Goal: Task Accomplishment & Management: Manage account settings

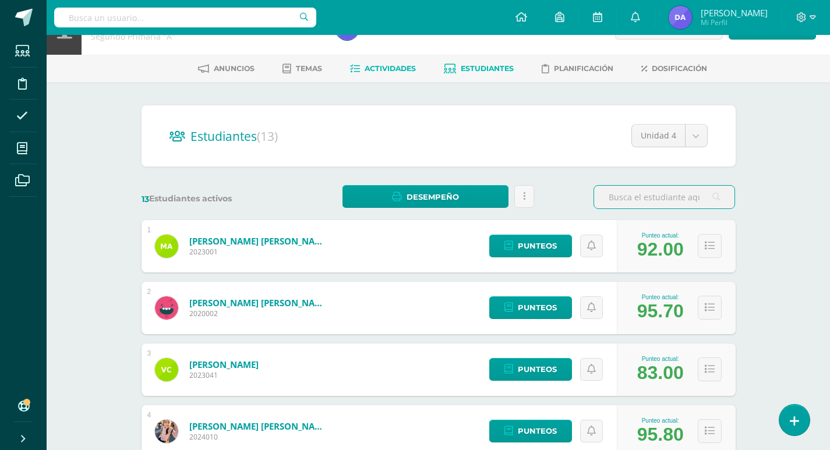
click at [395, 71] on span "Actividades" at bounding box center [390, 68] width 51 height 9
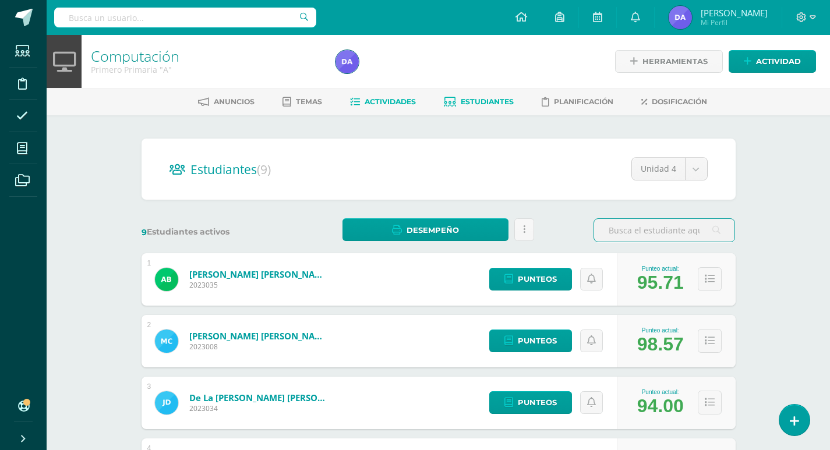
click at [393, 100] on span "Actividades" at bounding box center [390, 101] width 51 height 9
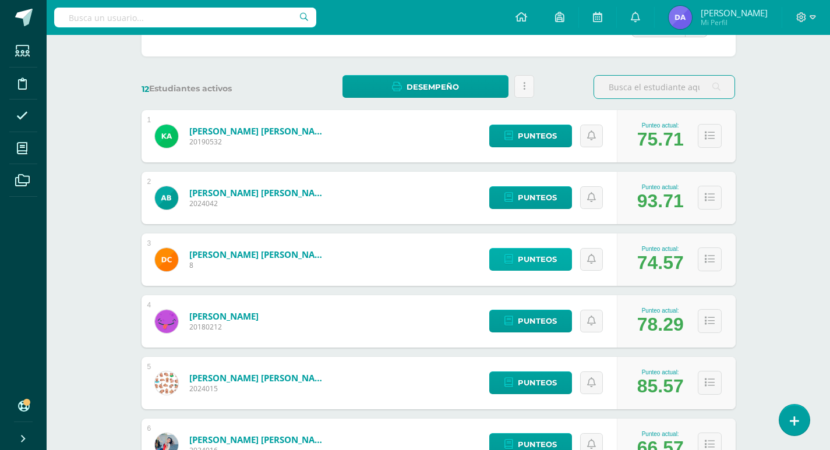
scroll to position [58, 0]
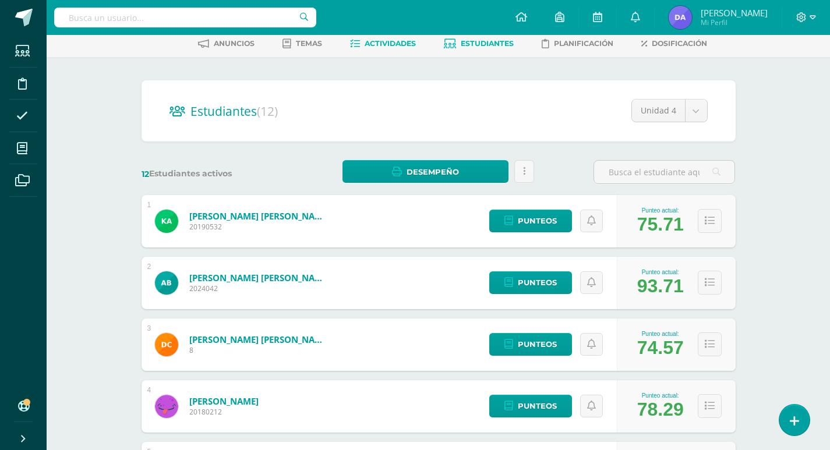
click at [398, 48] on span "Actividades" at bounding box center [390, 43] width 51 height 9
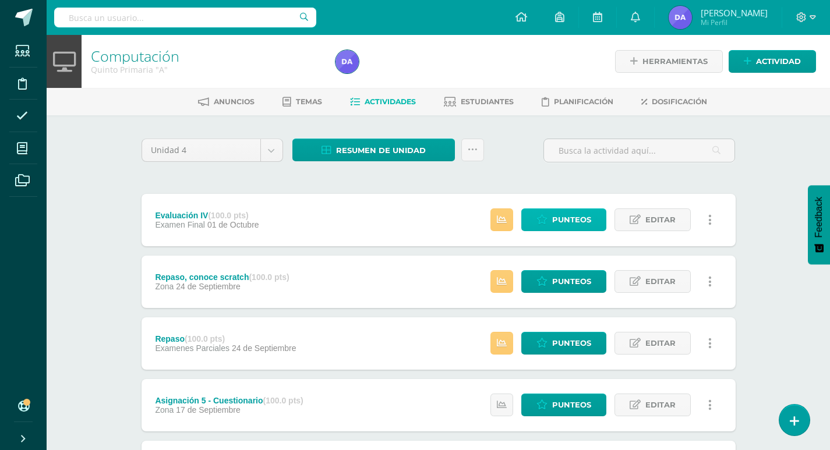
click at [552, 225] on link "Punteos" at bounding box center [564, 220] width 85 height 23
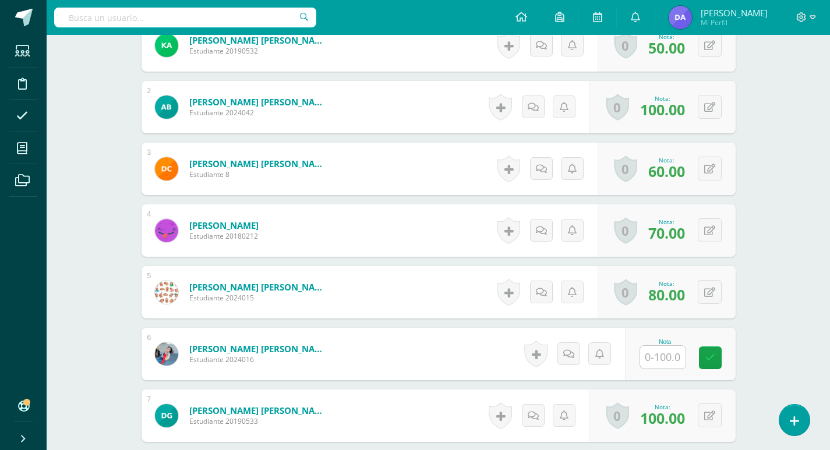
scroll to position [467, 0]
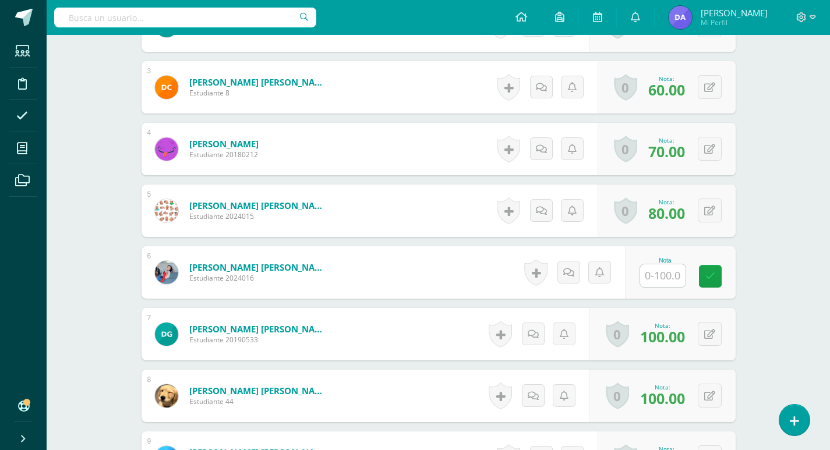
click at [666, 281] on input "text" at bounding box center [662, 276] width 45 height 23
type input "100"
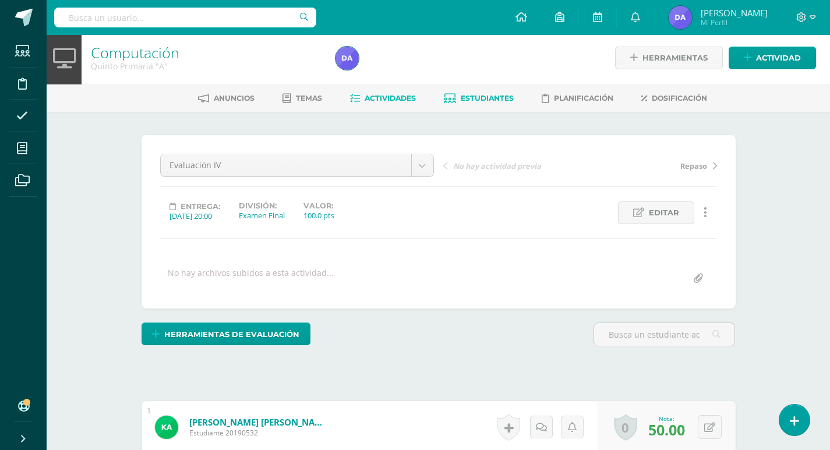
scroll to position [1, 0]
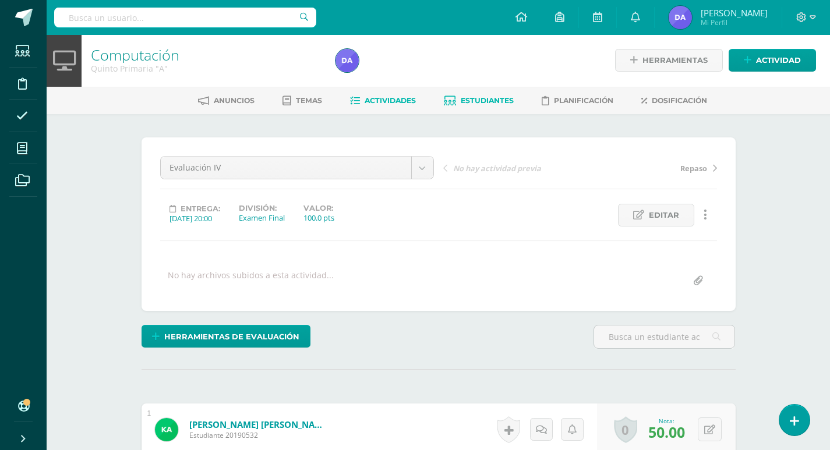
click at [478, 107] on link "Estudiantes" at bounding box center [479, 100] width 70 height 19
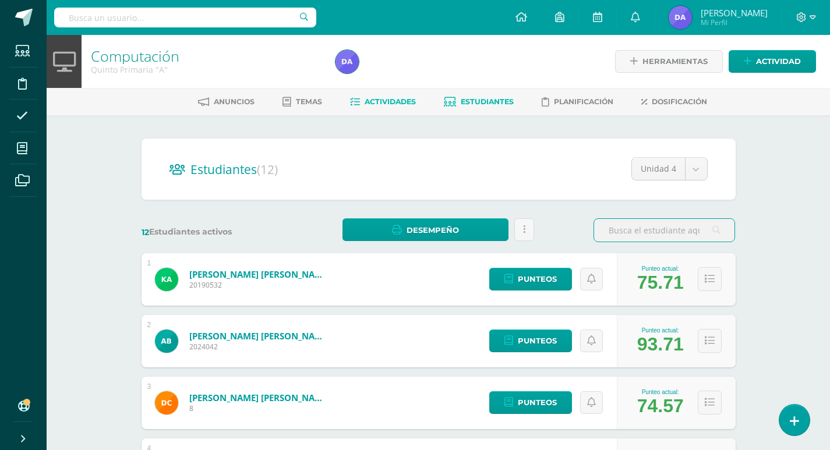
click at [412, 103] on span "Actividades" at bounding box center [390, 101] width 51 height 9
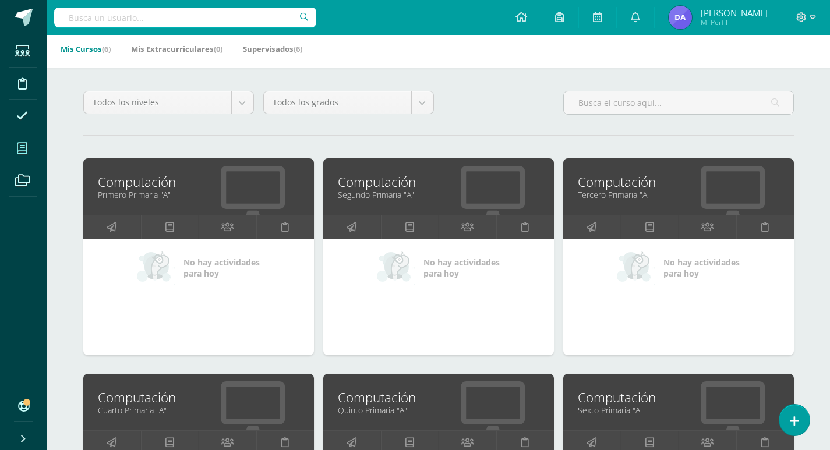
click at [518, 93] on div "Todos los niveles Todos los niveles Básicos Preprimaria Primaria Bachillerato e…" at bounding box center [439, 107] width 720 height 33
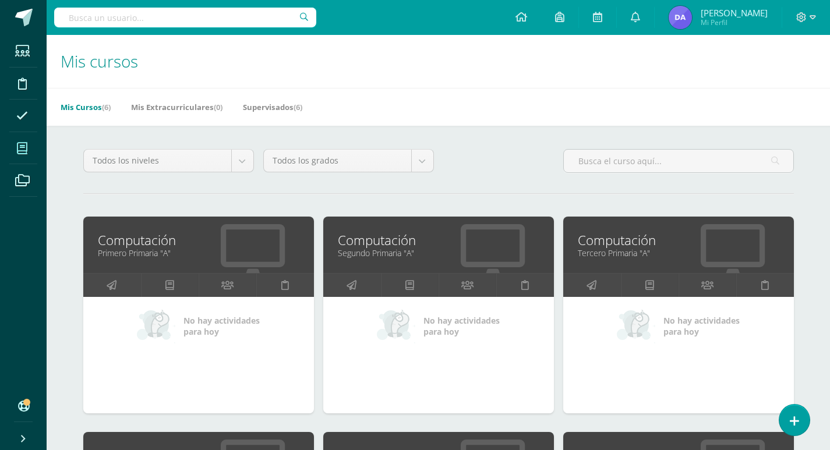
scroll to position [58, 0]
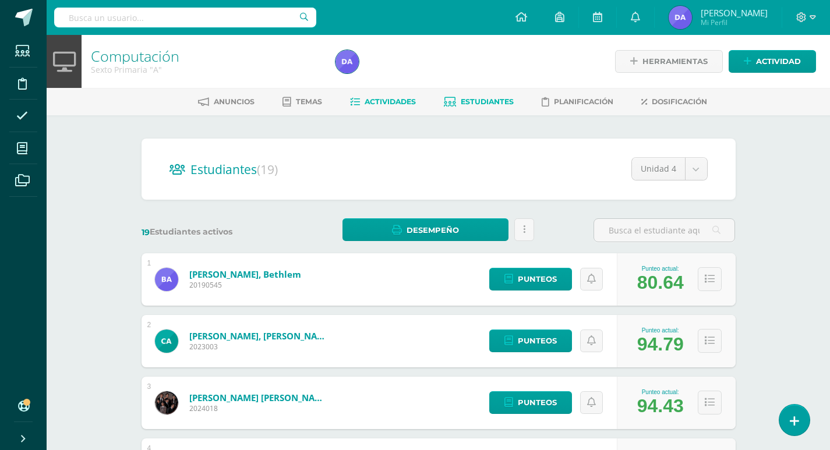
click at [410, 103] on span "Actividades" at bounding box center [390, 101] width 51 height 9
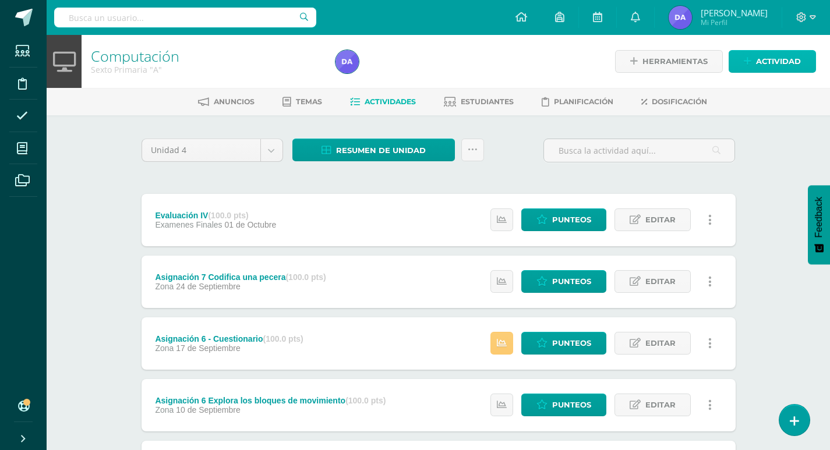
click at [759, 64] on span "Actividad" at bounding box center [778, 62] width 45 height 22
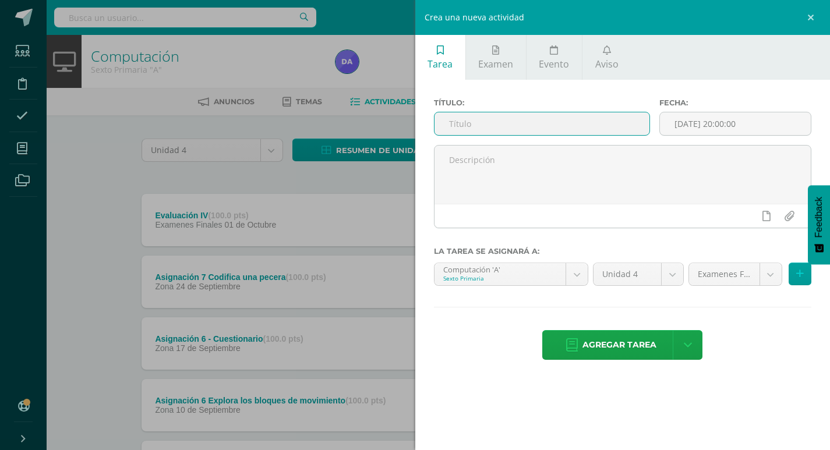
click at [468, 131] on input "text" at bounding box center [543, 123] width 216 height 23
drag, startPoint x: 519, startPoint y: 121, endPoint x: 443, endPoint y: 122, distance: 75.2
click at [443, 122] on input "Actitudinal" at bounding box center [543, 123] width 216 height 23
type input "Actitudinal"
click at [502, 338] on div "Agregar tarea Agregar tarea y ocultar" at bounding box center [623, 346] width 378 height 32
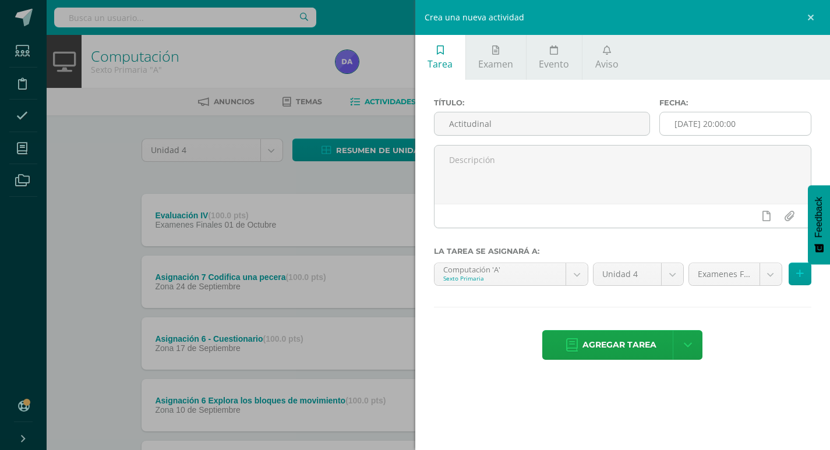
click at [746, 122] on input "[DATE] 20:00:00" at bounding box center [735, 123] width 151 height 23
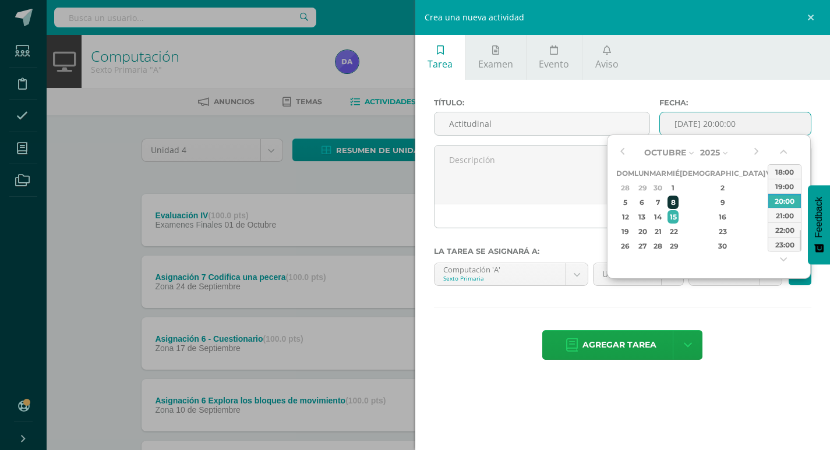
click at [678, 200] on div "8" at bounding box center [673, 202] width 10 height 13
type input "2025-10-08 20:00"
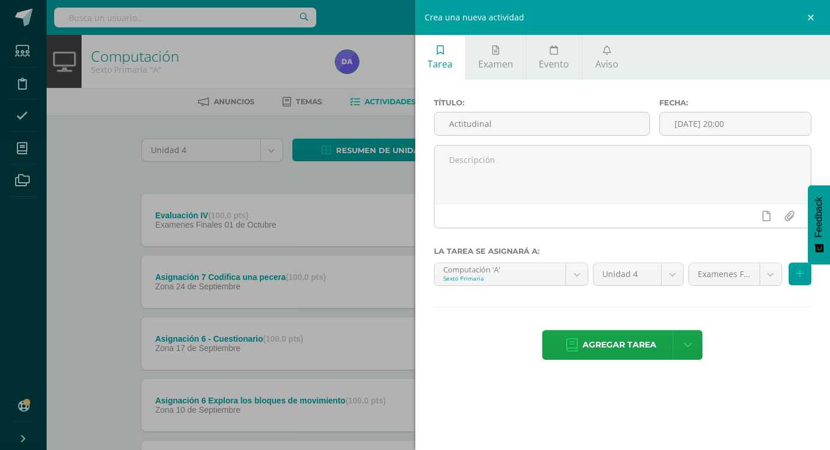
click at [783, 327] on div "Título: Actitudinal Fecha: 2025-10-08 20:00 La tarea se asignará a: Computación…" at bounding box center [622, 230] width 415 height 301
click at [774, 274] on body "Estudiantes Disciplina Asistencia Mis cursos Archivos Soporte Ayuda Reportar un…" at bounding box center [415, 438] width 830 height 876
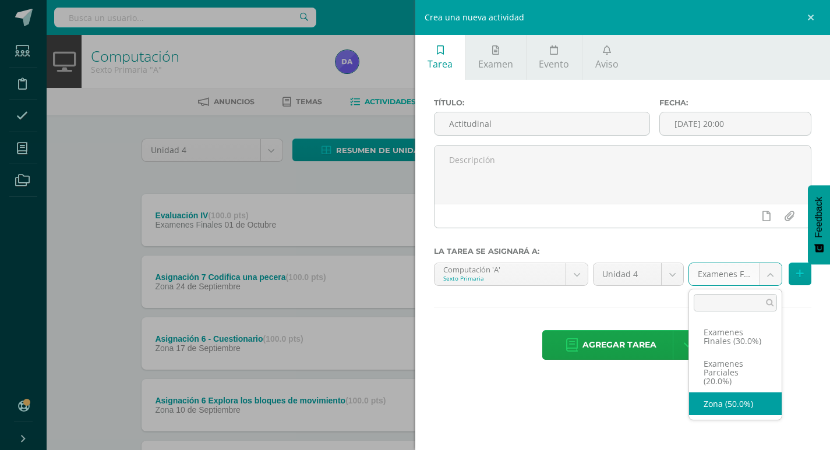
select select "169669"
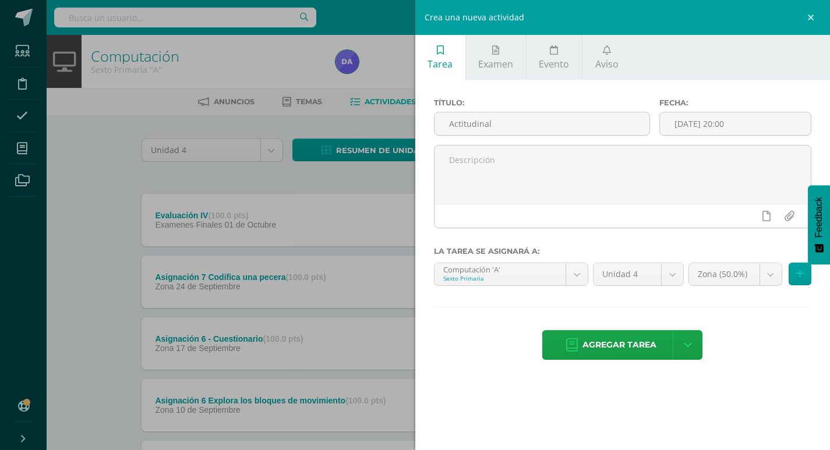
click at [498, 322] on div "Título: Actitudinal Fecha: 2025-10-08 20:00 La tarea se asignará a: Computación…" at bounding box center [622, 230] width 415 height 301
click at [587, 340] on span "Agregar tarea" at bounding box center [620, 345] width 74 height 29
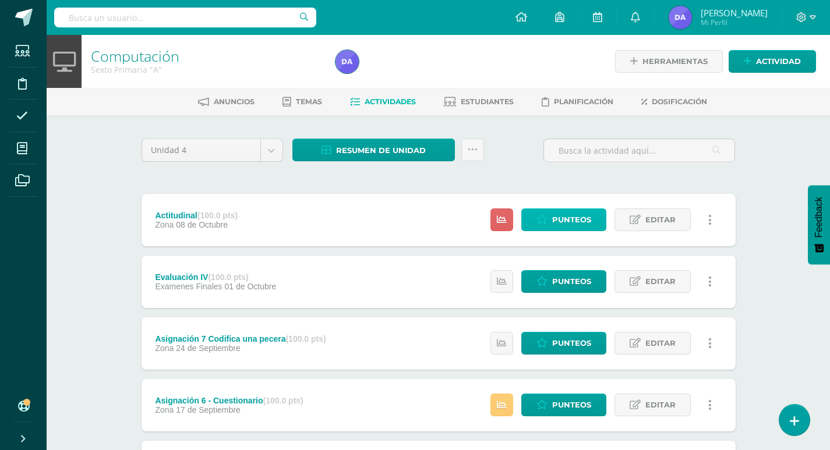
click at [538, 223] on icon at bounding box center [542, 220] width 11 height 10
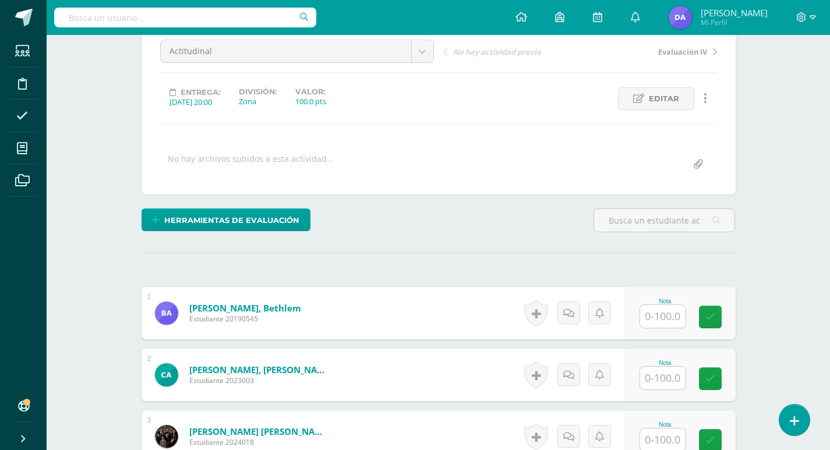
scroll to position [176, 0]
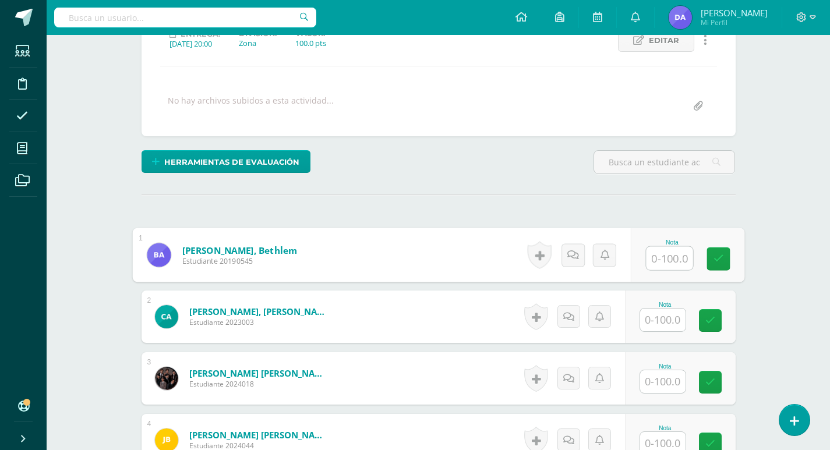
click at [675, 253] on input "text" at bounding box center [669, 258] width 47 height 23
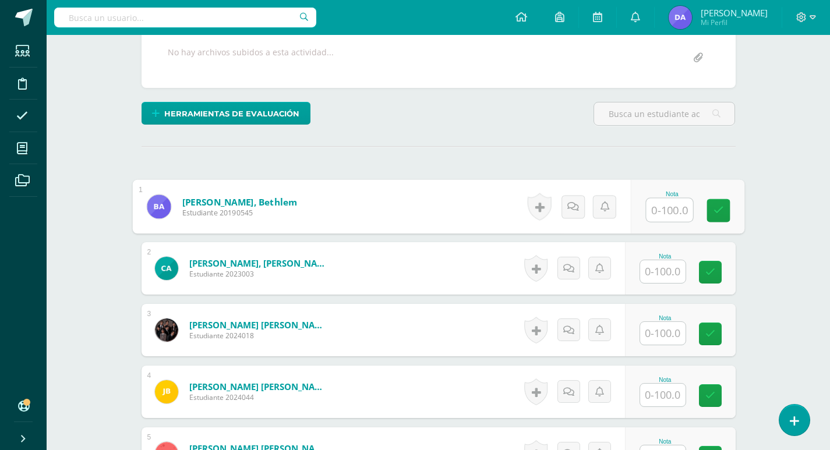
scroll to position [203, 0]
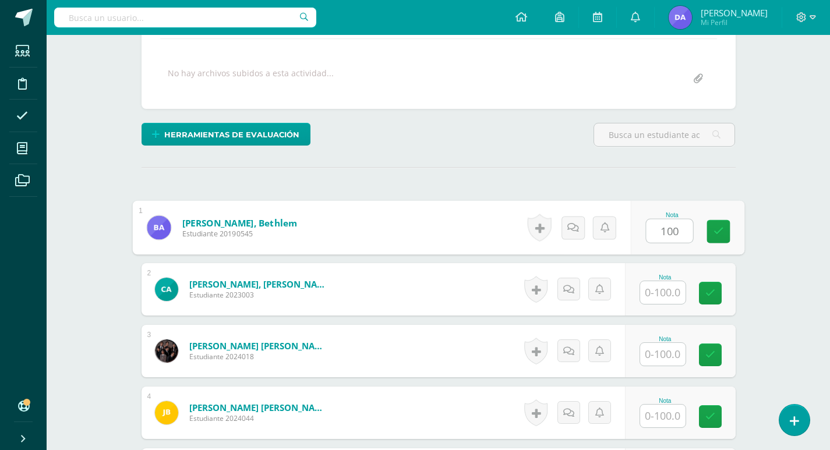
type input "100"
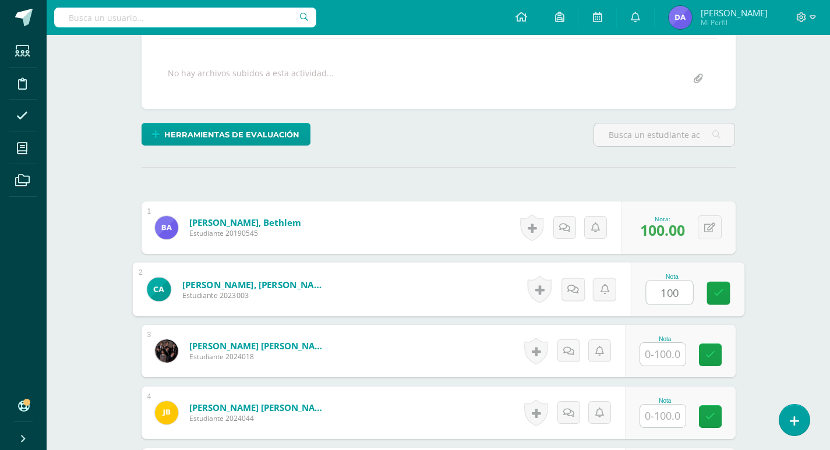
type input "100"
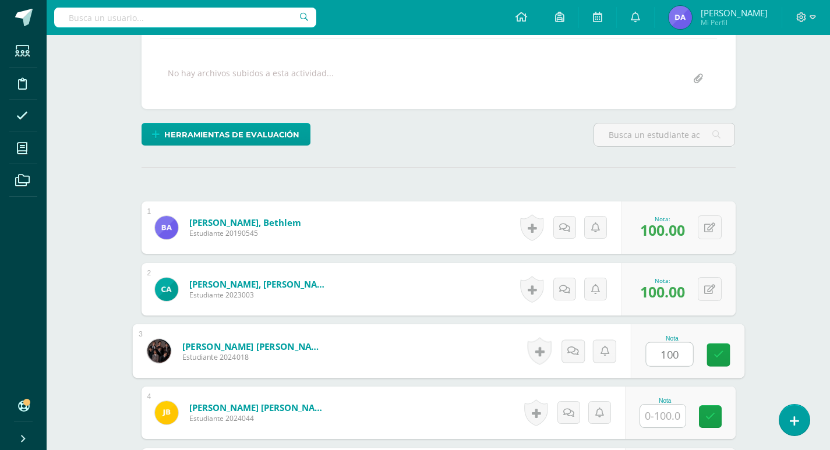
type input "100"
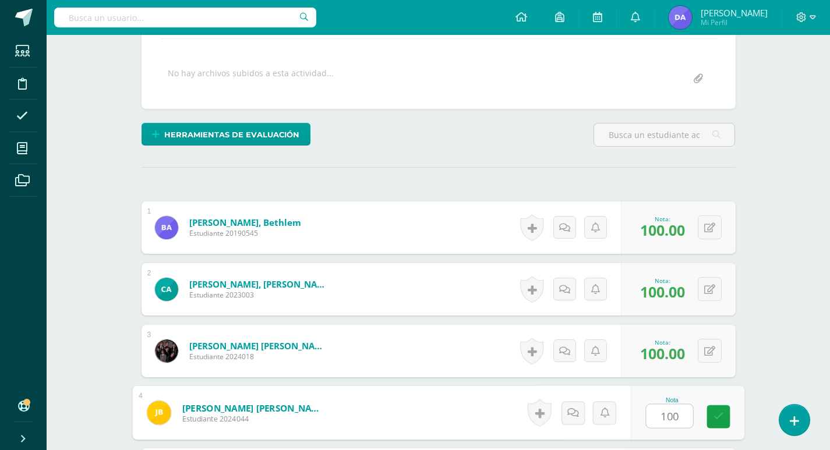
type input "100"
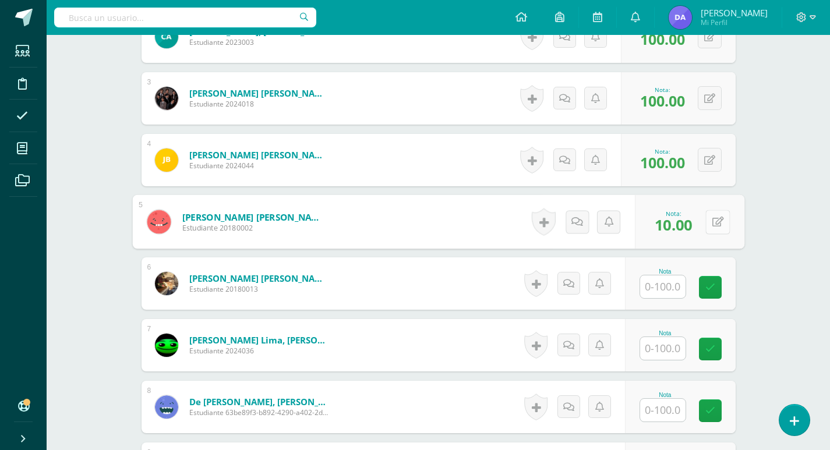
click at [706, 221] on button at bounding box center [718, 222] width 24 height 24
type input "100"
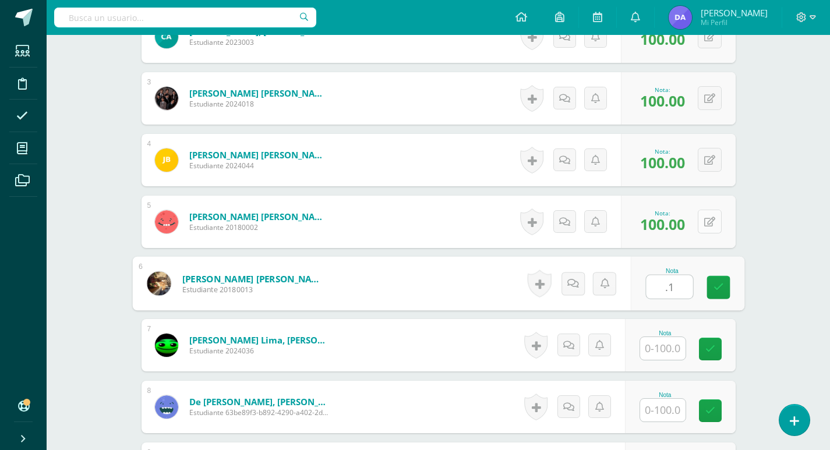
type input "."
type input "100"
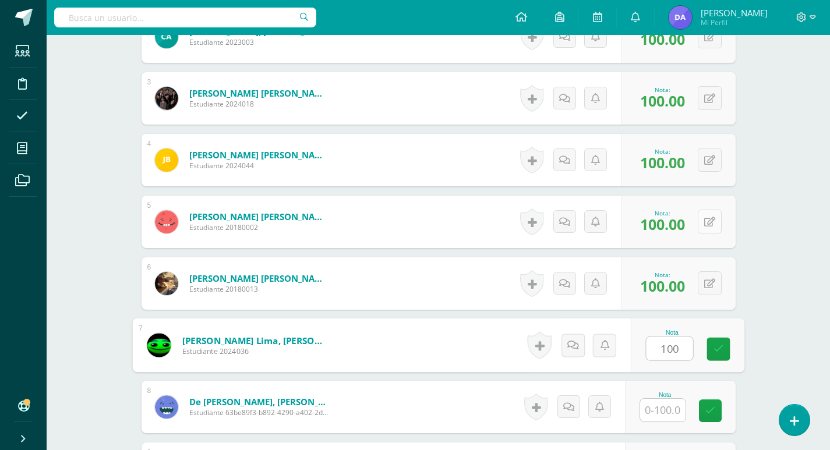
type input "100"
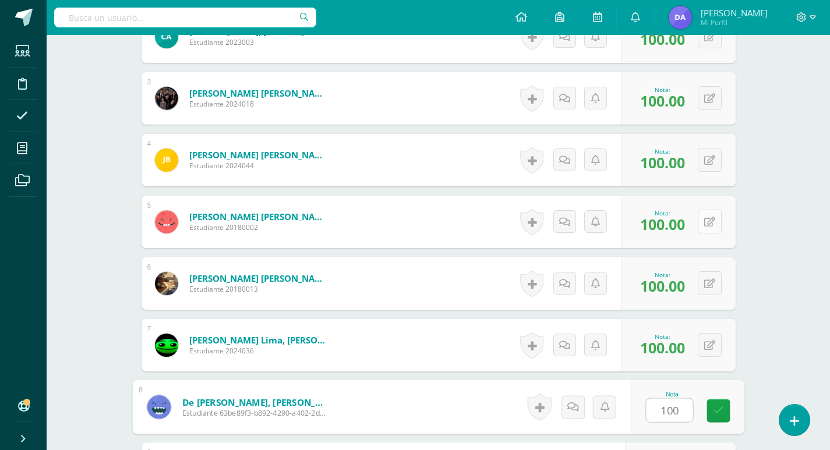
type input "100"
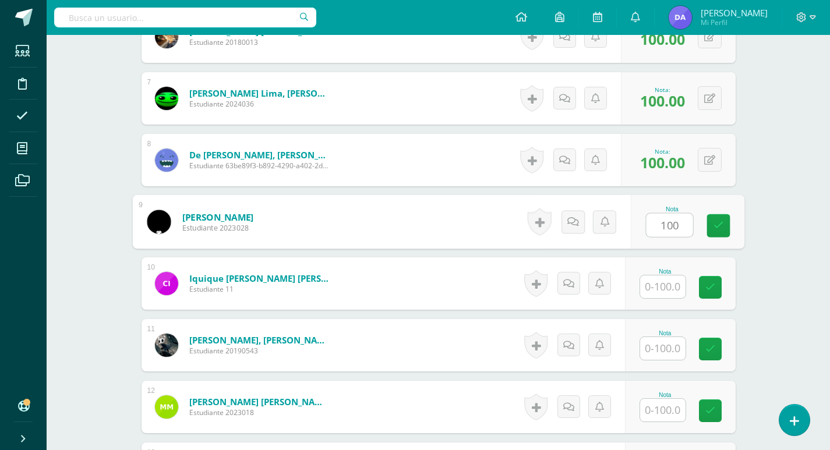
type input "100"
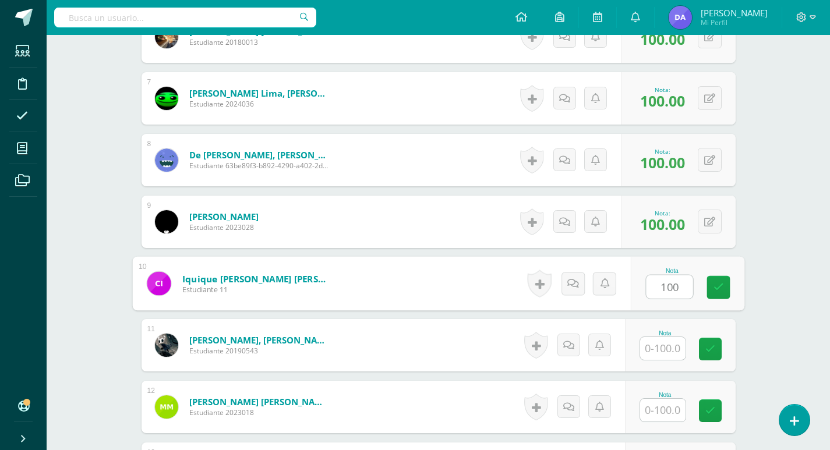
type input "100"
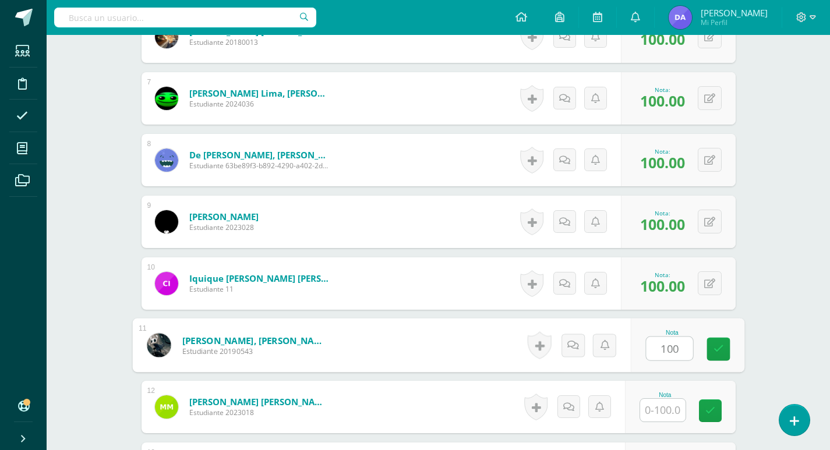
type input "100"
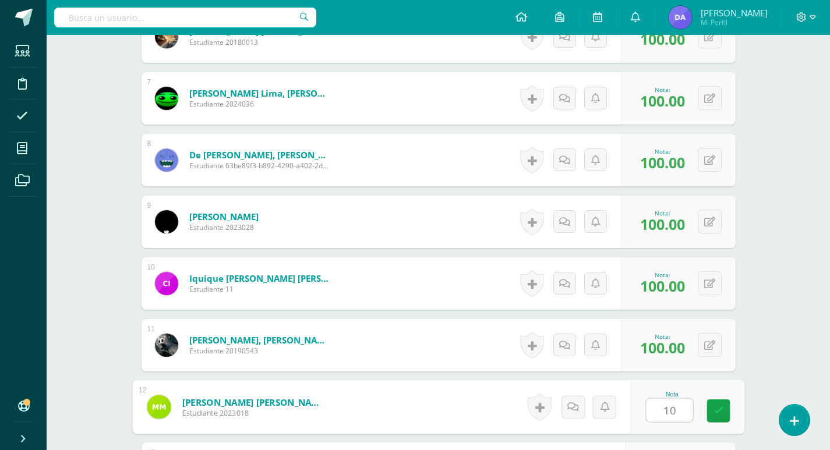
scroll to position [950, 0]
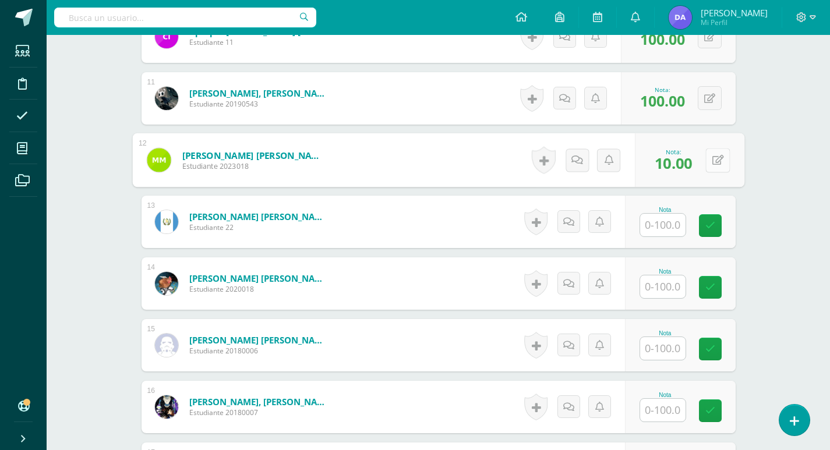
click at [710, 162] on button at bounding box center [718, 160] width 24 height 24
type input "100"
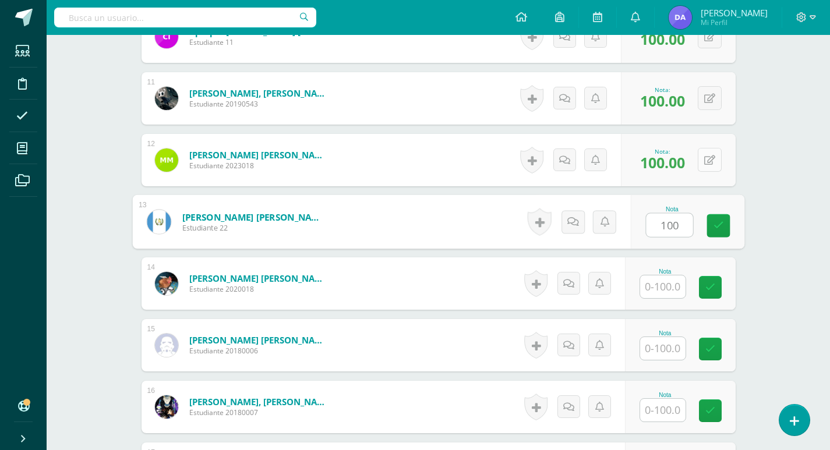
type input "100"
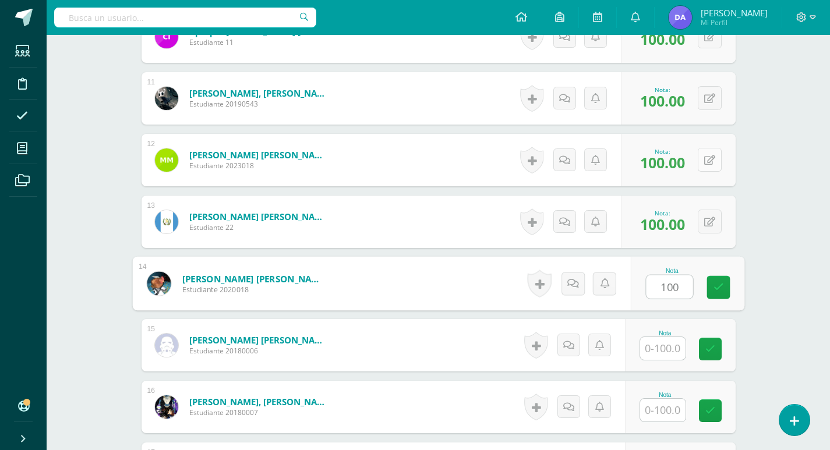
type input "100"
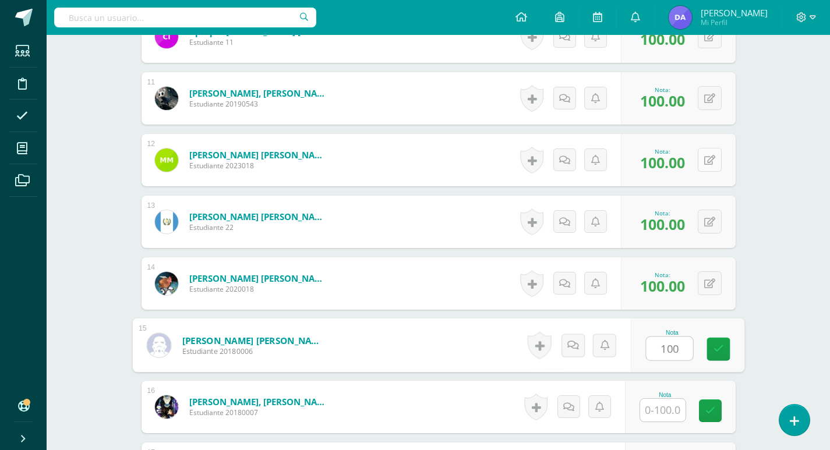
type input "100"
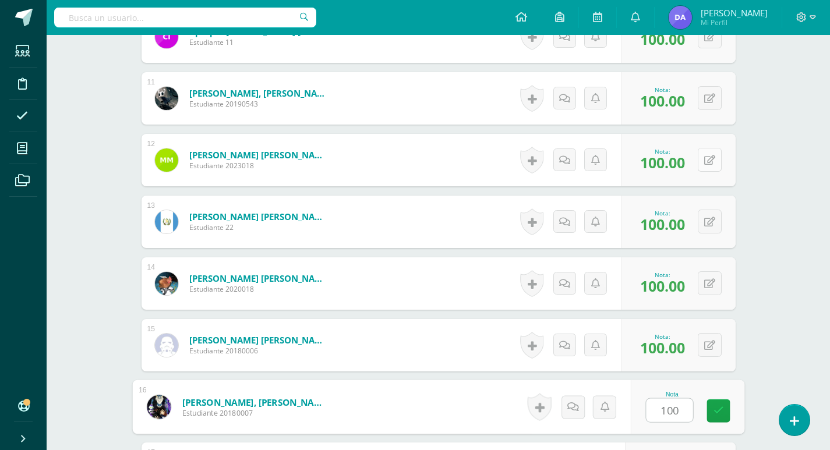
type input "100"
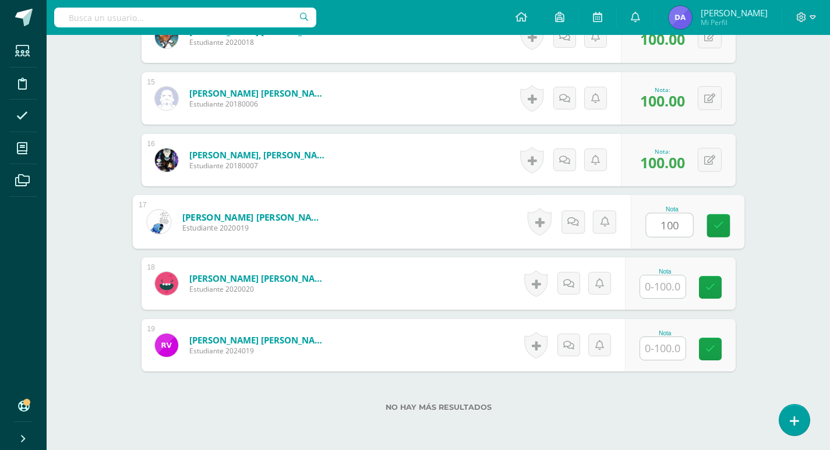
type input "100"
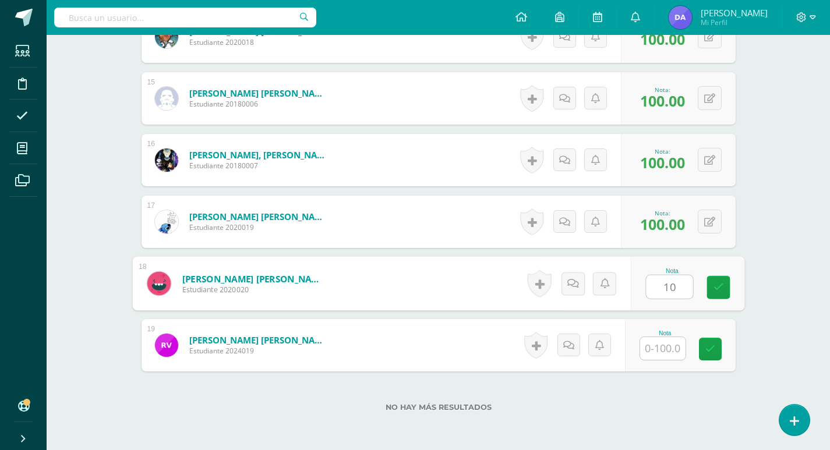
type input "10"
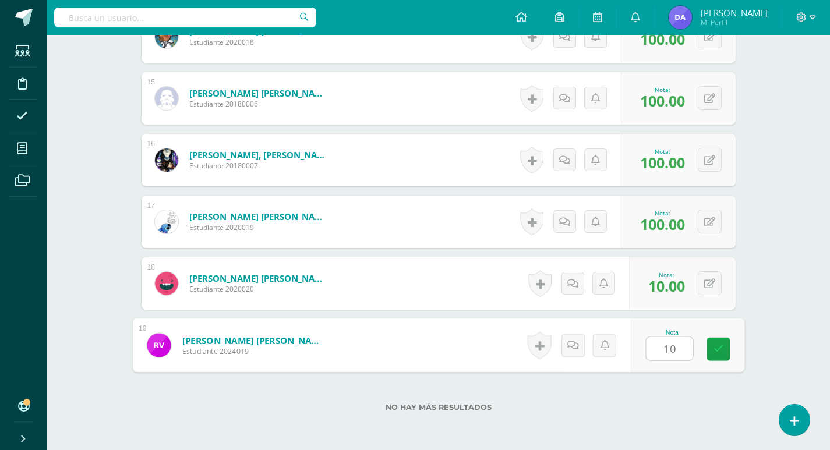
type input "100"
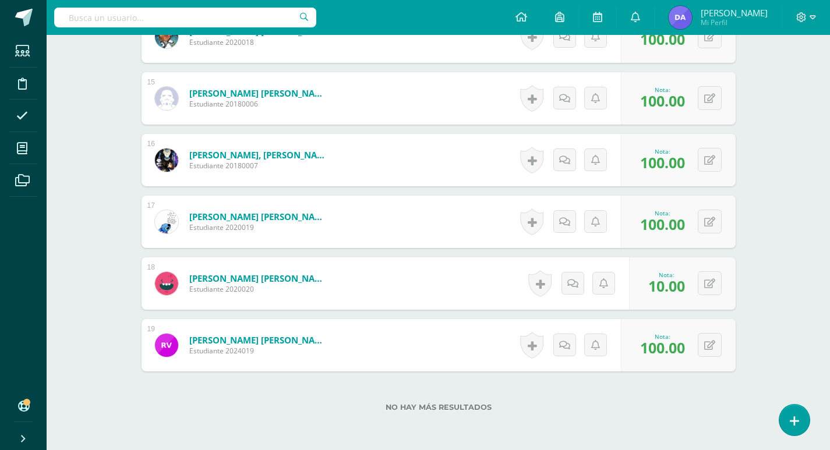
click at [705, 300] on div "0 Logros Logros obtenidos Aún no hay logros agregados Nota: 10.00" at bounding box center [682, 284] width 107 height 52
click at [705, 292] on div "0 Logros Logros obtenidos Aún no hay logros agregados Nota: 10.00" at bounding box center [682, 284] width 107 height 52
click at [714, 283] on icon at bounding box center [718, 284] width 12 height 10
type input "100"
click at [690, 287] on icon at bounding box center [687, 288] width 10 height 10
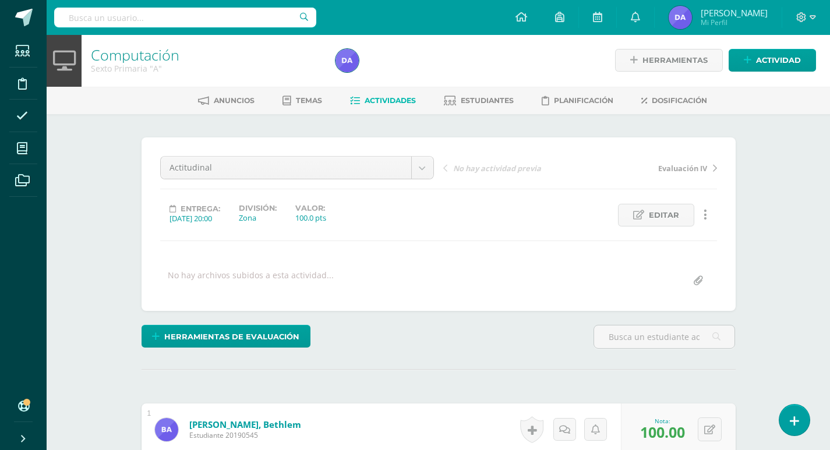
scroll to position [0, 0]
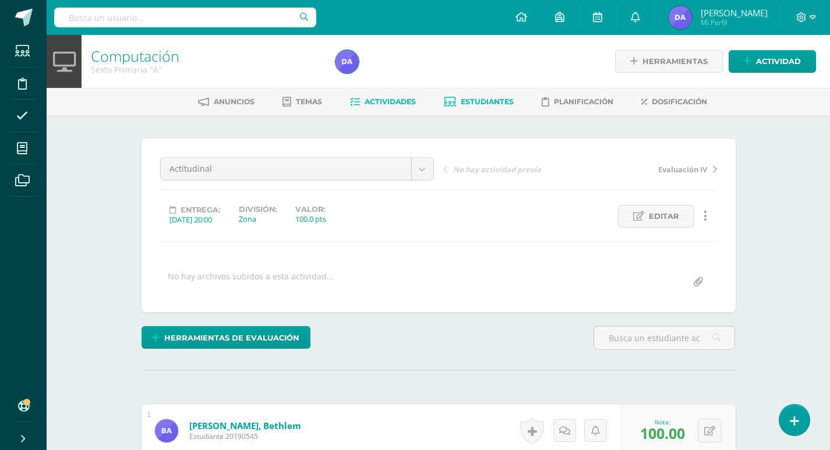
click at [460, 97] on link "Estudiantes" at bounding box center [479, 102] width 70 height 19
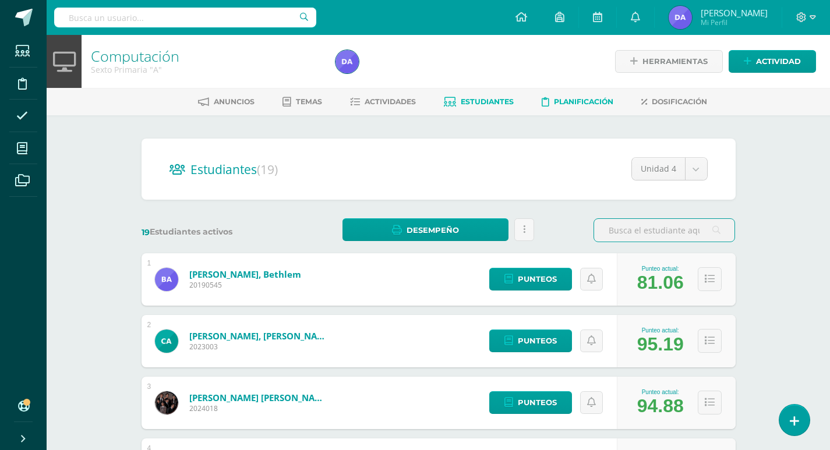
click at [560, 98] on span "Planificación" at bounding box center [583, 101] width 59 height 9
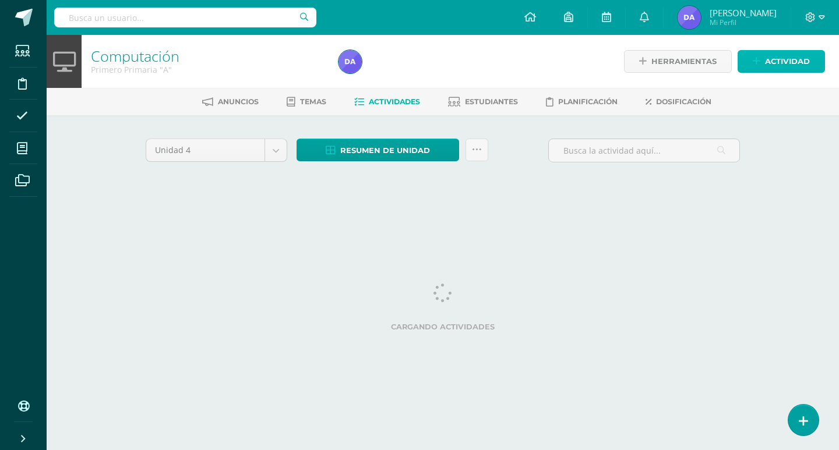
drag, startPoint x: 782, startPoint y: 50, endPoint x: 780, endPoint y: 56, distance: 6.1
click at [782, 50] on link "Actividad" at bounding box center [781, 61] width 87 height 23
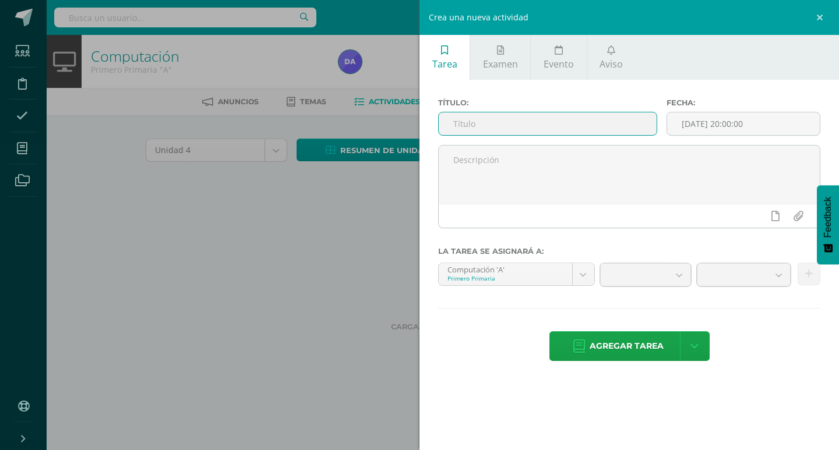
click at [554, 131] on input "text" at bounding box center [548, 123] width 218 height 23
paste input "Actitudinal"
type input "Actitudinal"
click at [731, 124] on input "[DATE] 20:00:00" at bounding box center [743, 123] width 153 height 23
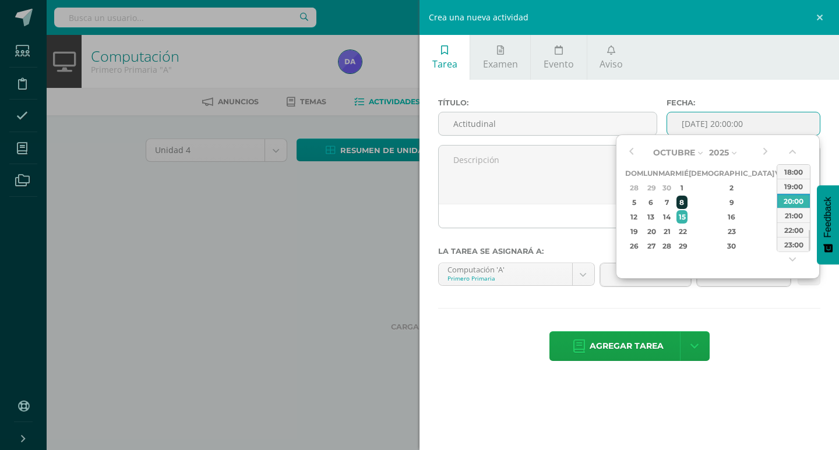
click at [687, 204] on div "8" at bounding box center [682, 202] width 10 height 13
type input "2025-10-08 20:00"
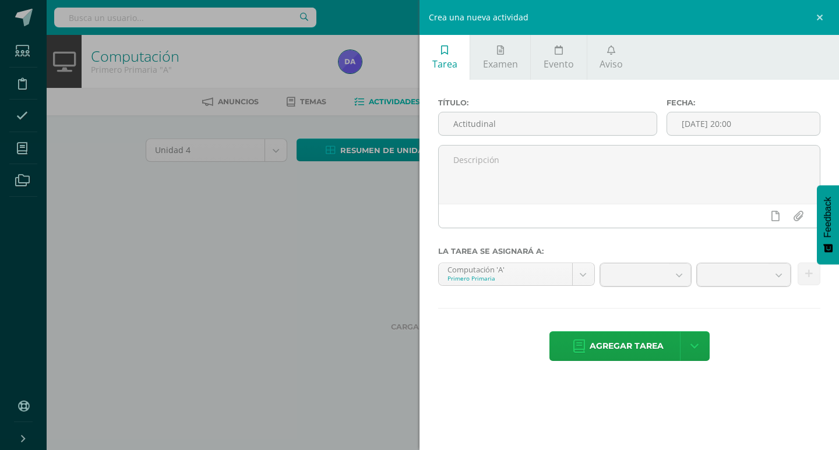
click at [753, 332] on div "Agregar tarea Agregar tarea y ocultar" at bounding box center [629, 348] width 382 height 32
click at [777, 217] on body "Estudiantes Disciplina Asistencia Mis cursos Archivos Soporte Ayuda Reportar un…" at bounding box center [419, 108] width 839 height 217
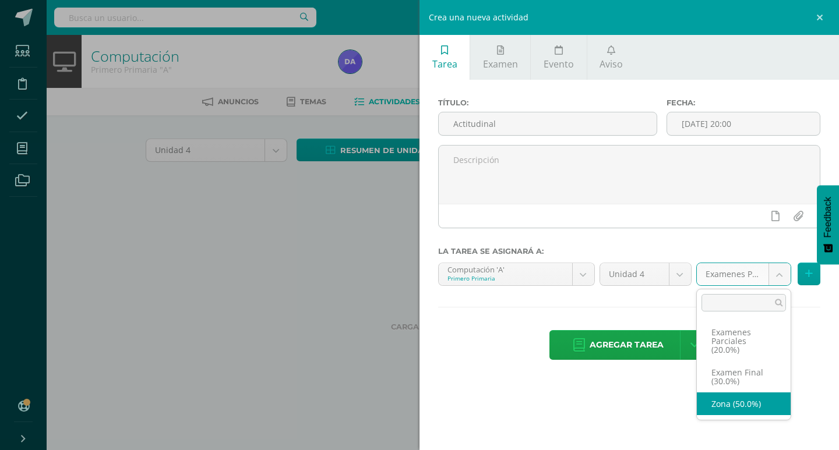
select select "169646"
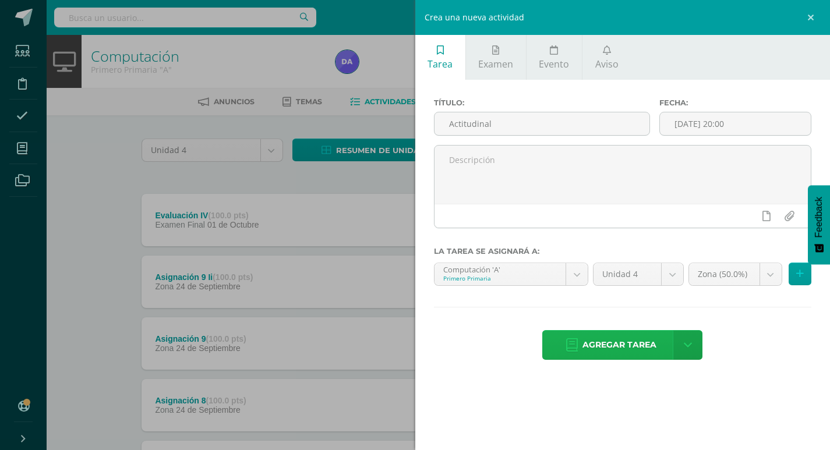
click at [625, 350] on span "Agregar tarea" at bounding box center [620, 345] width 74 height 29
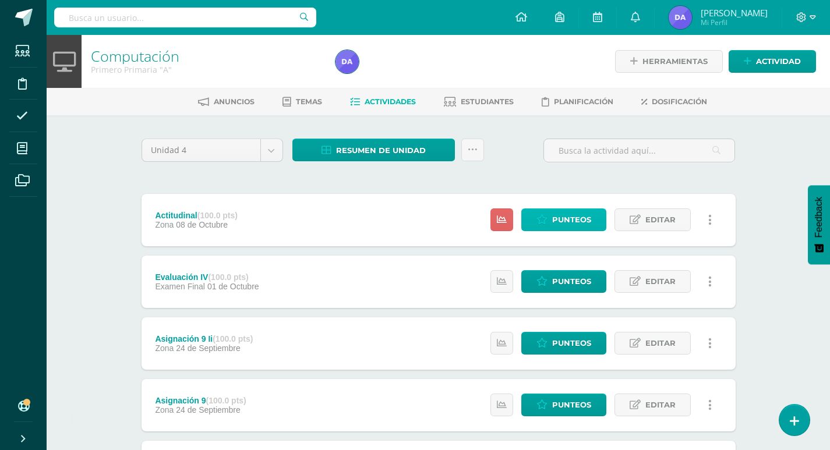
click at [571, 217] on span "Punteos" at bounding box center [571, 220] width 39 height 22
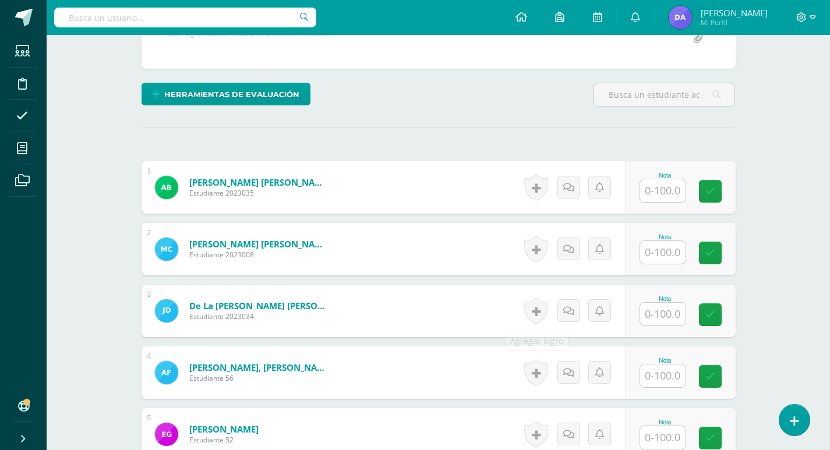
scroll to position [292, 0]
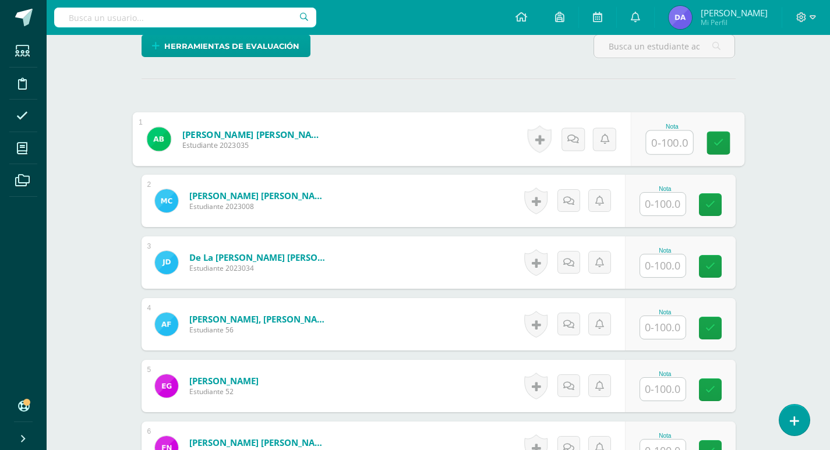
click at [654, 145] on input "text" at bounding box center [669, 142] width 47 height 23
type input "100"
click at [662, 208] on input "text" at bounding box center [662, 204] width 45 height 23
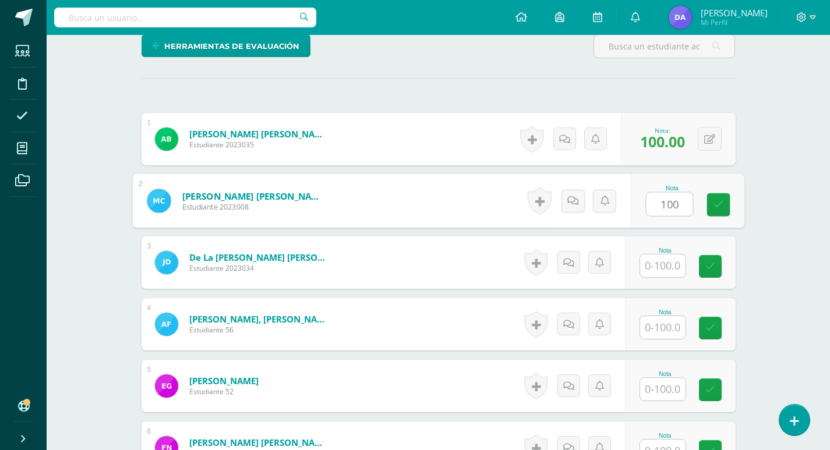
type input "100"
click at [654, 270] on input "text" at bounding box center [662, 266] width 45 height 23
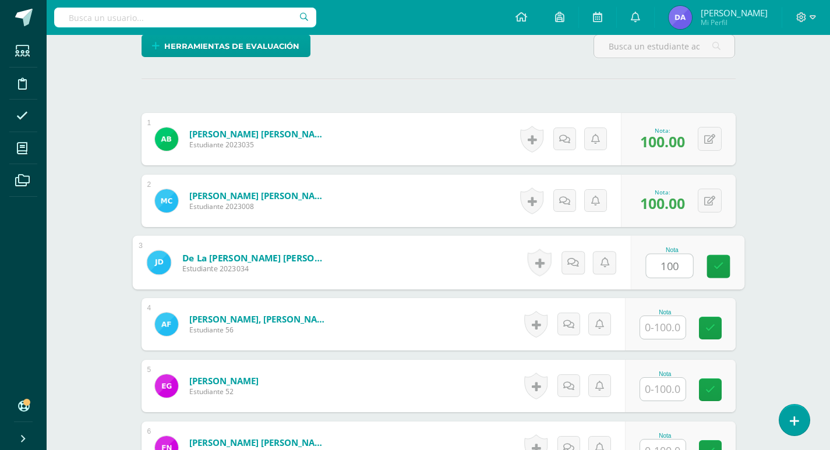
type input "100"
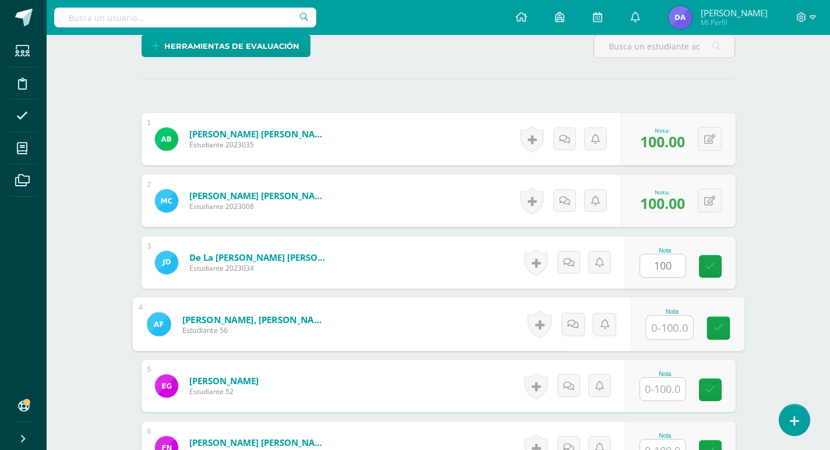
click at [665, 332] on input "text" at bounding box center [669, 327] width 47 height 23
type input "100"
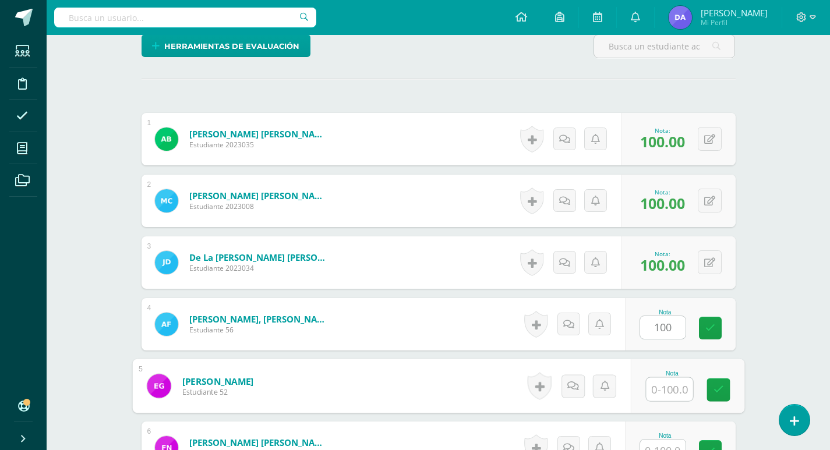
click at [660, 379] on input "text" at bounding box center [669, 389] width 47 height 23
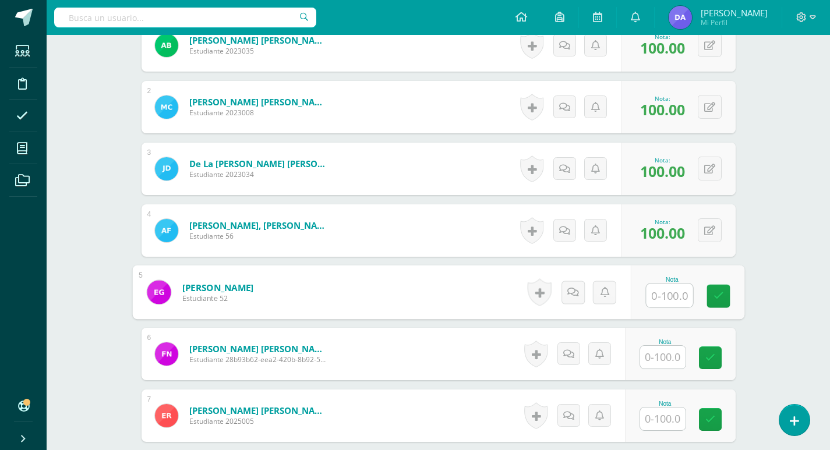
scroll to position [408, 0]
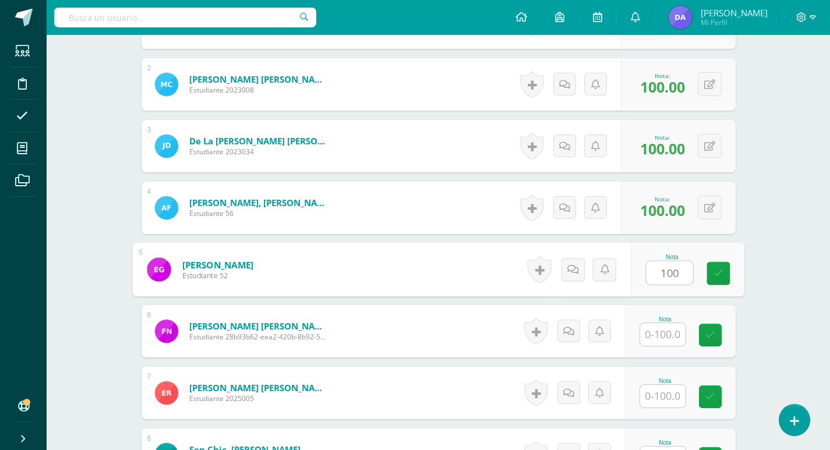
type input "100"
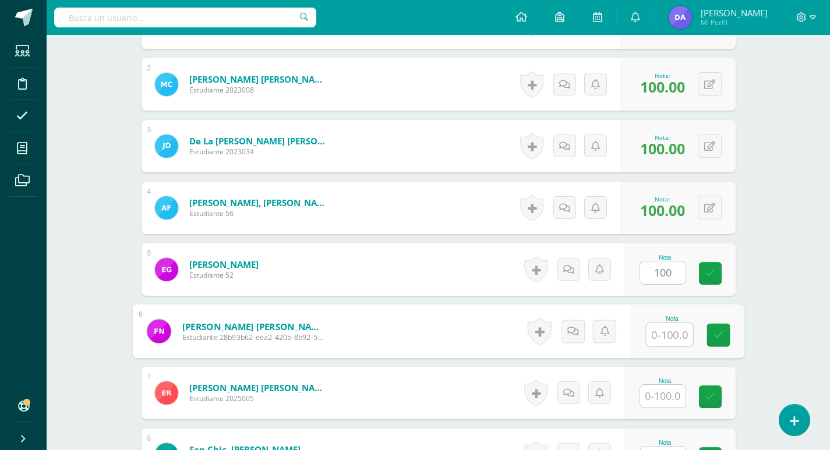
click at [660, 335] on input "text" at bounding box center [669, 334] width 47 height 23
type input "100"
click at [662, 405] on input "text" at bounding box center [662, 396] width 45 height 23
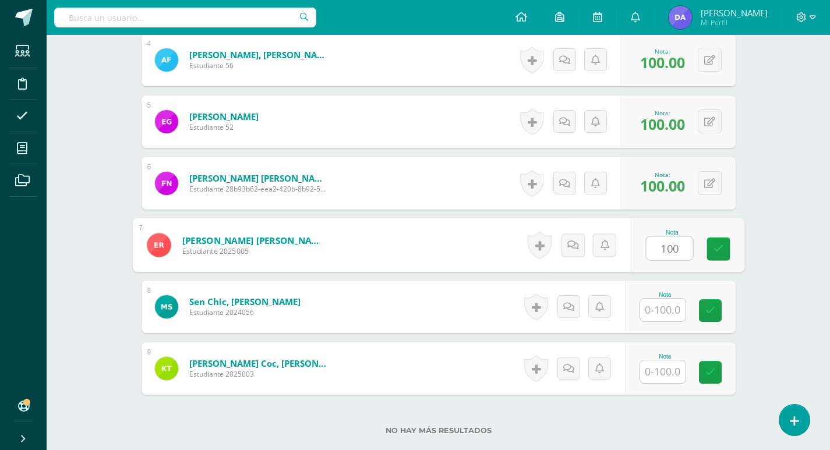
scroll to position [583, 0]
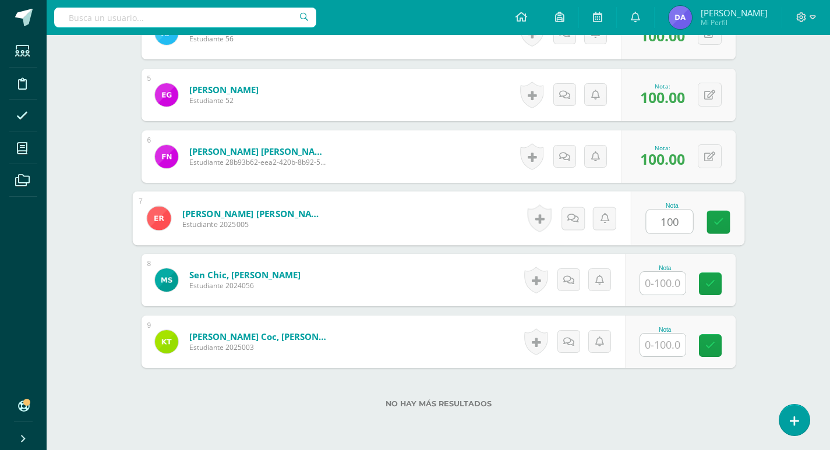
type input "100"
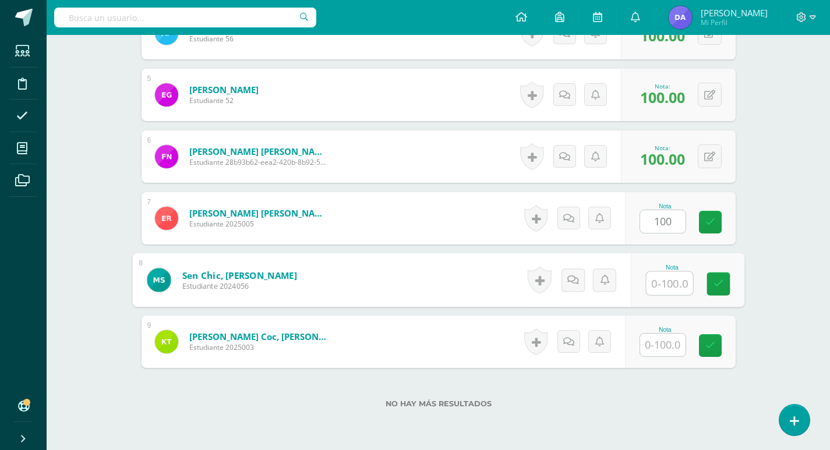
click at [674, 290] on input "text" at bounding box center [669, 283] width 47 height 23
type input "100"
click at [661, 341] on input "text" at bounding box center [662, 345] width 45 height 23
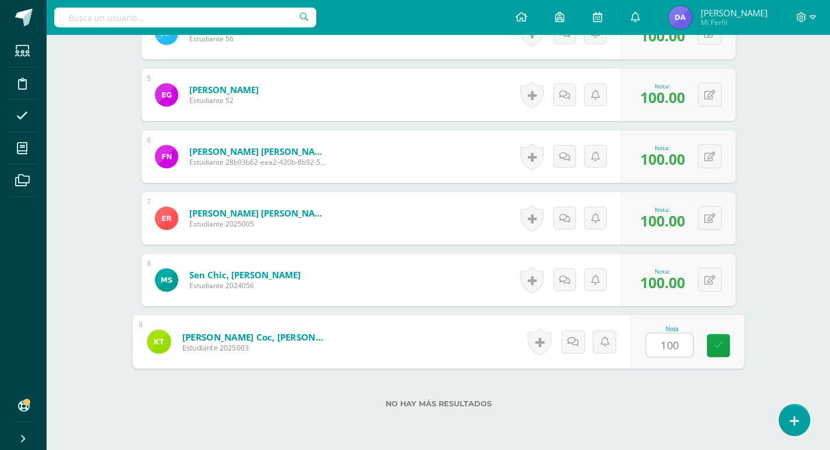
type input "100"
click at [612, 381] on div "No hay más resultados" at bounding box center [439, 395] width 594 height 54
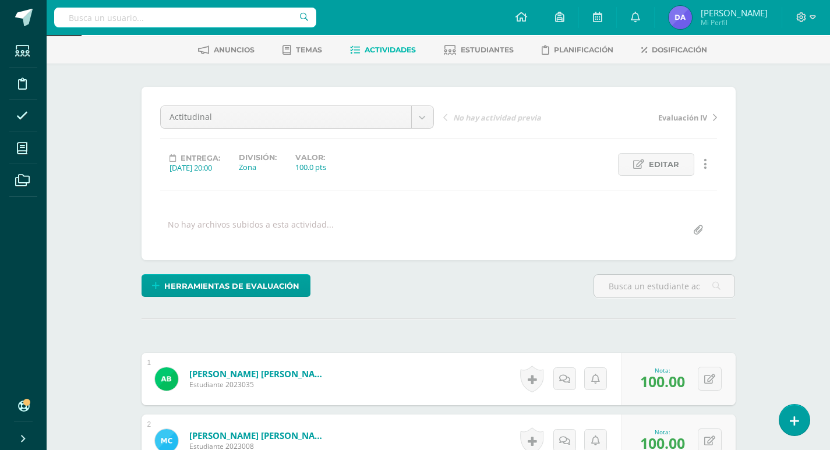
scroll to position [0, 0]
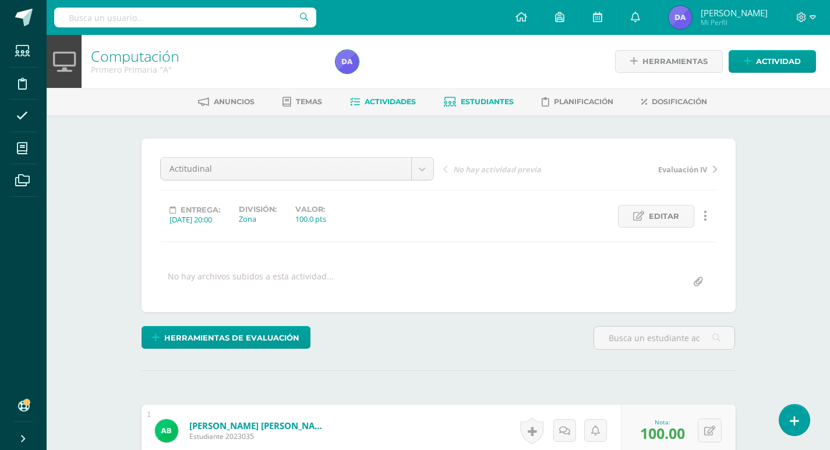
click at [485, 105] on span "Estudiantes" at bounding box center [487, 101] width 53 height 9
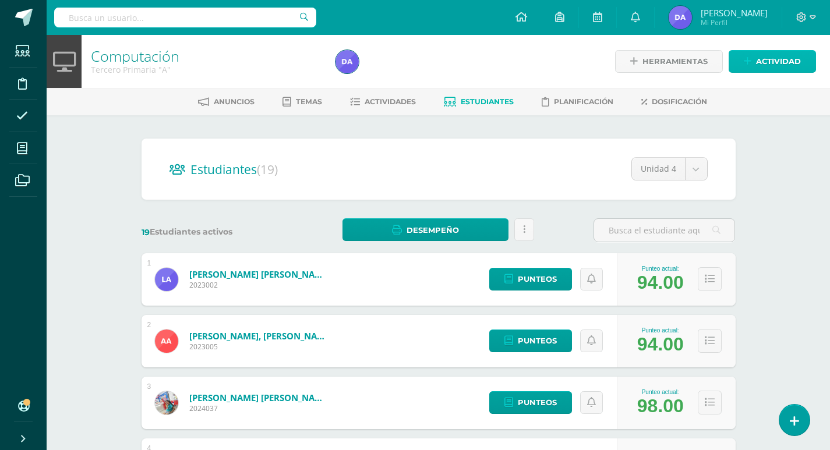
click at [742, 59] on link "Actividad" at bounding box center [772, 61] width 87 height 23
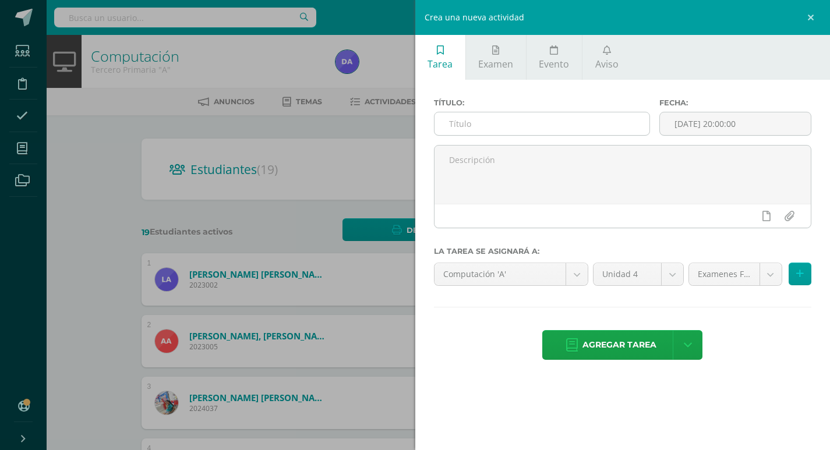
click at [521, 131] on input "text" at bounding box center [543, 123] width 216 height 23
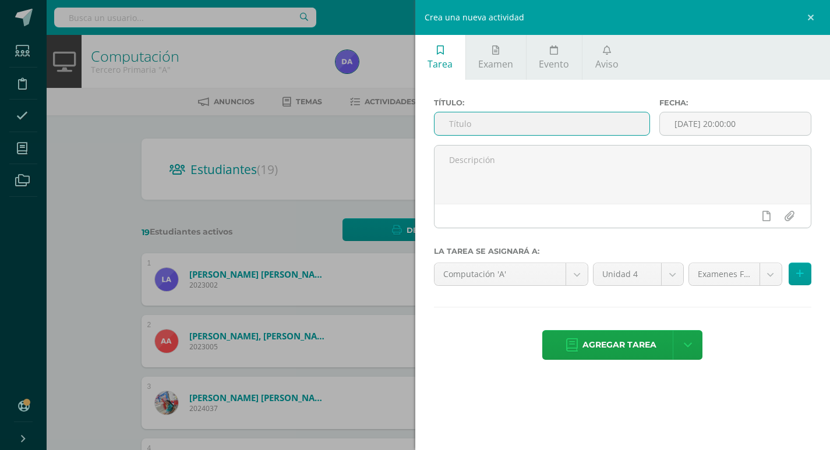
paste input "Actitudinal"
type input "Actitudinal"
click at [696, 122] on input "[DATE] 20:00:00" at bounding box center [735, 123] width 151 height 23
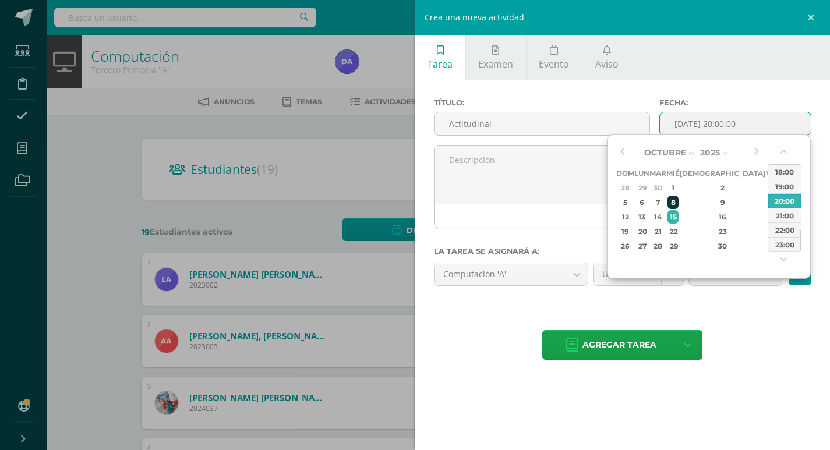
click at [678, 203] on div "8" at bounding box center [673, 202] width 10 height 13
type input "2025-10-08 20:00"
click at [772, 319] on div "Título: Actitudinal Fecha: 2025-10-08 20:00 La tarea se asignará a: Computación…" at bounding box center [622, 230] width 415 height 301
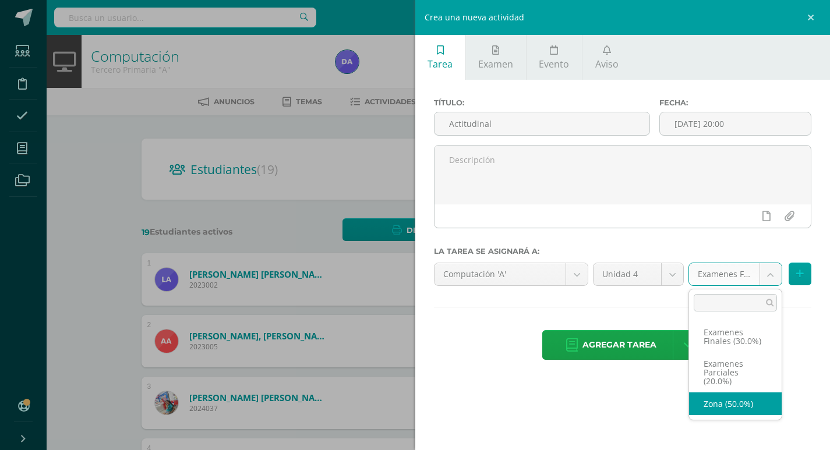
select select "169654"
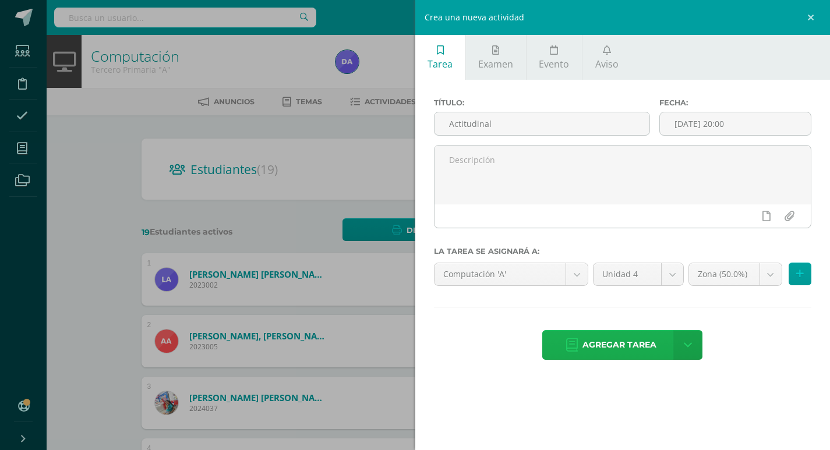
click at [614, 340] on span "Agregar tarea" at bounding box center [620, 345] width 74 height 29
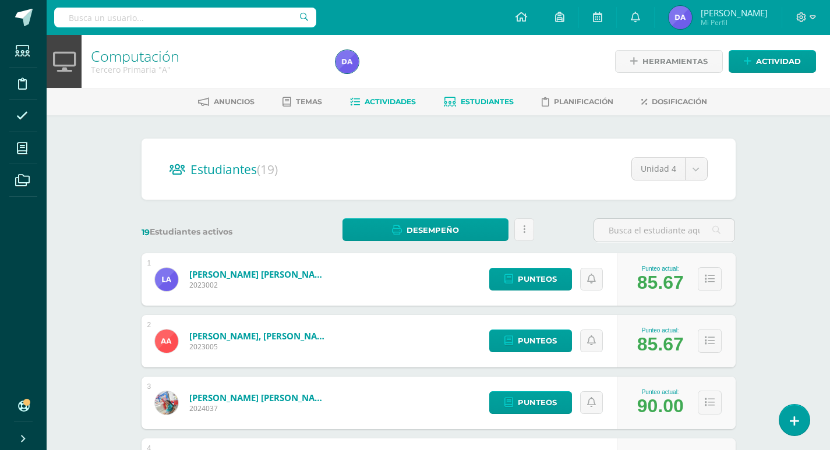
click at [378, 97] on link "Actividades" at bounding box center [383, 102] width 66 height 19
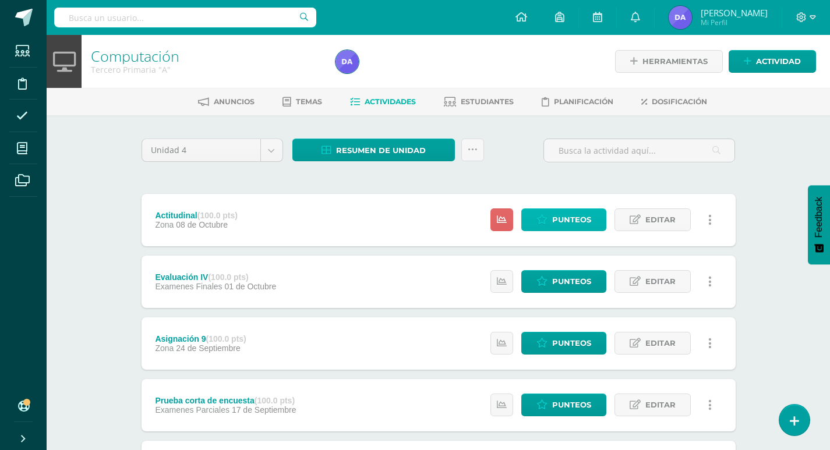
click at [565, 220] on span "Punteos" at bounding box center [571, 220] width 39 height 22
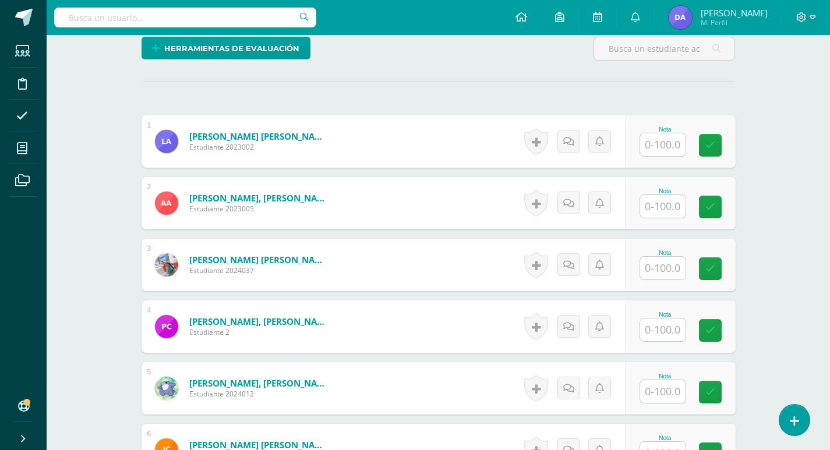
scroll to position [284, 0]
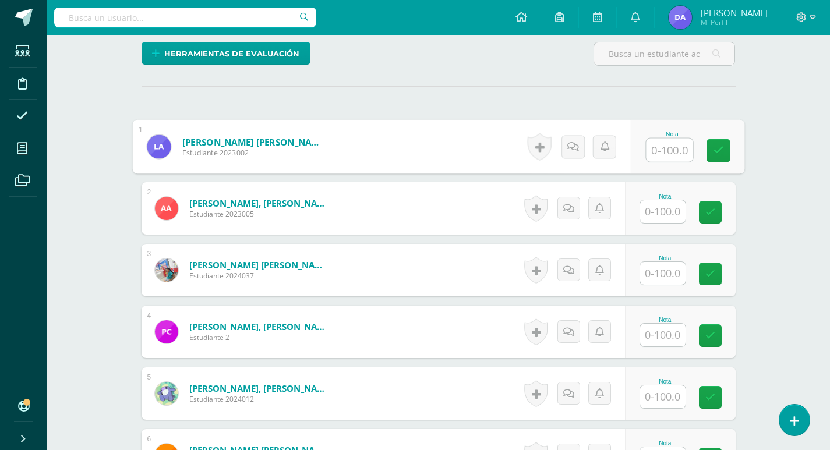
click at [668, 145] on input "text" at bounding box center [669, 150] width 47 height 23
type input "100"
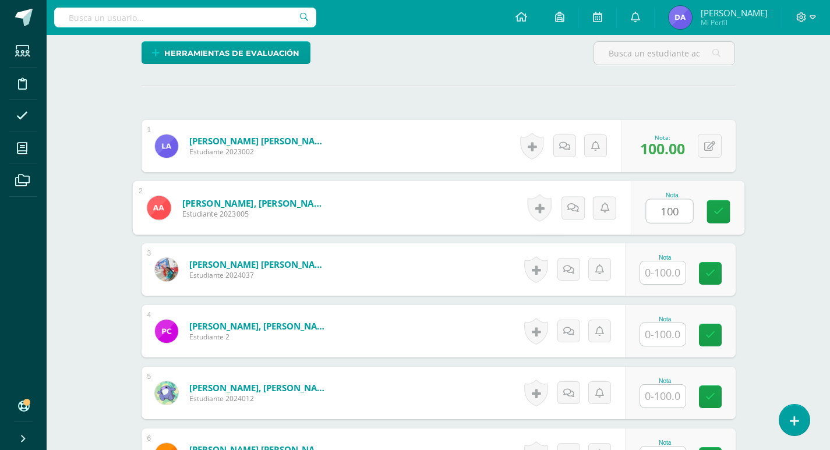
type input "100"
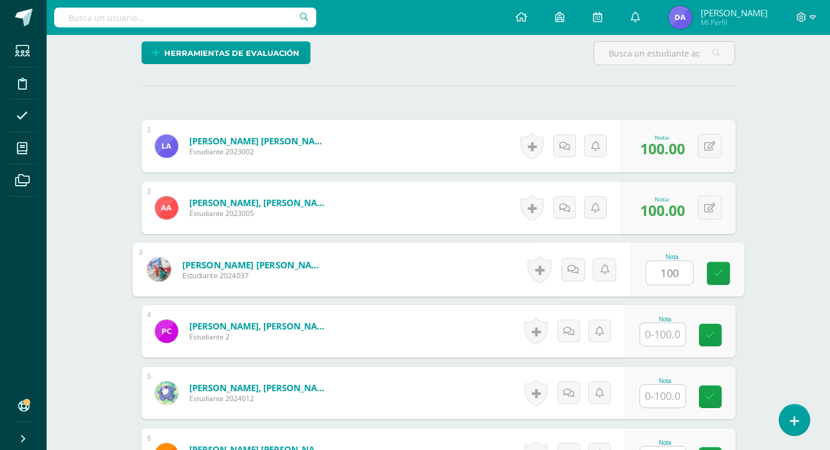
type input "100"
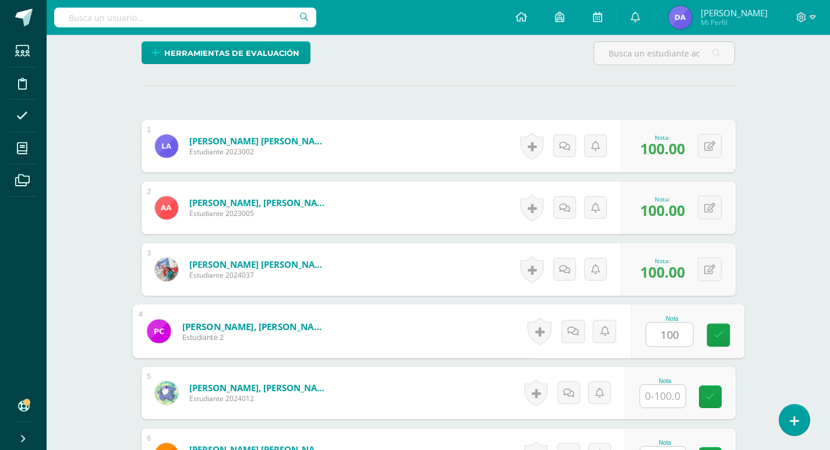
type input "100"
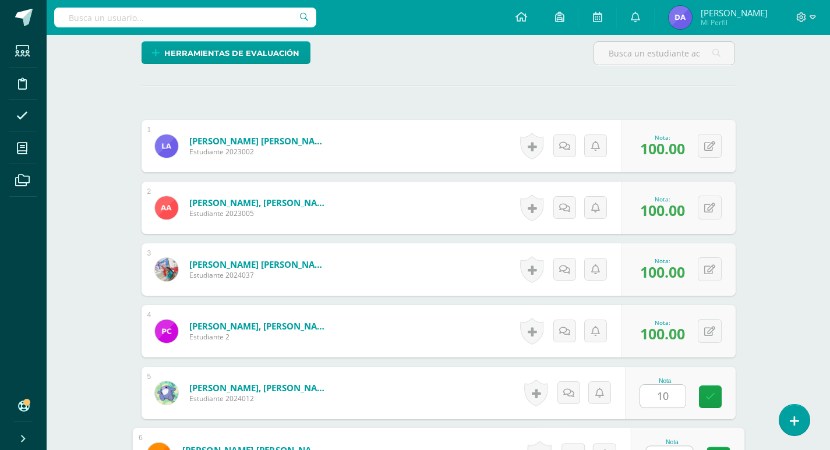
scroll to position [304, 0]
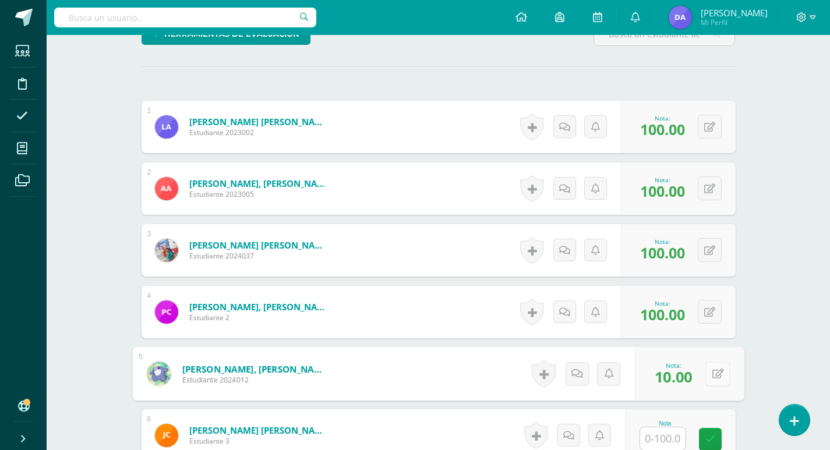
click at [717, 371] on button at bounding box center [718, 374] width 24 height 24
type input "100"
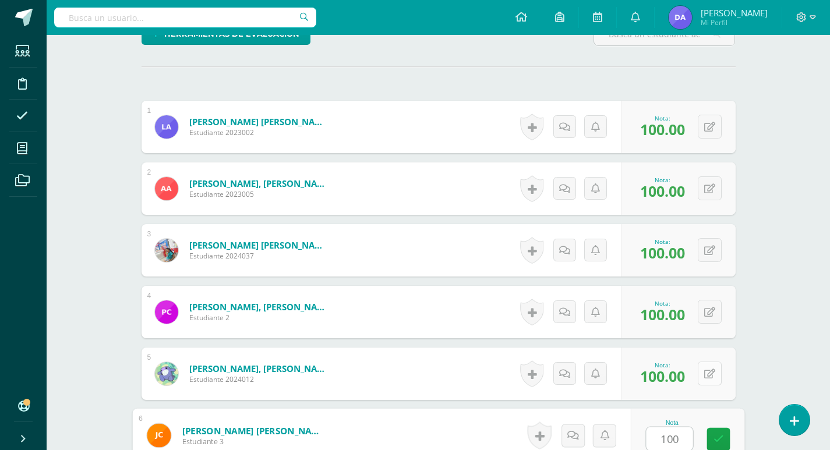
type input "100"
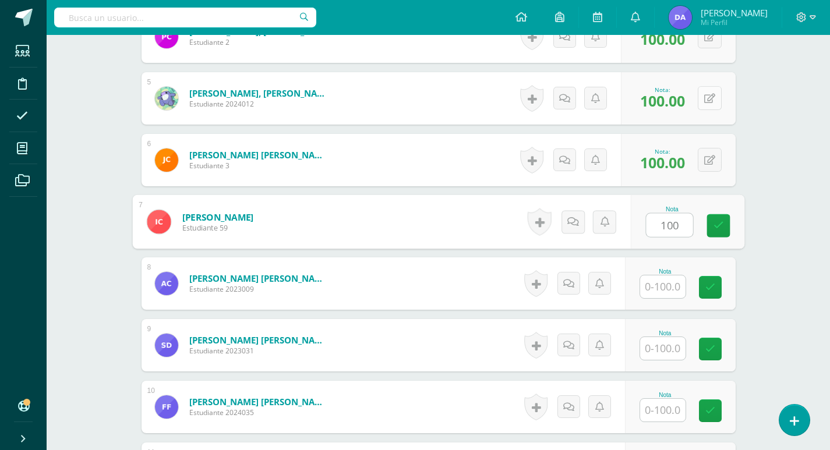
type input "100"
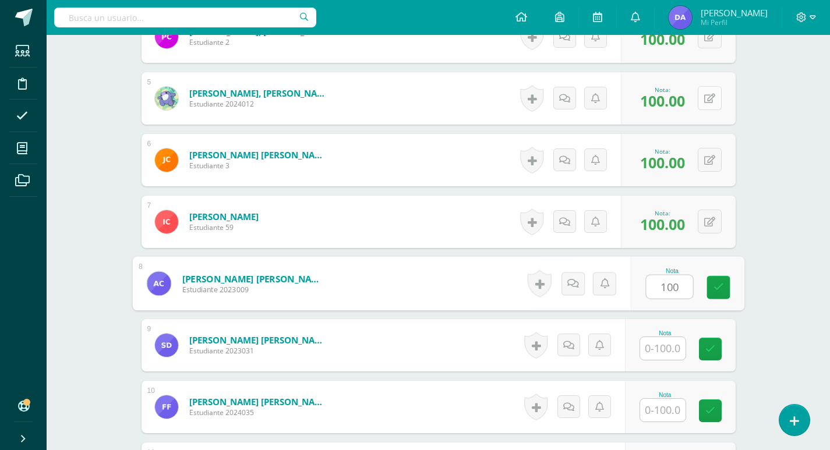
type input "100"
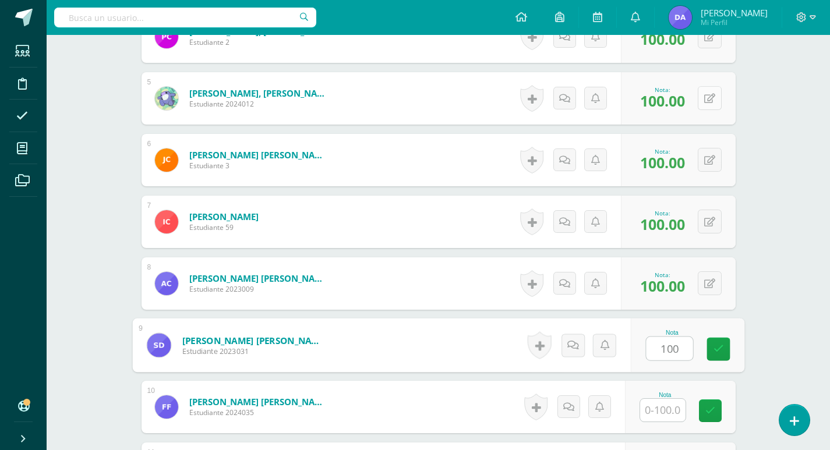
type input "100"
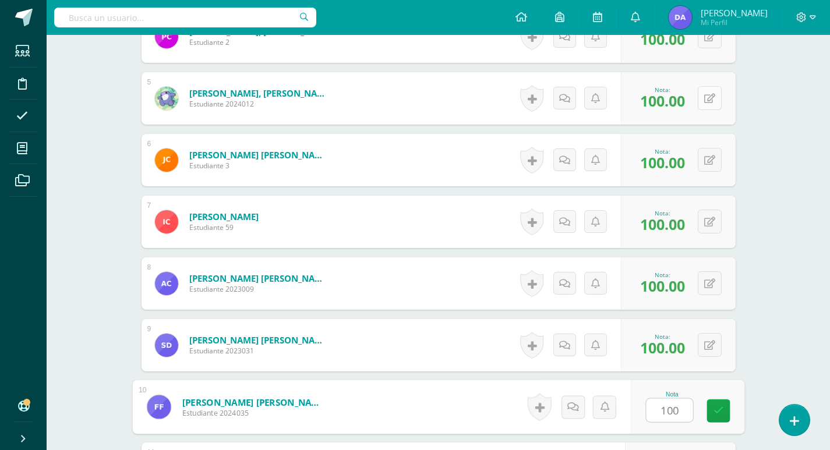
type input "100"
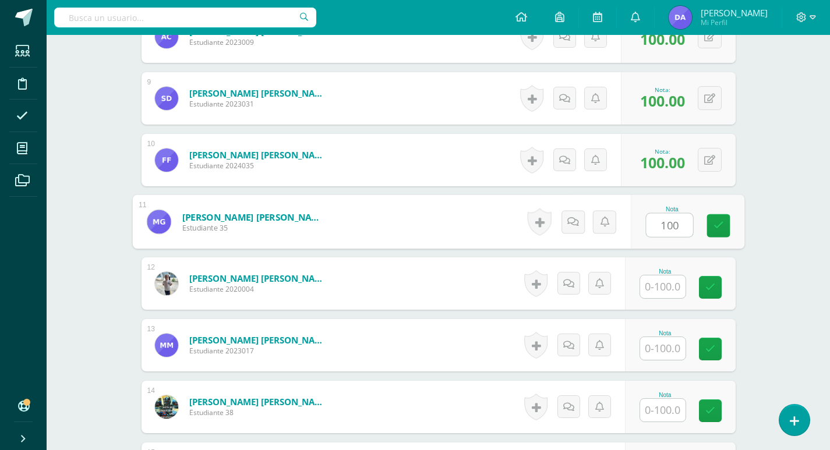
type input "100"
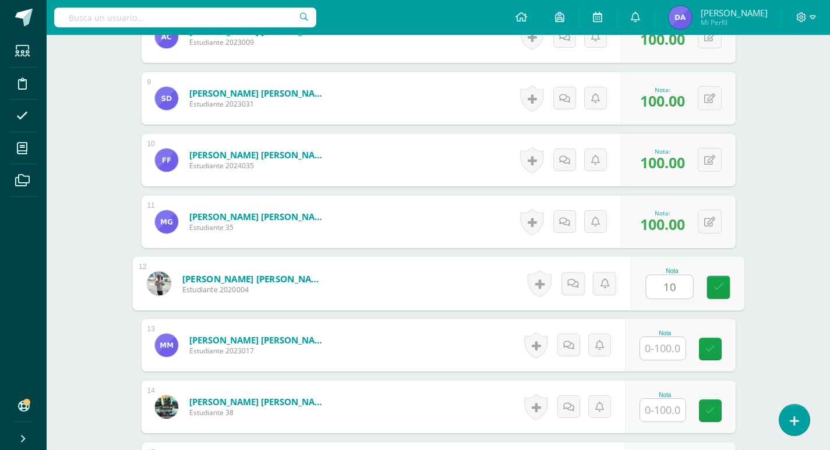
type input "10"
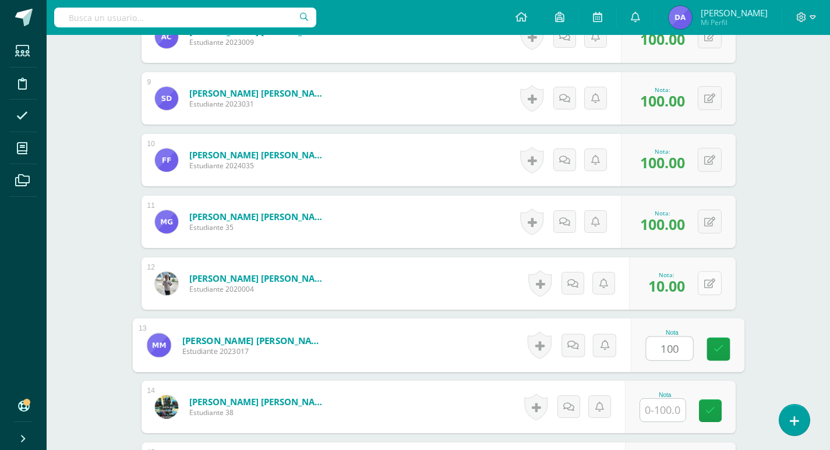
type input "100"
click at [709, 290] on button at bounding box center [710, 284] width 24 height 24
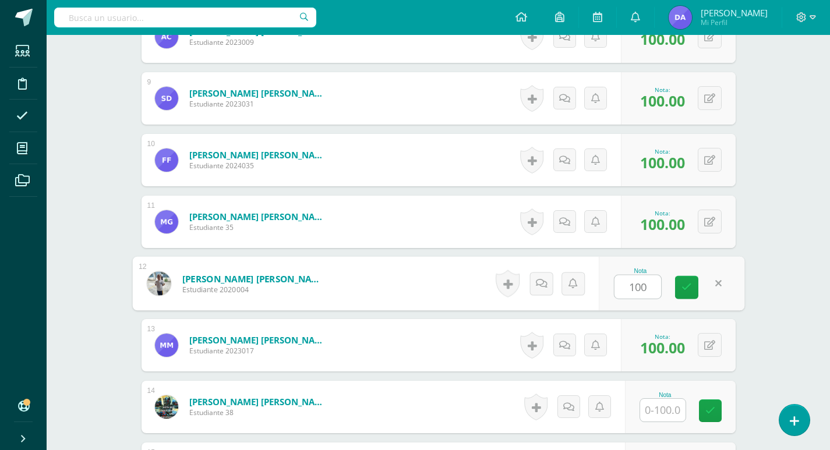
type input "100"
click at [648, 408] on input "text" at bounding box center [662, 410] width 45 height 23
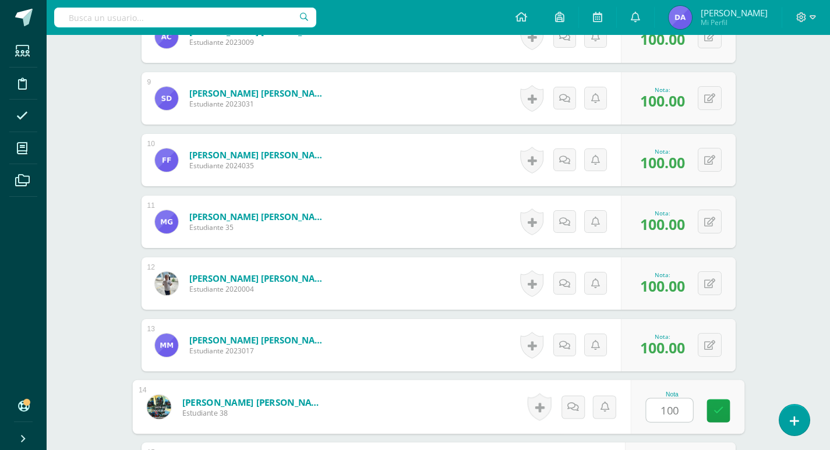
type input "100"
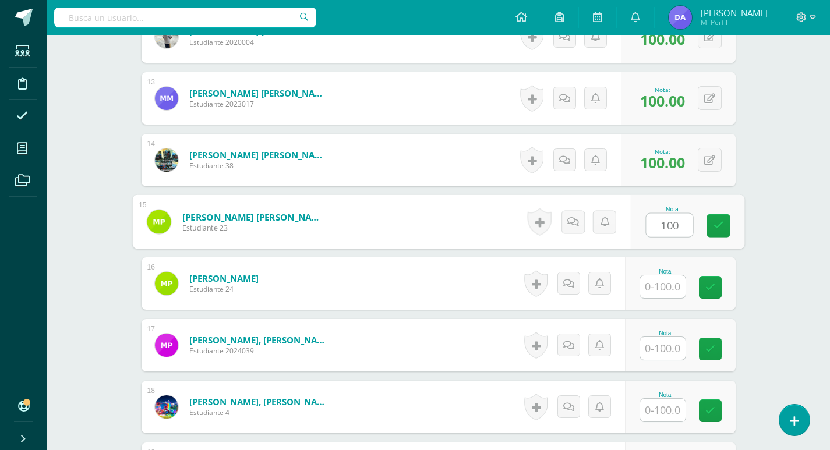
type input "100"
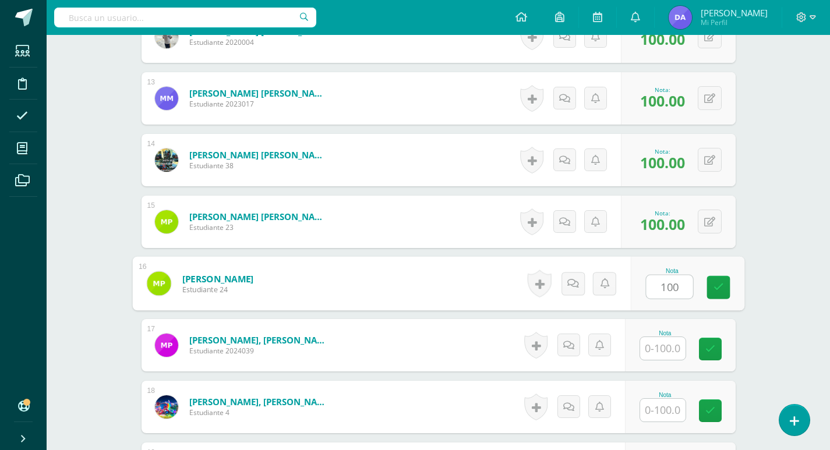
type input "100"
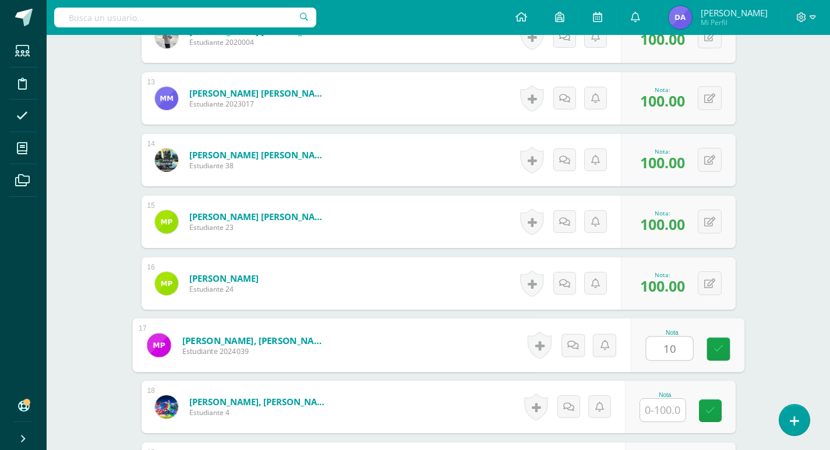
type input "10"
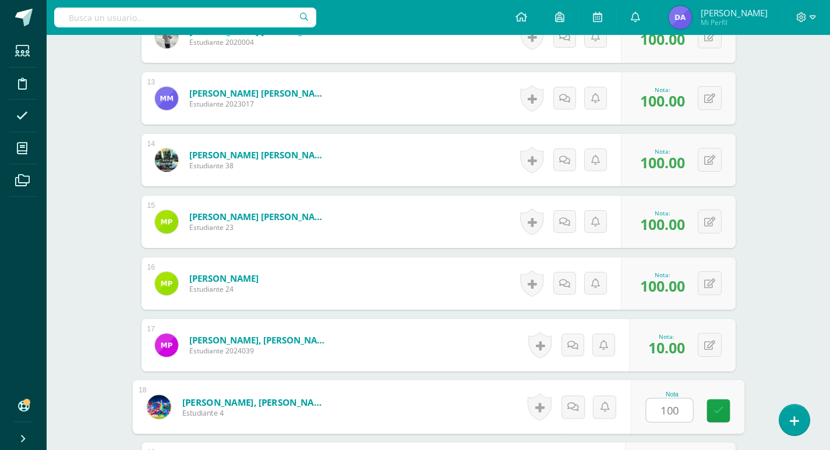
type input "100"
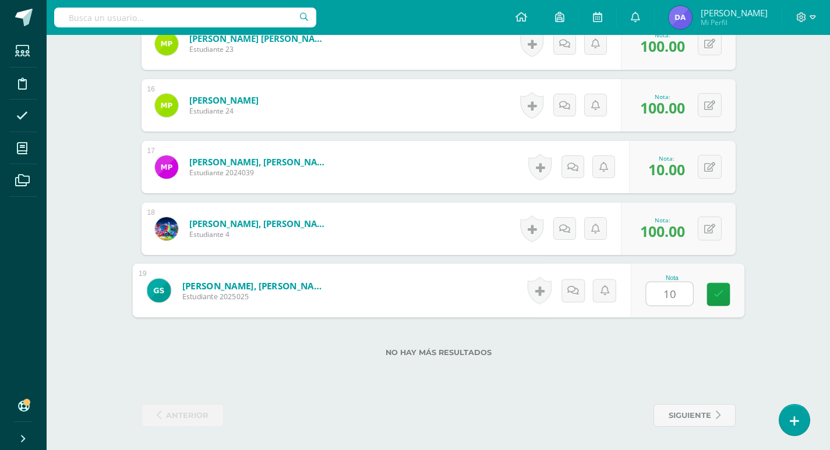
type input "100"
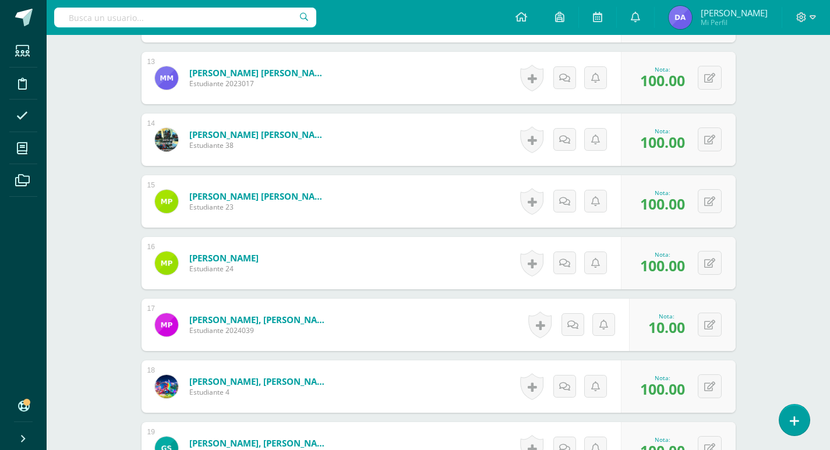
scroll to position [1136, 0]
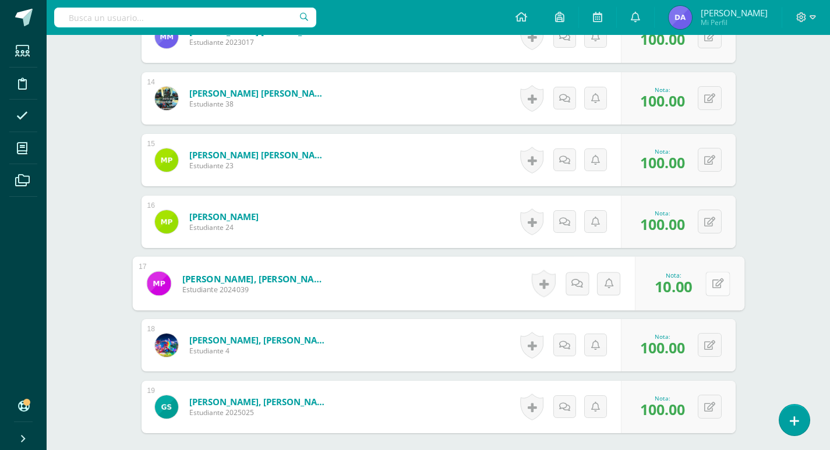
click at [712, 285] on icon at bounding box center [718, 284] width 12 height 10
type input "100"
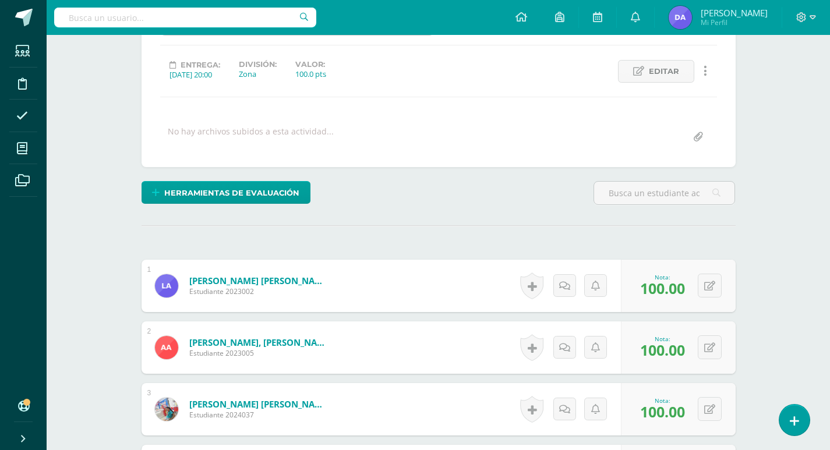
scroll to position [0, 0]
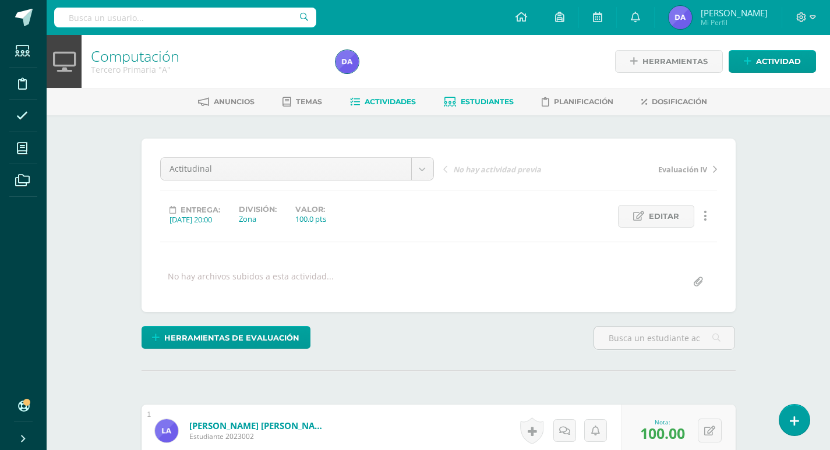
click at [449, 97] on icon at bounding box center [450, 102] width 12 height 10
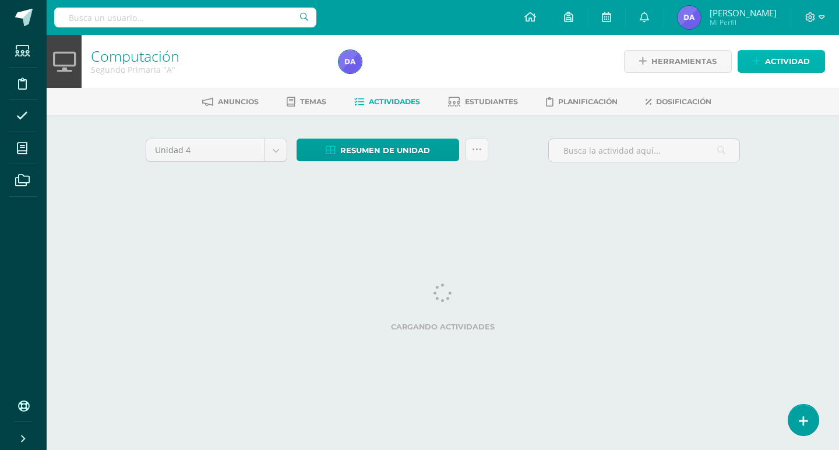
click at [755, 69] on link "Actividad" at bounding box center [781, 61] width 87 height 23
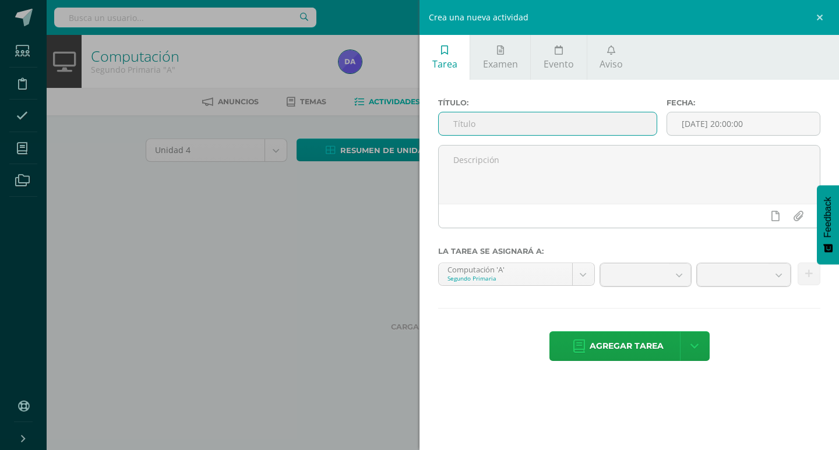
click at [617, 124] on input "text" at bounding box center [548, 123] width 218 height 23
paste input "Actitudinal"
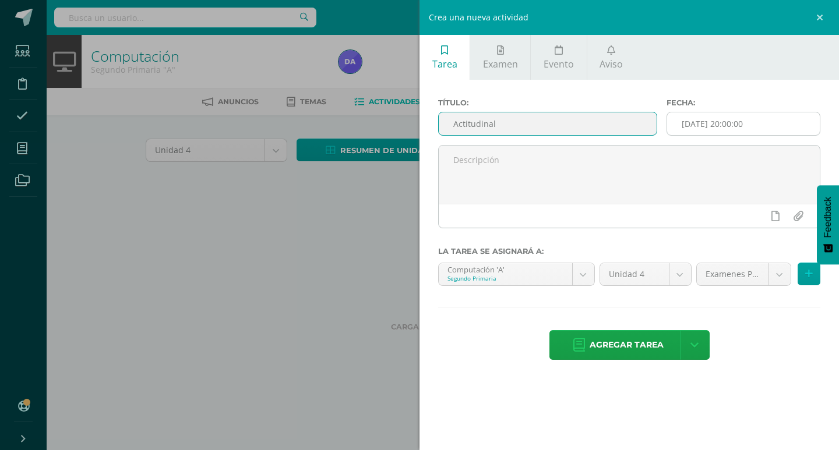
type input "Actitudinal"
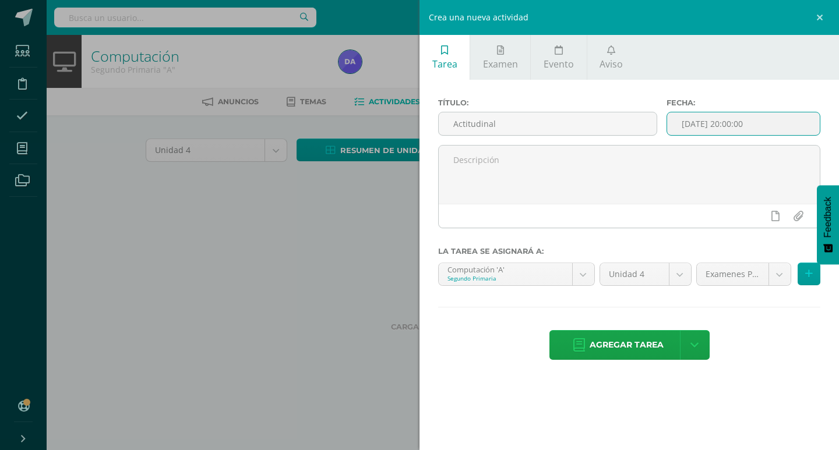
click at [741, 124] on input "[DATE] 20:00:00" at bounding box center [743, 123] width 153 height 23
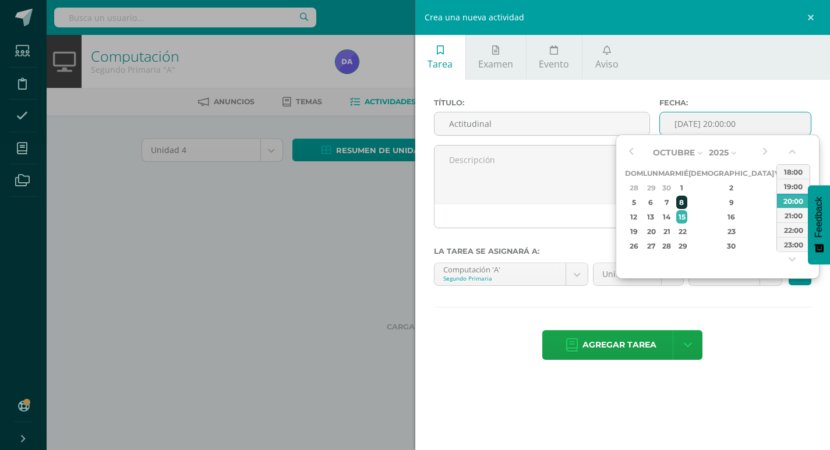
click at [687, 202] on div "8" at bounding box center [682, 202] width 10 height 13
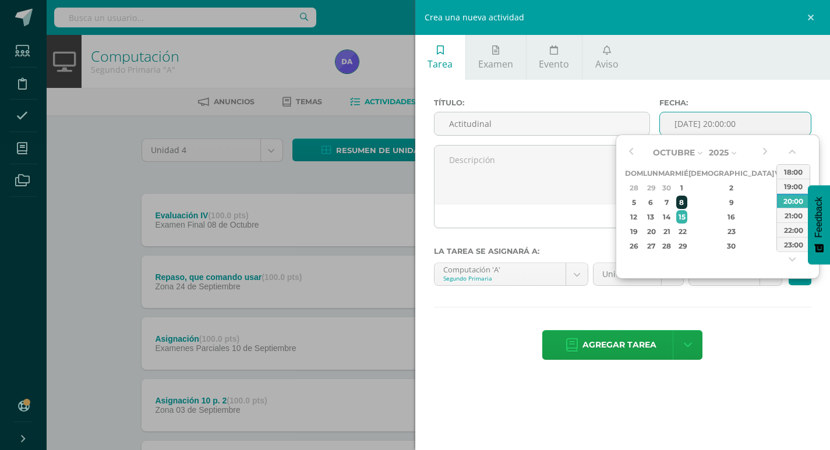
type input "[DATE] 20:00"
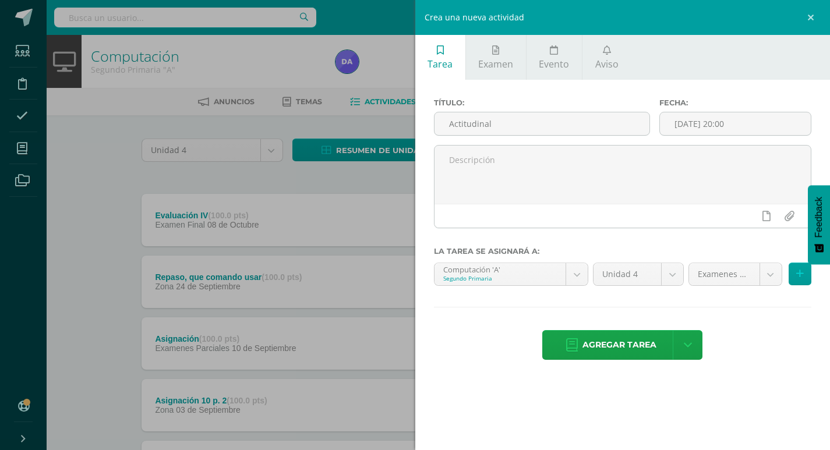
click at [703, 304] on div "Título: Actitudinal Fecha: [DATE] 20:00 La tarea se asignará a: Computación 'A'…" at bounding box center [622, 230] width 415 height 301
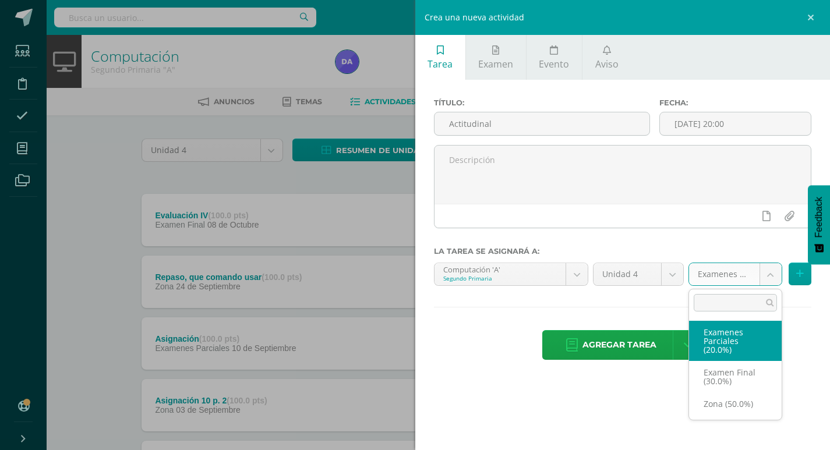
click at [770, 275] on body "Estudiantes Disciplina Asistencia Mis cursos Archivos Soporte Ayuda Reportar un…" at bounding box center [415, 378] width 830 height 756
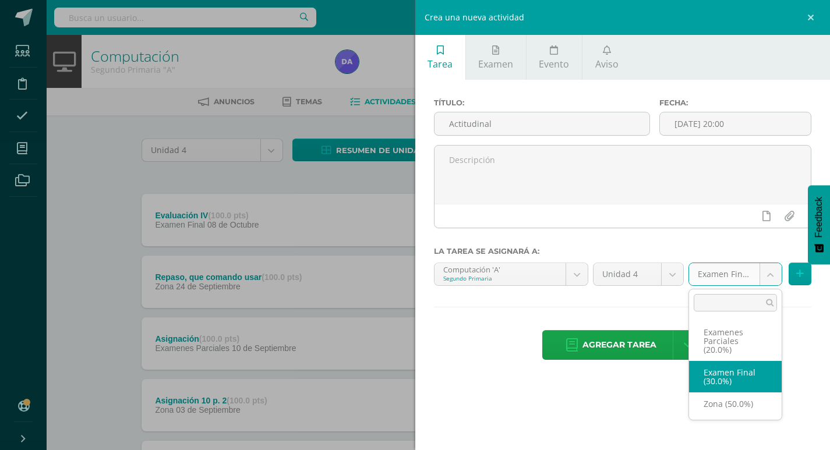
click at [766, 274] on body "Estudiantes Disciplina Asistencia Mis cursos Archivos Soporte Ayuda Reportar un…" at bounding box center [415, 378] width 830 height 756
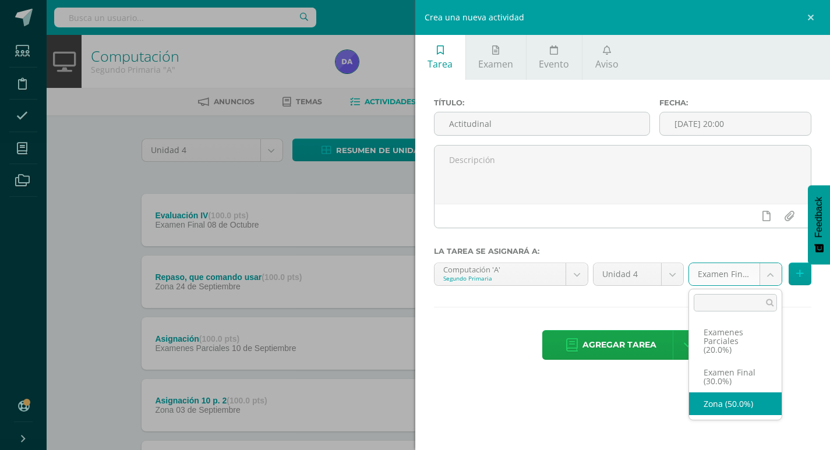
select select "169650"
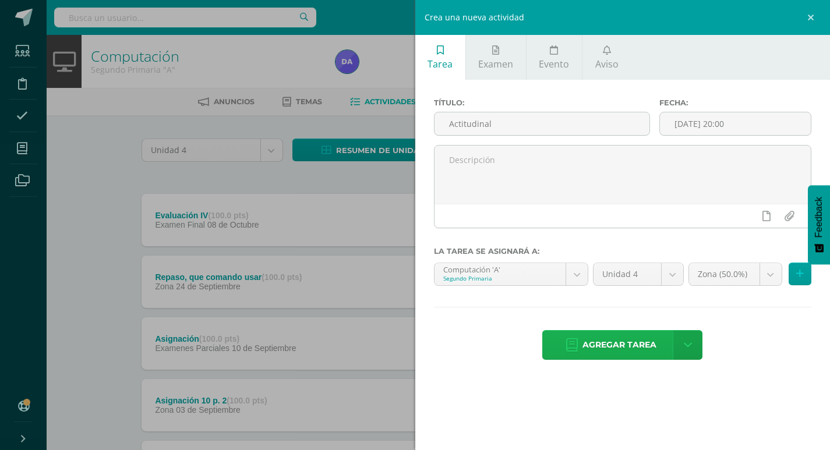
click at [591, 345] on span "Agregar tarea" at bounding box center [620, 345] width 74 height 29
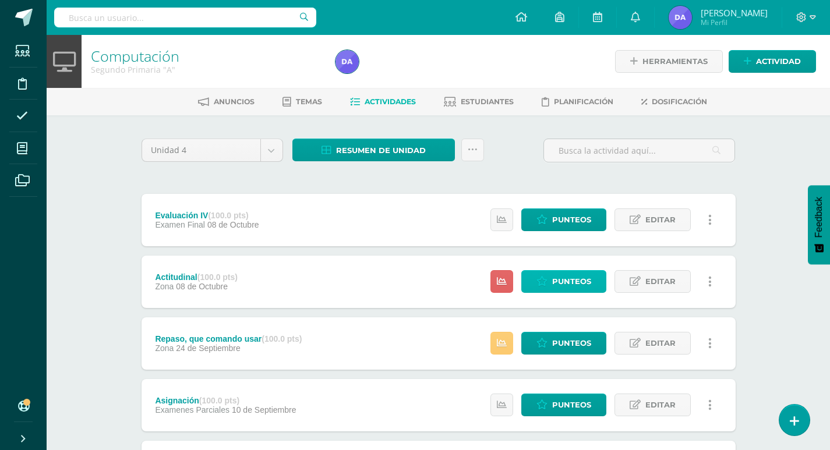
click at [562, 280] on span "Punteos" at bounding box center [571, 282] width 39 height 22
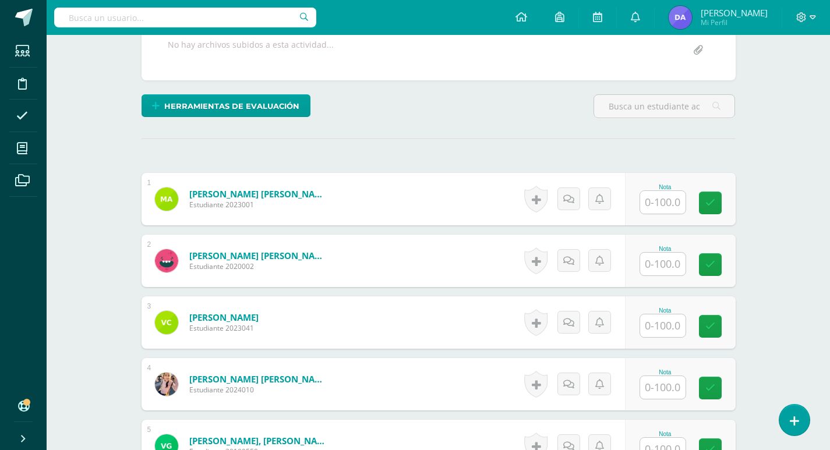
scroll to position [234, 0]
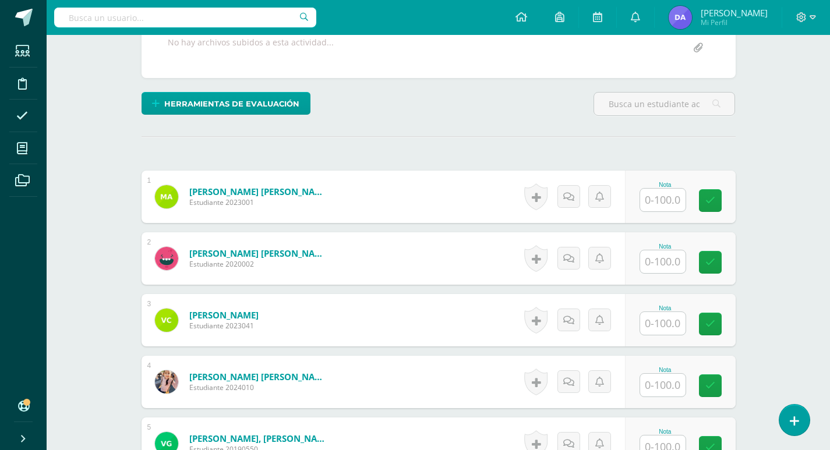
click at [660, 207] on input "text" at bounding box center [662, 200] width 45 height 23
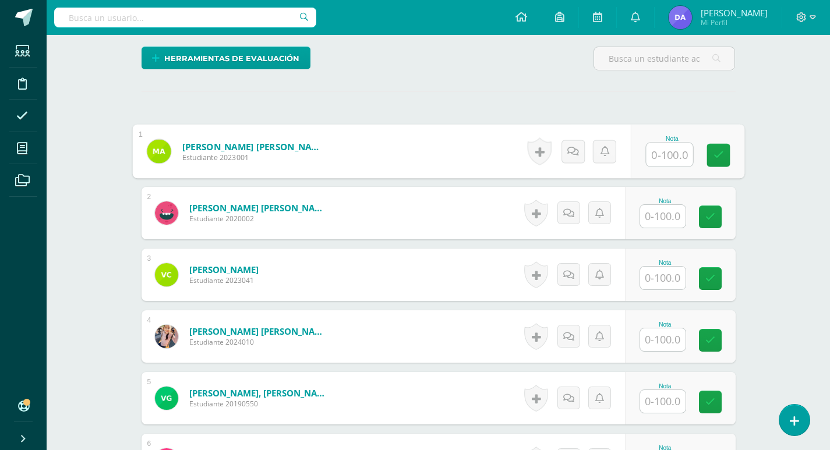
scroll to position [291, 0]
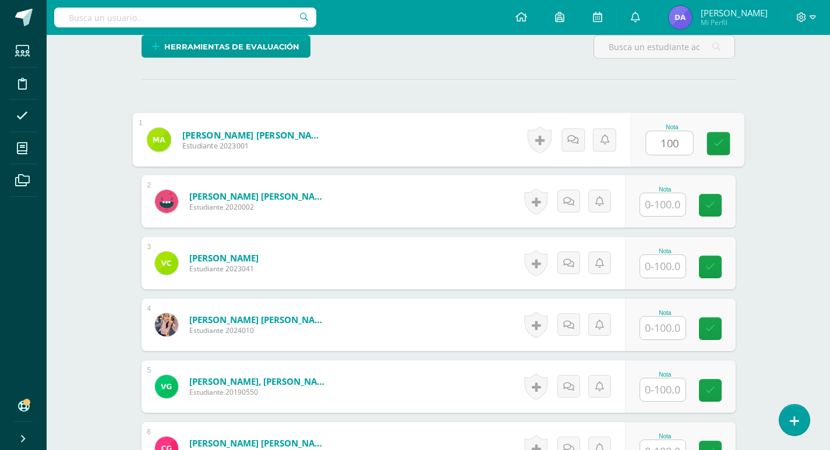
type input "100"
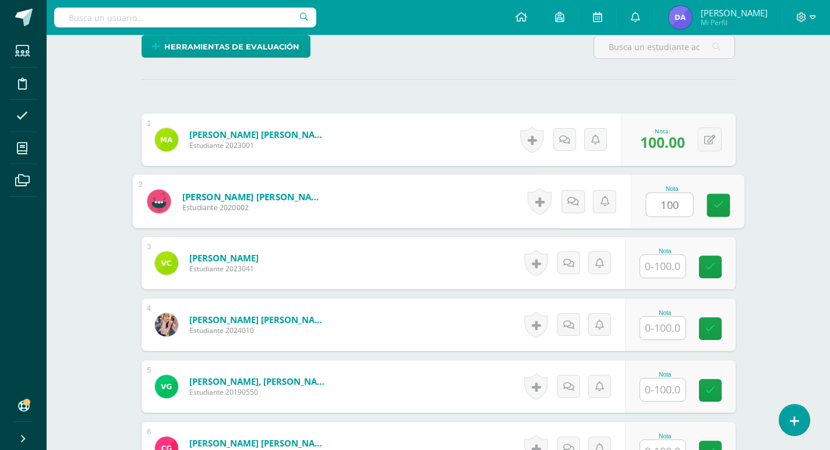
type input "100"
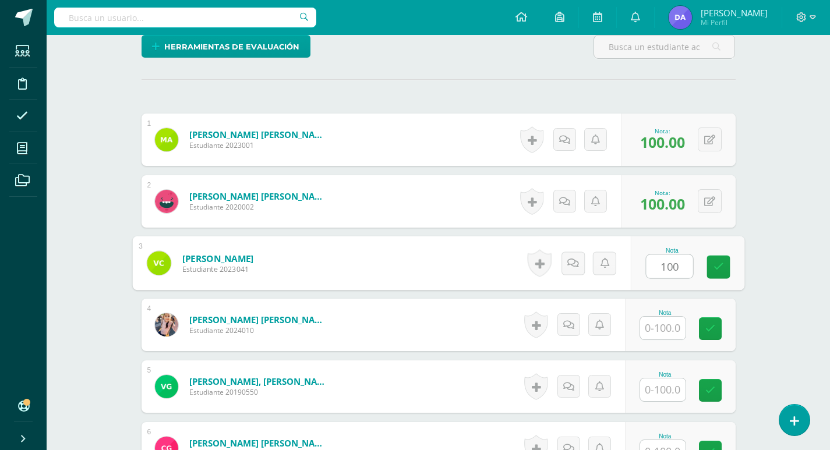
type input "100"
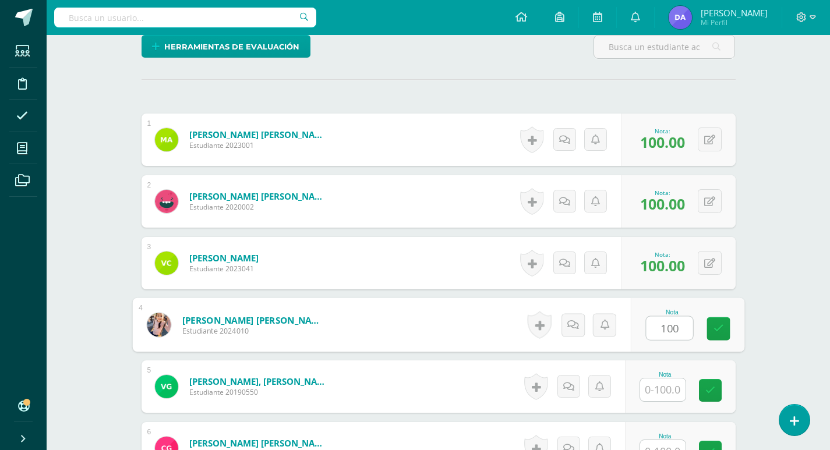
type input "100"
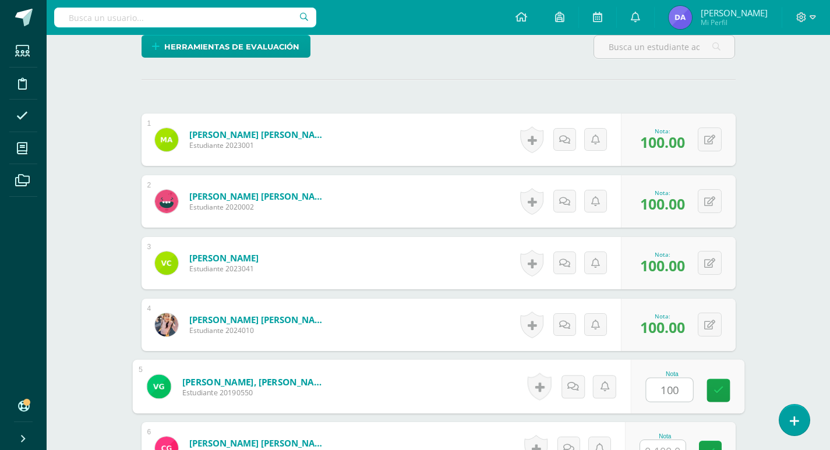
type input "100"
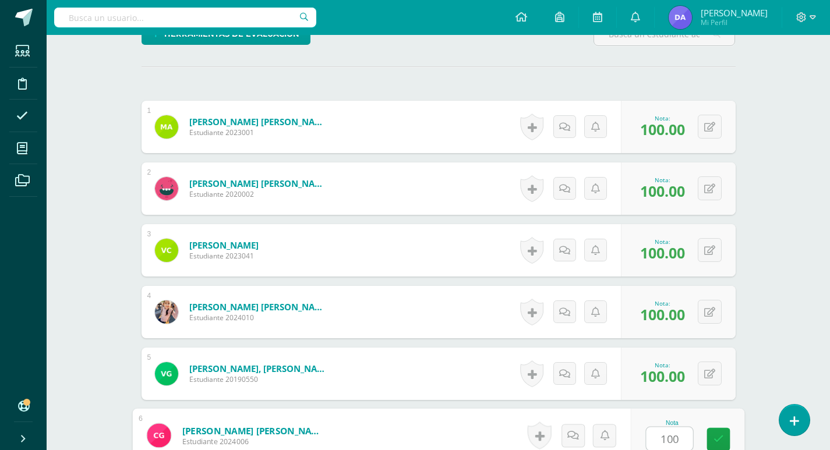
type input "100"
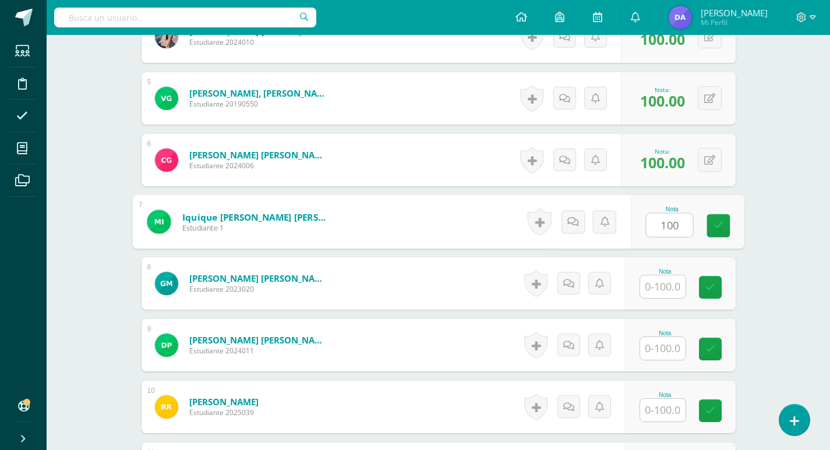
type input "100"
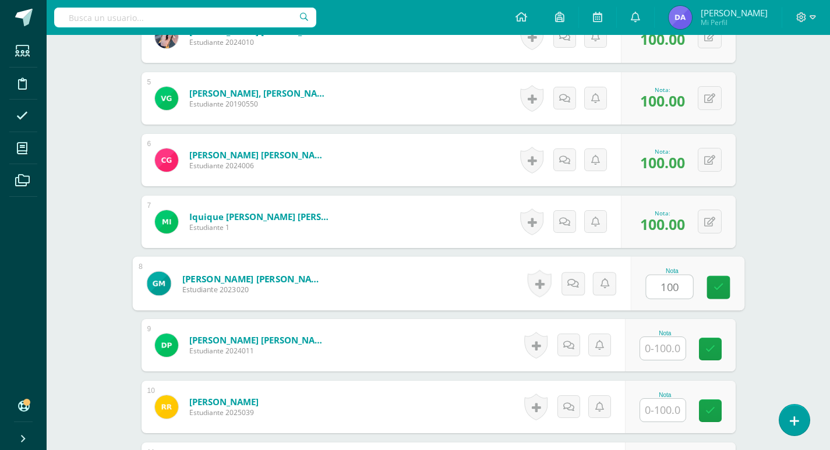
type input "100"
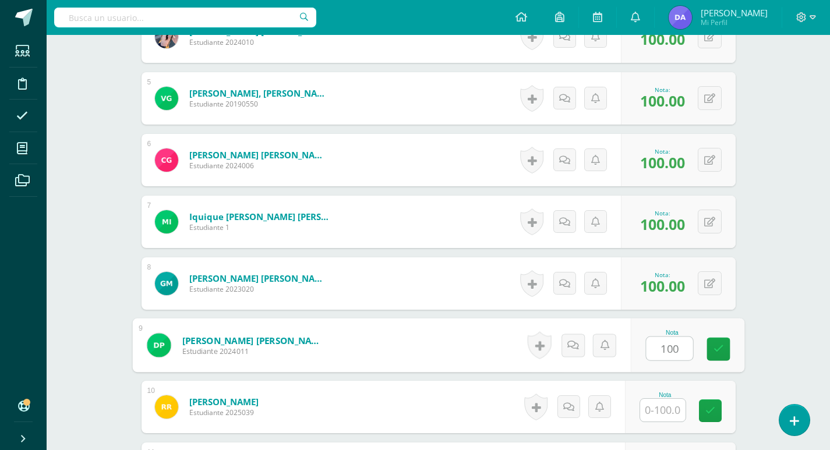
type input "100"
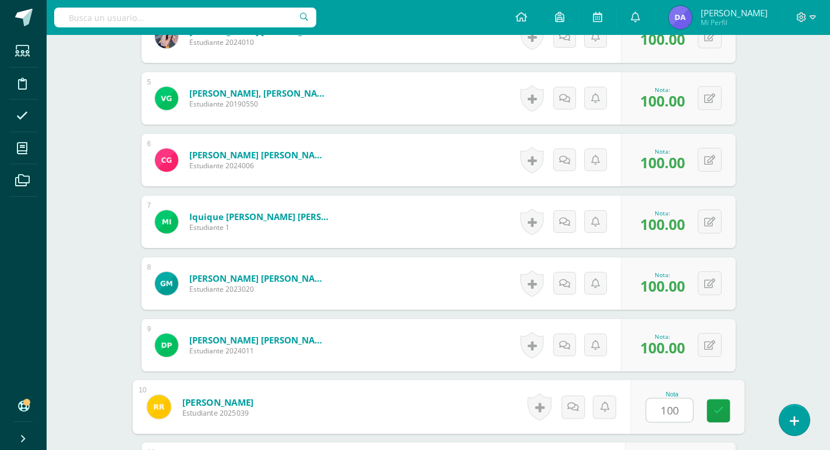
type input "100"
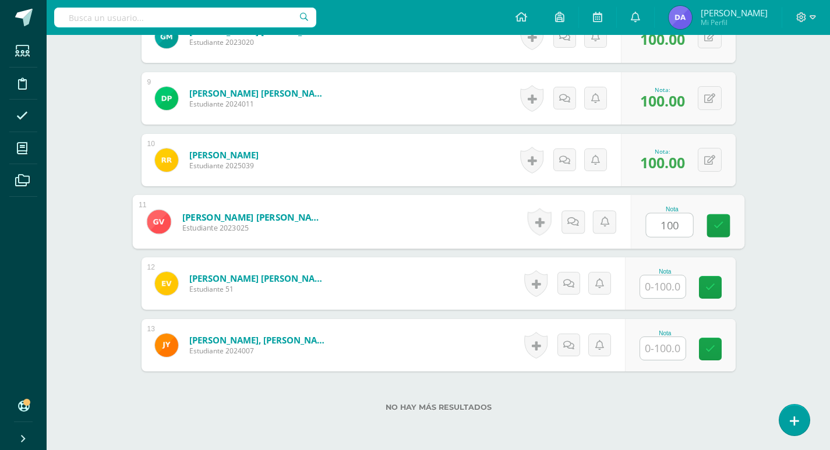
type input "100"
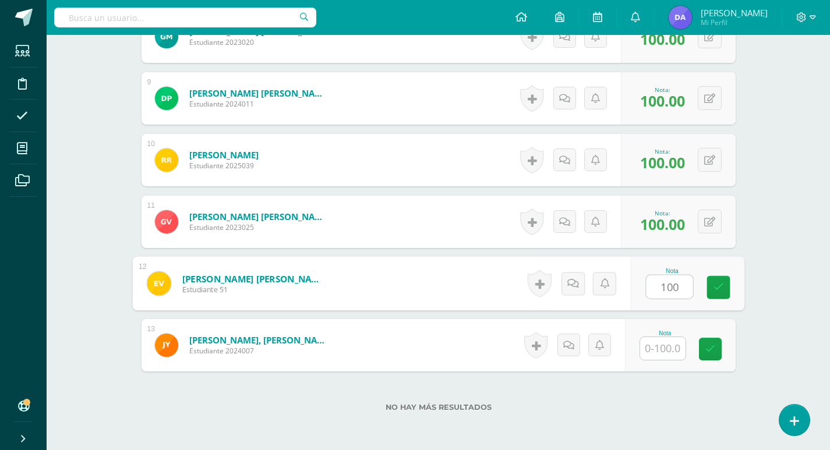
type input "100"
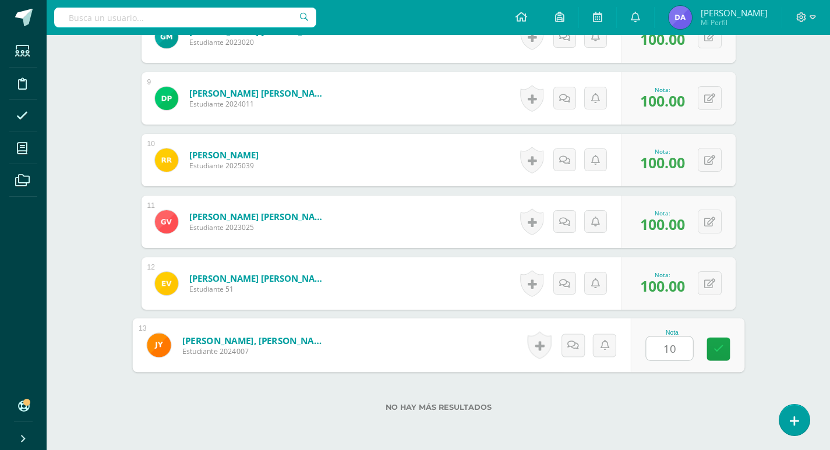
type input "100"
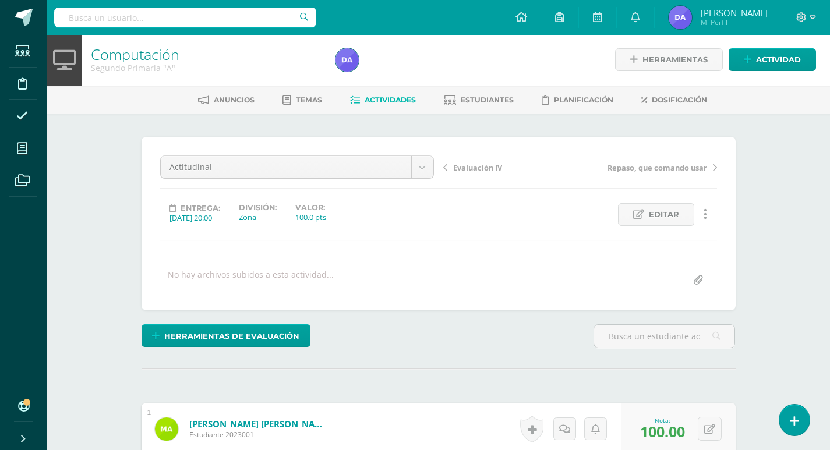
scroll to position [0, 0]
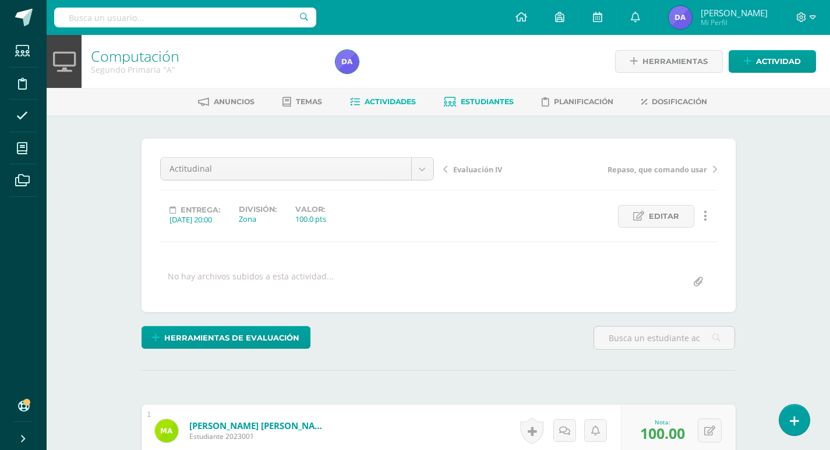
click at [510, 104] on span "Estudiantes" at bounding box center [487, 101] width 53 height 9
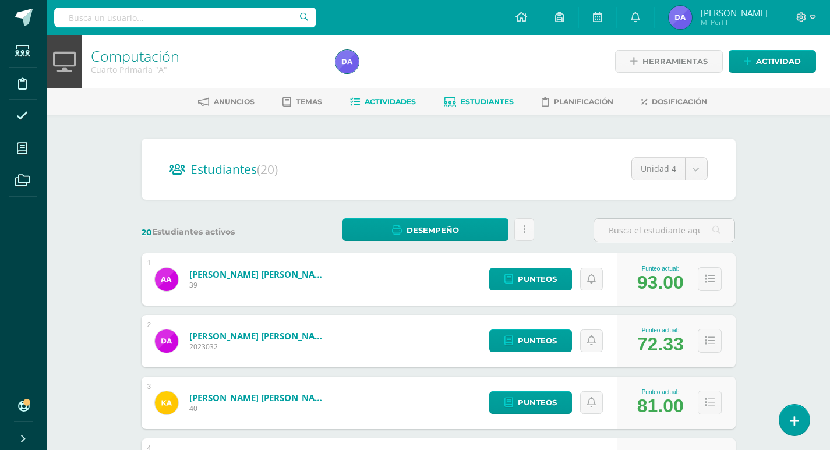
click at [413, 101] on span "Actividades" at bounding box center [390, 101] width 51 height 9
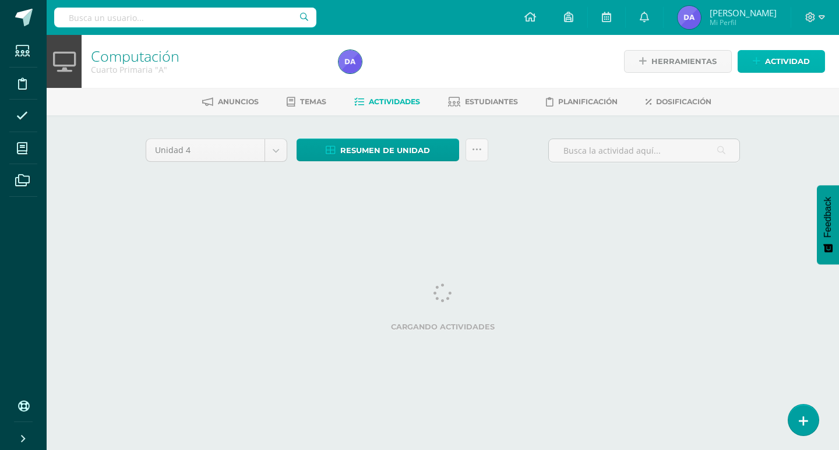
click at [789, 61] on span "Actividad" at bounding box center [787, 62] width 45 height 22
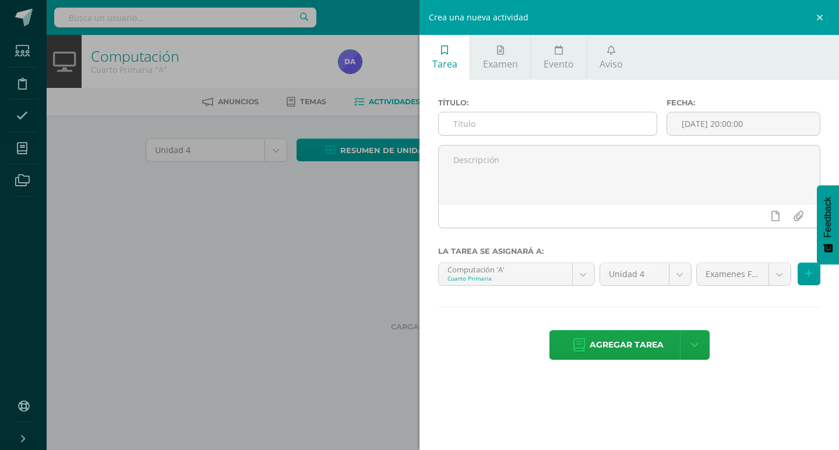
click at [563, 131] on input "text" at bounding box center [548, 123] width 218 height 23
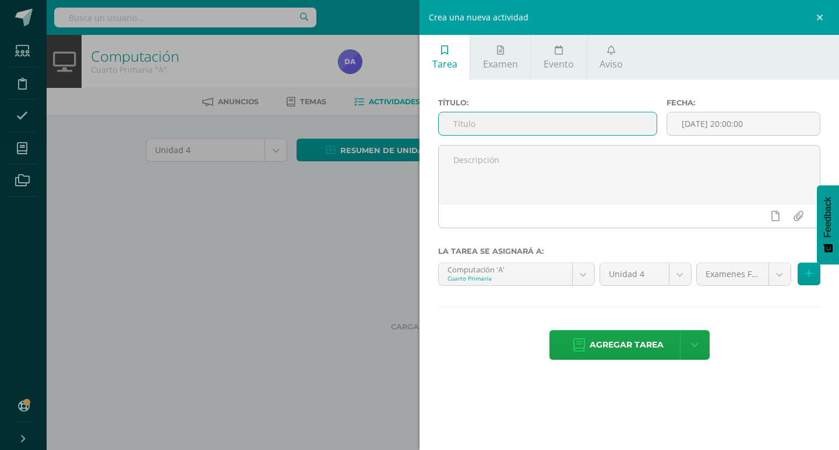
paste input "Actitudinal"
type input "Actitudinal"
click at [732, 117] on input "[DATE] 20:00:00" at bounding box center [743, 123] width 153 height 23
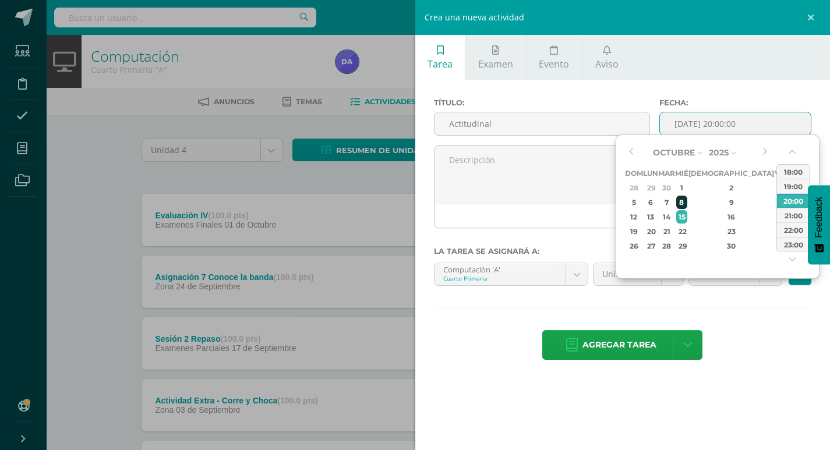
click at [687, 202] on div "8" at bounding box center [682, 202] width 10 height 13
type input "[DATE] 20:00"
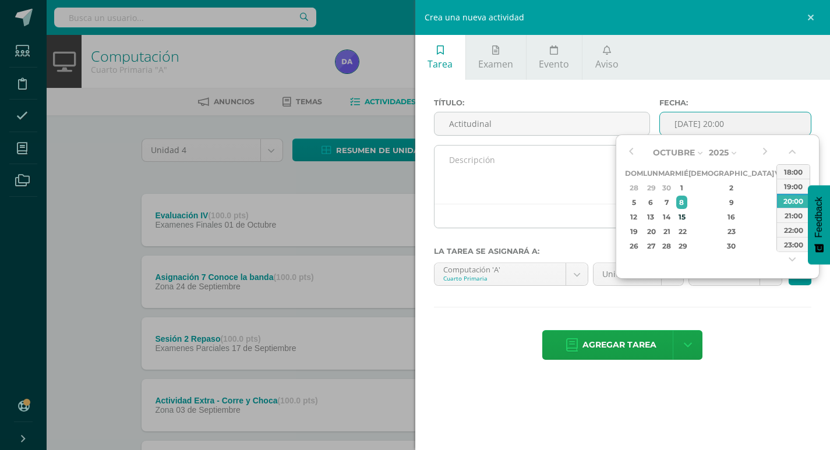
click at [597, 204] on textarea at bounding box center [623, 175] width 377 height 58
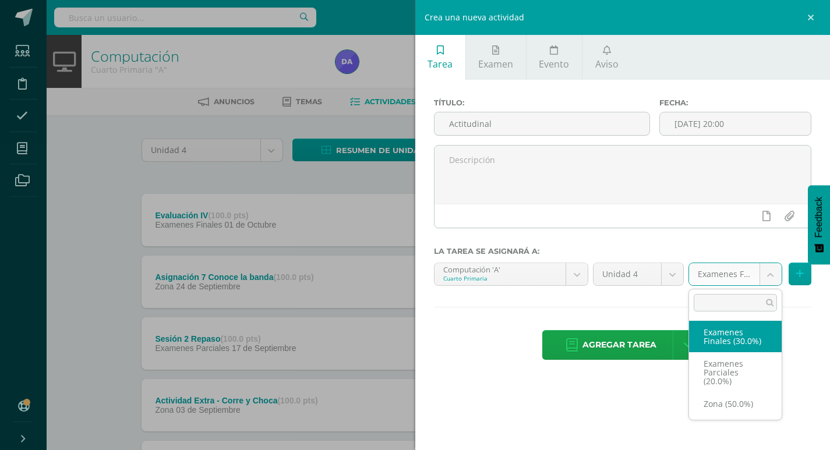
click at [768, 277] on body "Estudiantes Disciplina Asistencia Mis cursos Archivos Soporte Ayuda Reportar un…" at bounding box center [415, 409] width 830 height 818
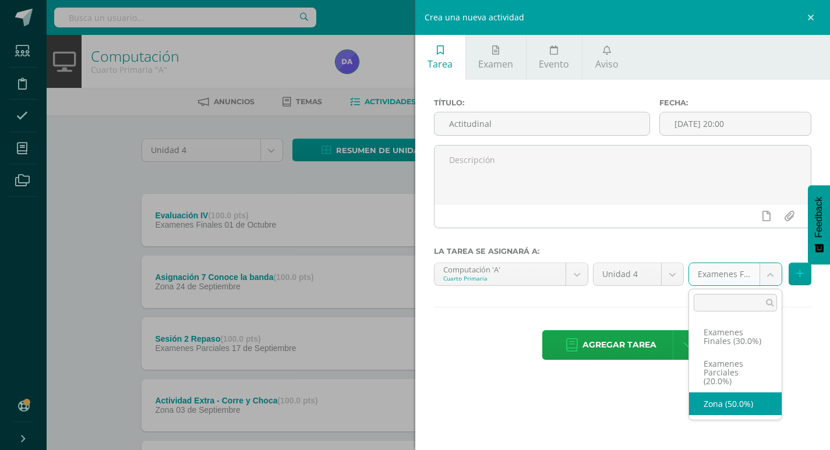
select select "169659"
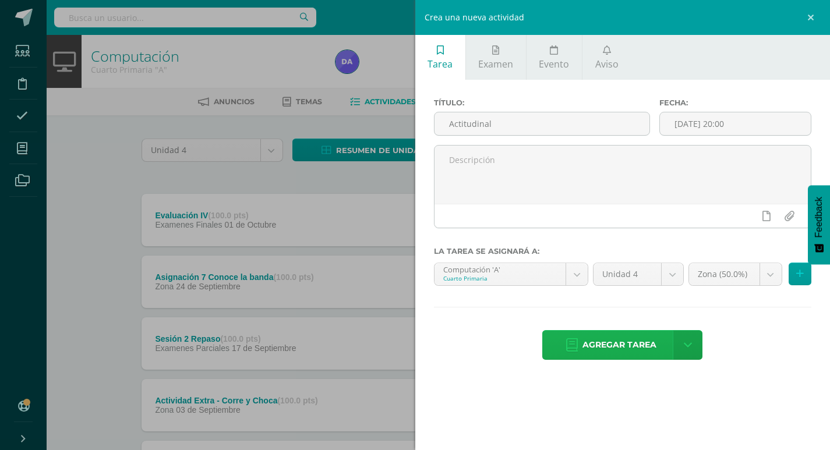
click at [610, 340] on span "Agregar tarea" at bounding box center [620, 345] width 74 height 29
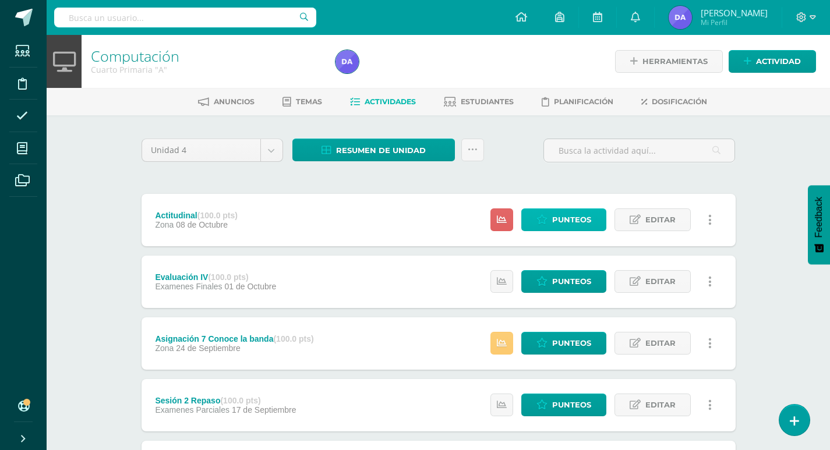
click at [562, 217] on span "Punteos" at bounding box center [571, 220] width 39 height 22
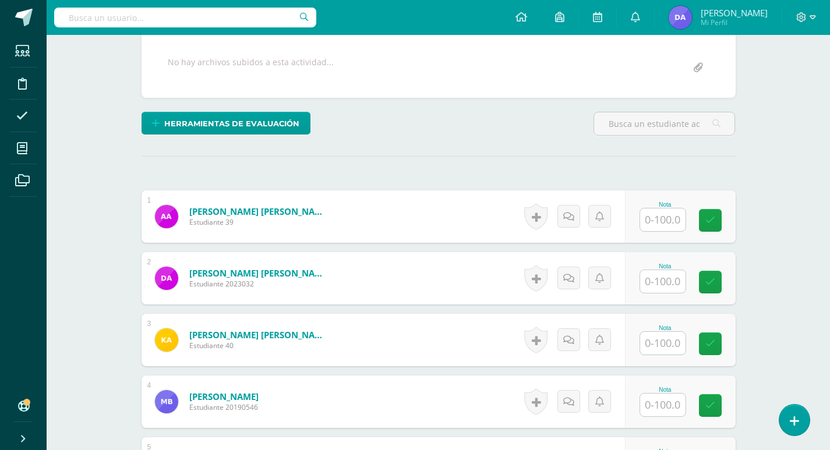
scroll to position [233, 0]
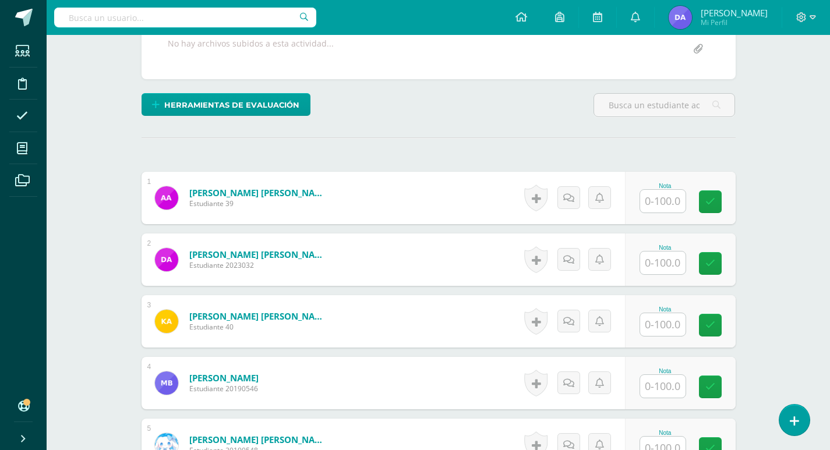
click at [656, 205] on input "text" at bounding box center [662, 201] width 45 height 23
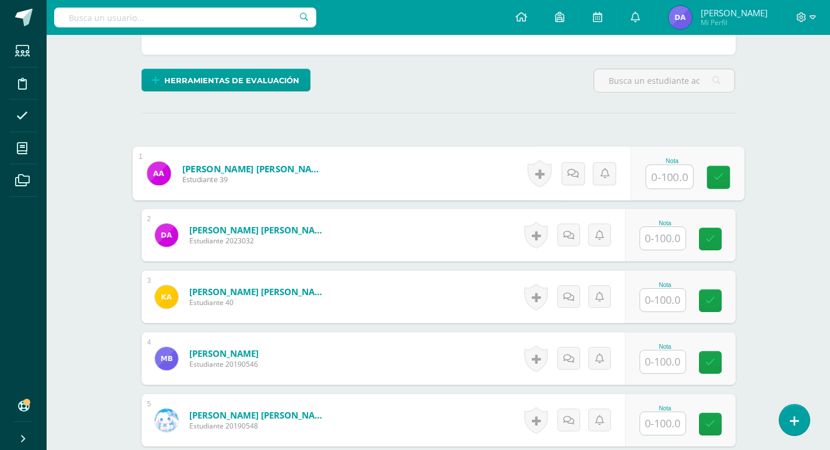
scroll to position [265, 0]
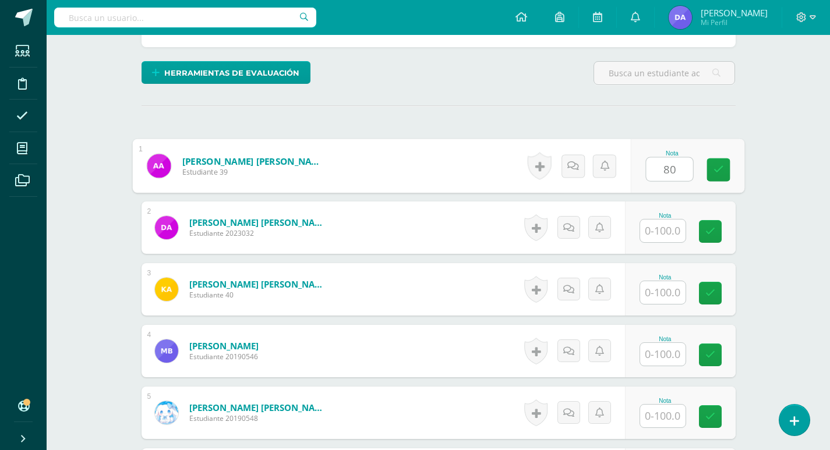
type input "80"
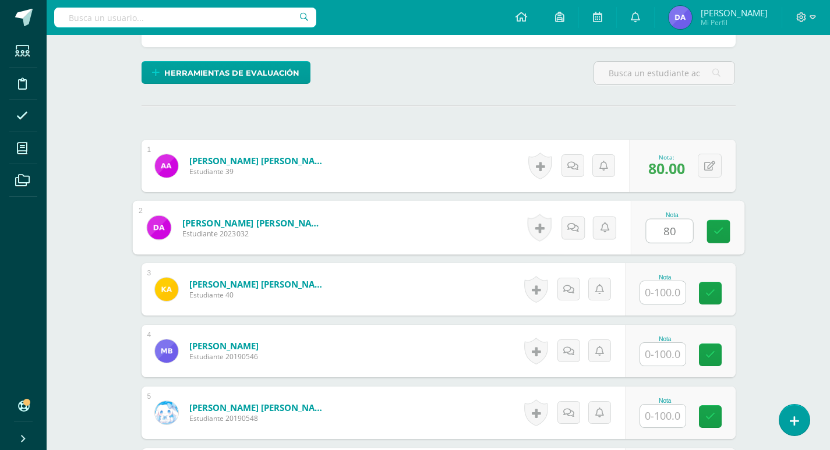
type input "80"
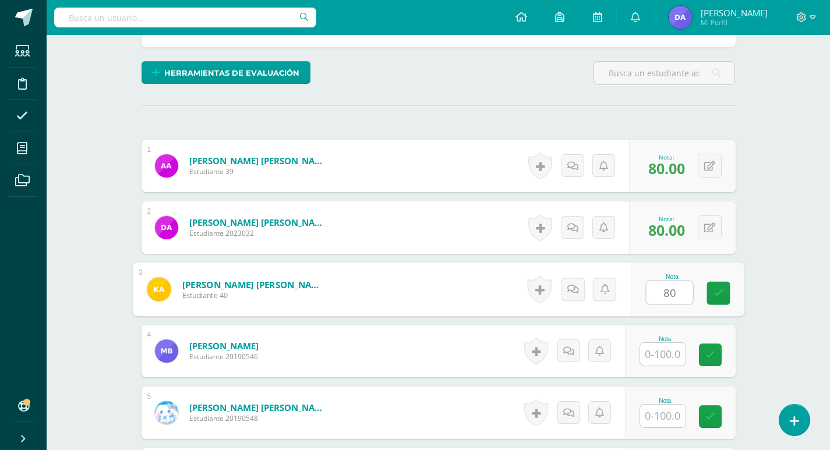
type input "80"
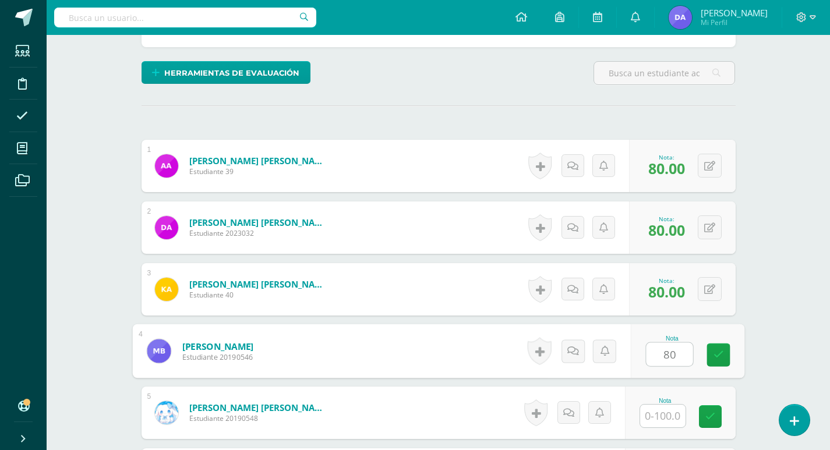
type input "80"
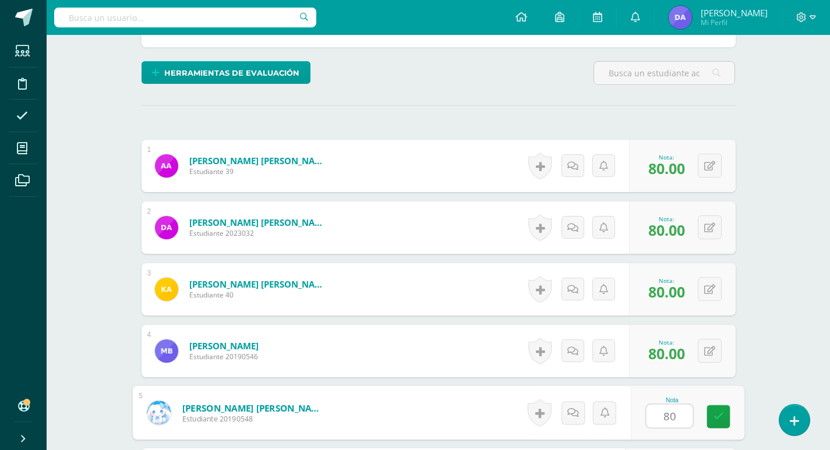
type input "80"
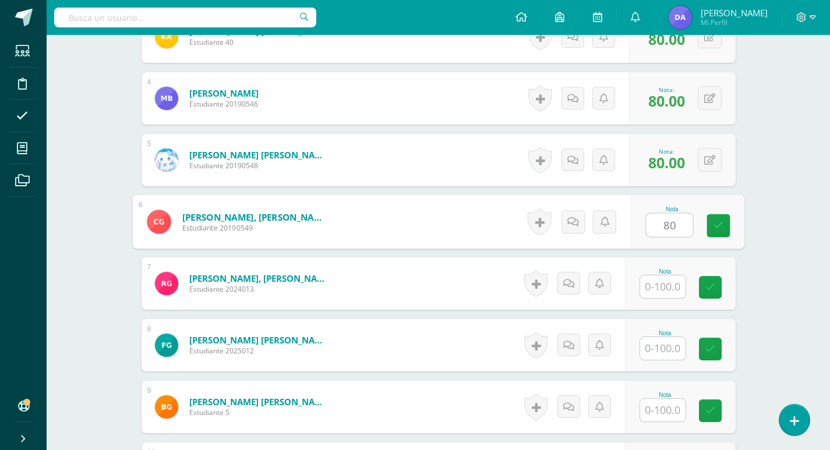
type input "80"
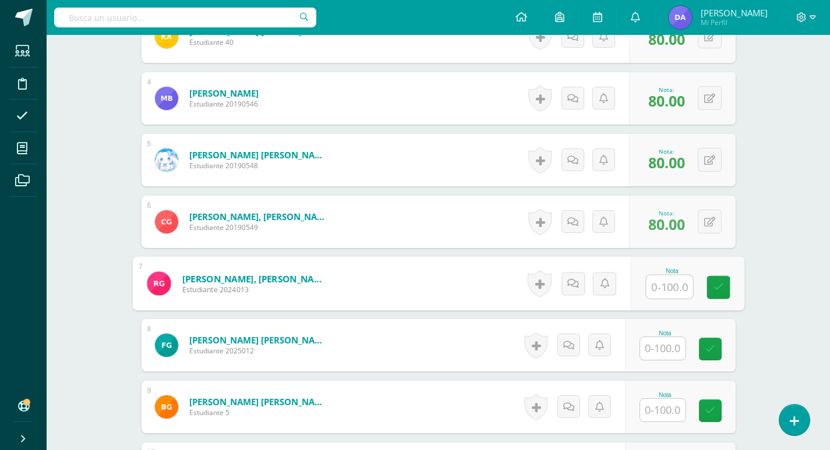
type input "8"
type input "0"
type input "60"
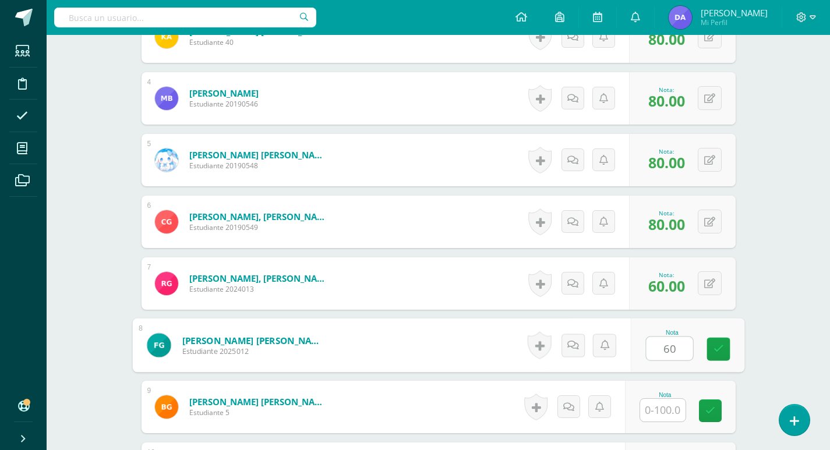
type input "60"
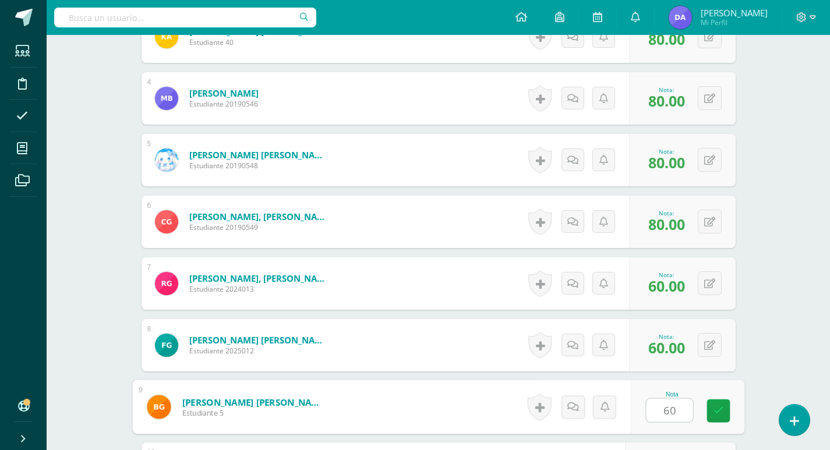
type input "60"
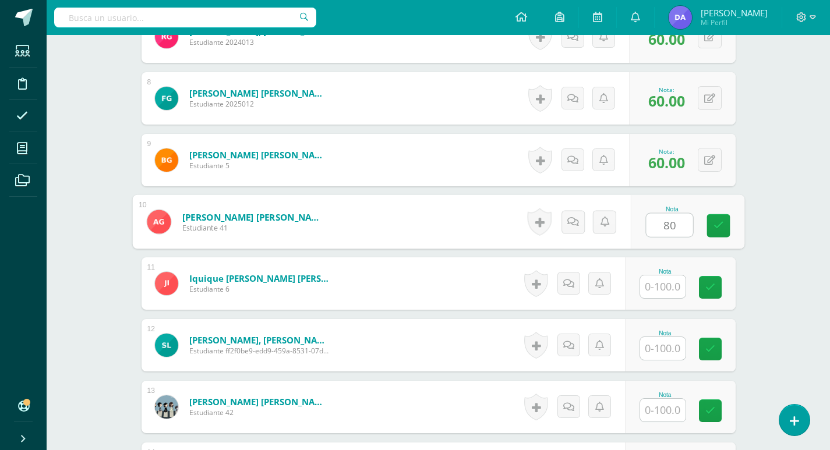
type input "80"
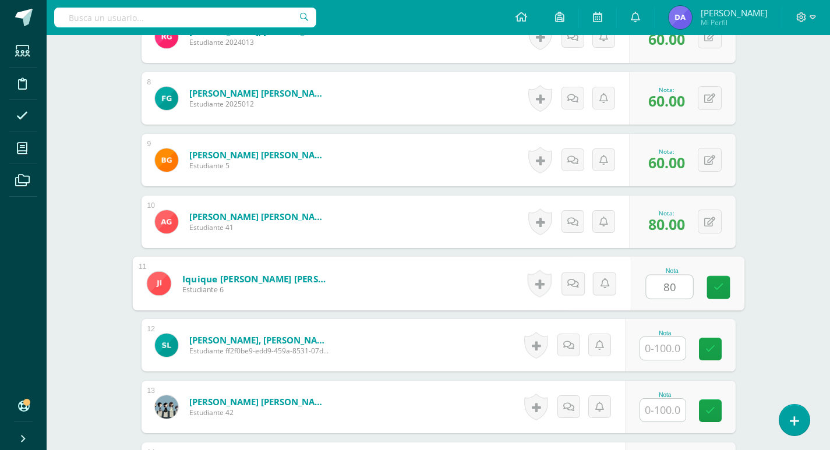
type input "80"
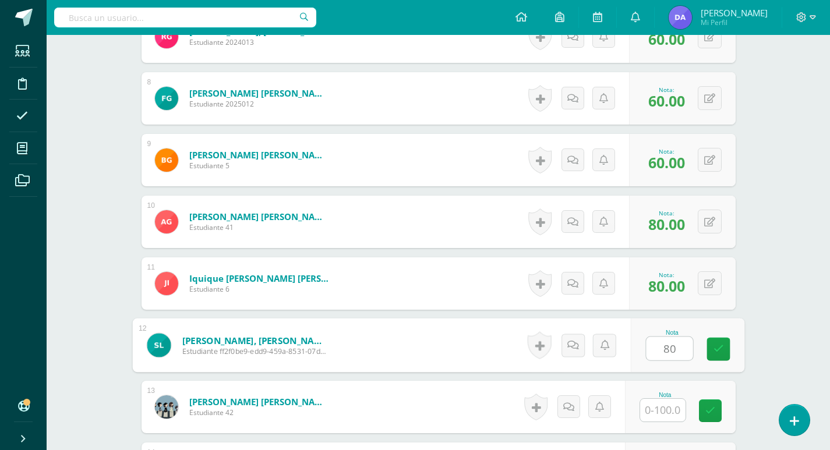
type input "80"
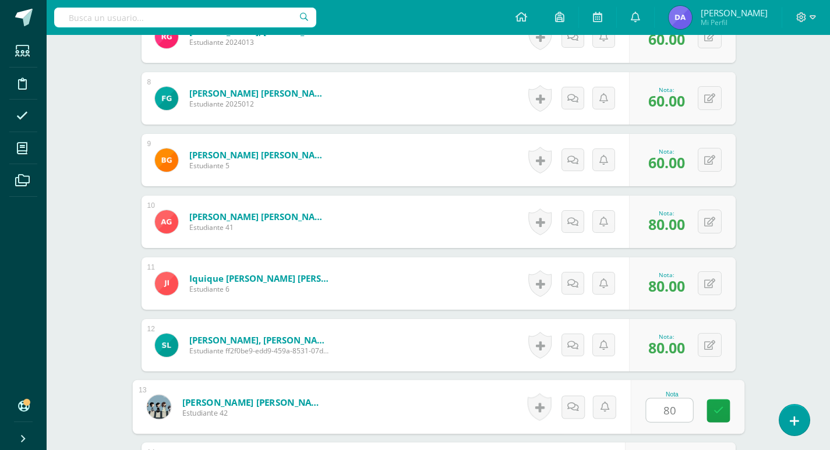
type input "80"
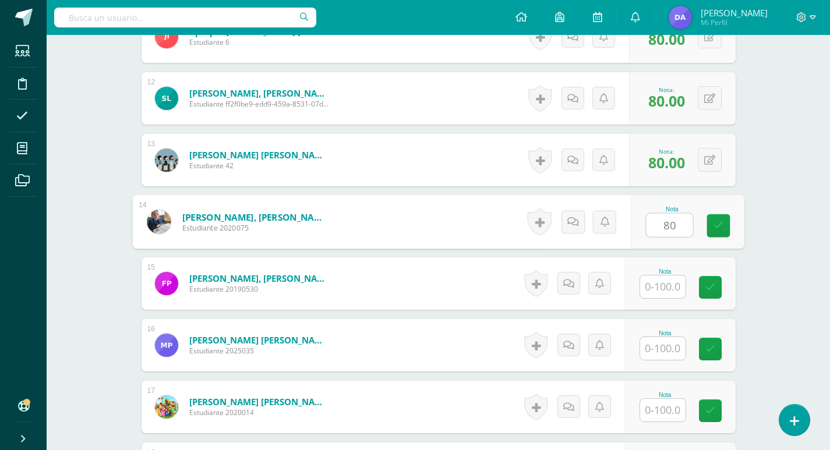
type input "80"
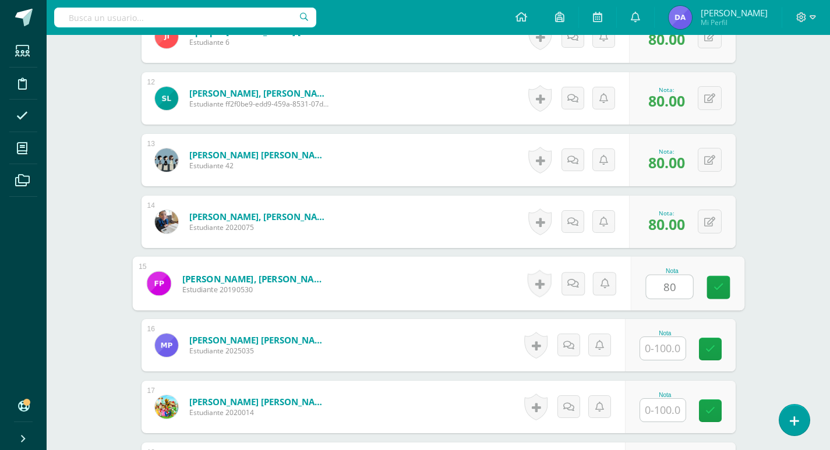
type input "80"
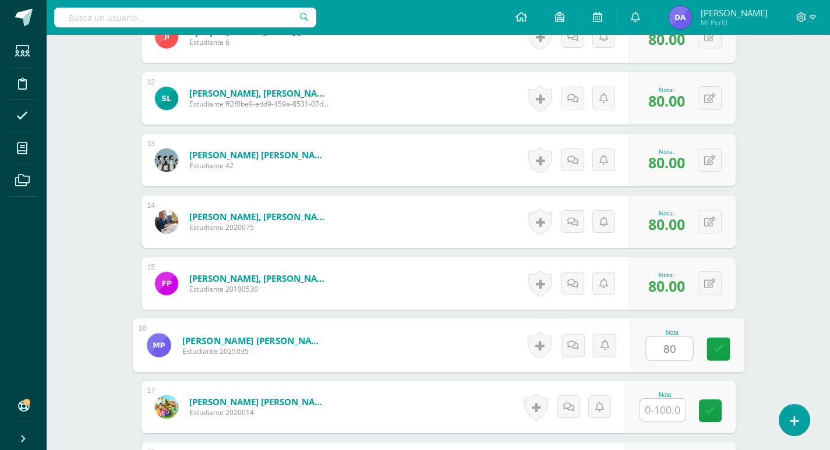
type input "80"
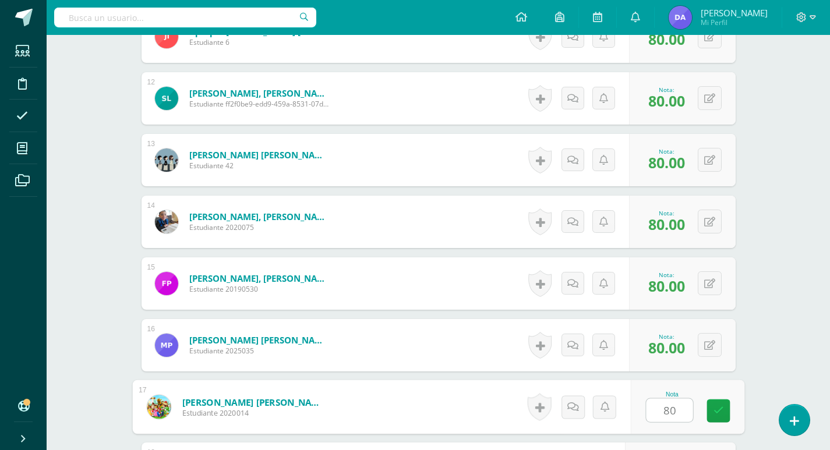
type input "80"
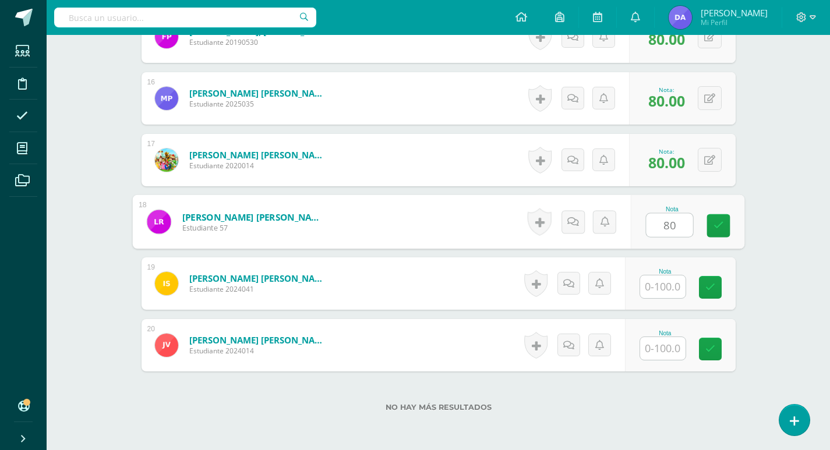
type input "80"
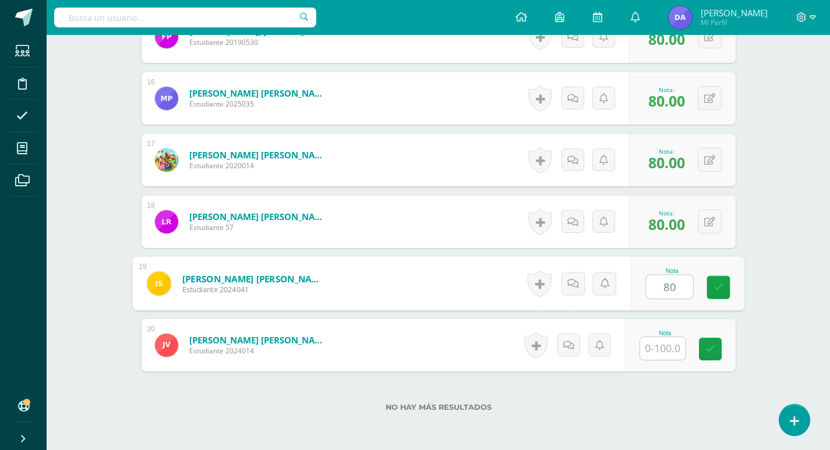
type input "80"
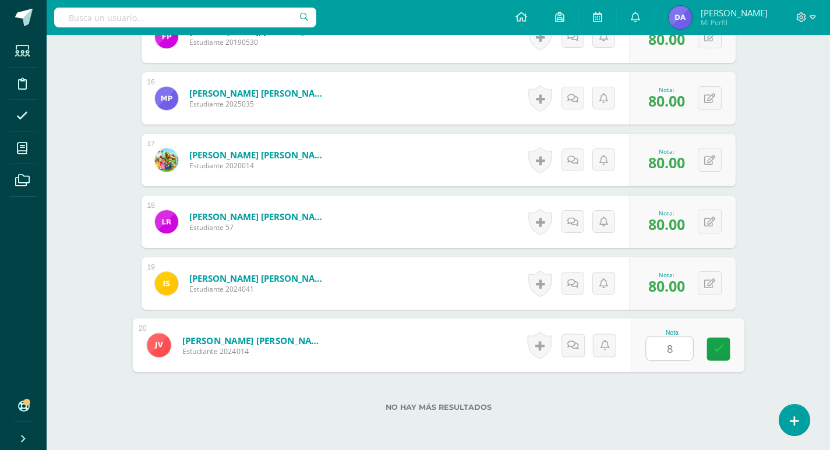
type input "80"
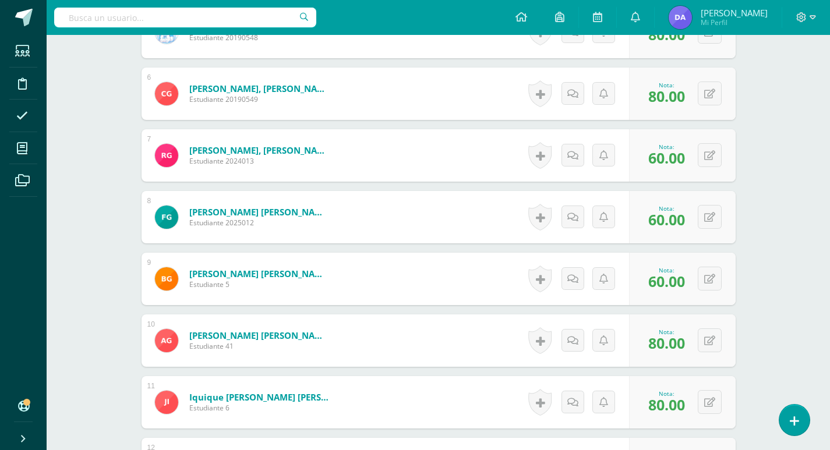
scroll to position [667, 0]
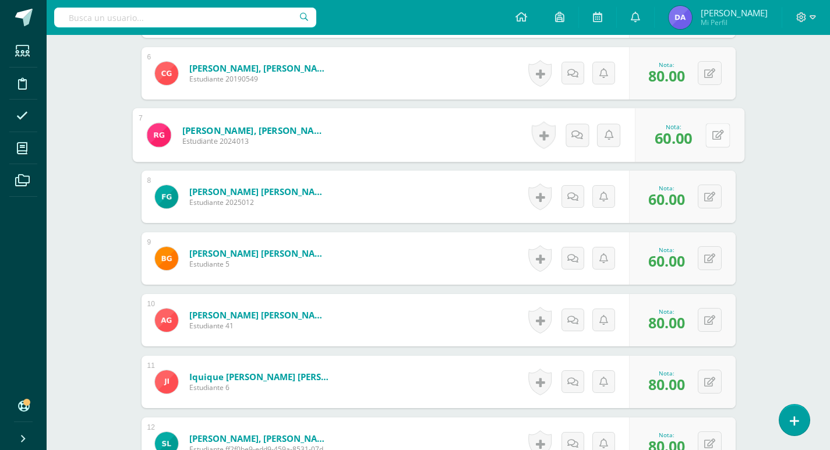
click at [716, 126] on button at bounding box center [718, 135] width 24 height 24
type input "80"
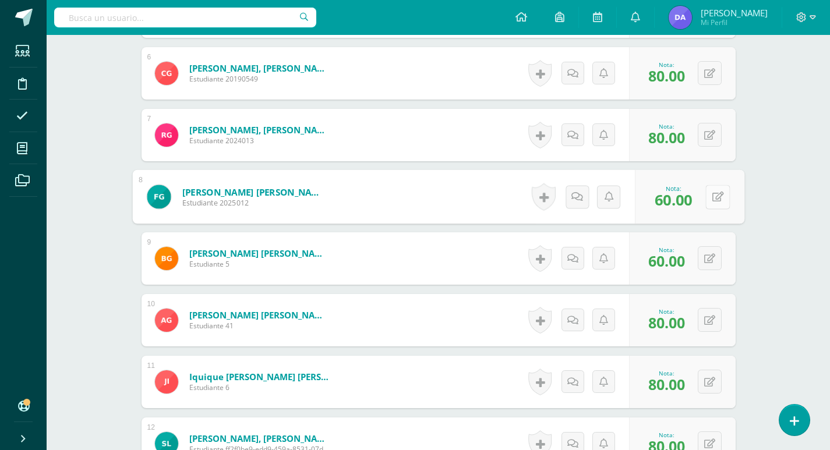
click at [699, 195] on div "0 Logros Logros obtenidos Aún no hay logros agregados Nota: 60.00" at bounding box center [690, 197] width 110 height 54
click at [712, 195] on button at bounding box center [718, 197] width 24 height 24
type input "80"
click at [688, 202] on icon at bounding box center [687, 201] width 10 height 10
click at [715, 260] on button at bounding box center [710, 258] width 24 height 24
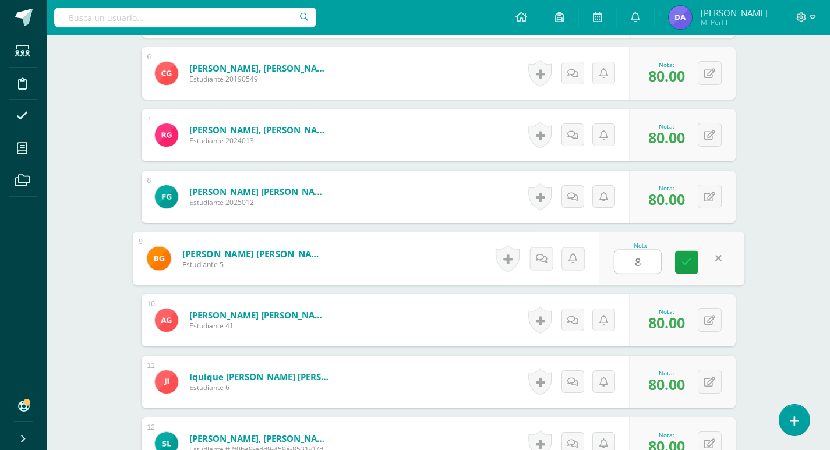
type input "80"
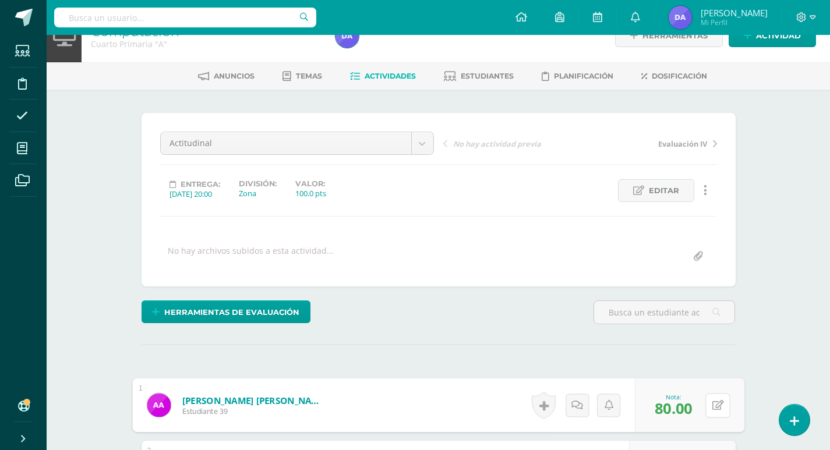
scroll to position [0, 0]
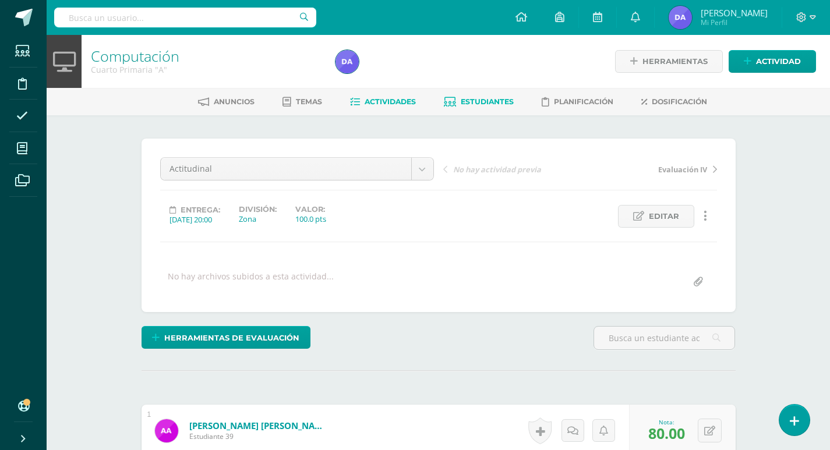
click at [494, 103] on span "Estudiantes" at bounding box center [487, 101] width 53 height 9
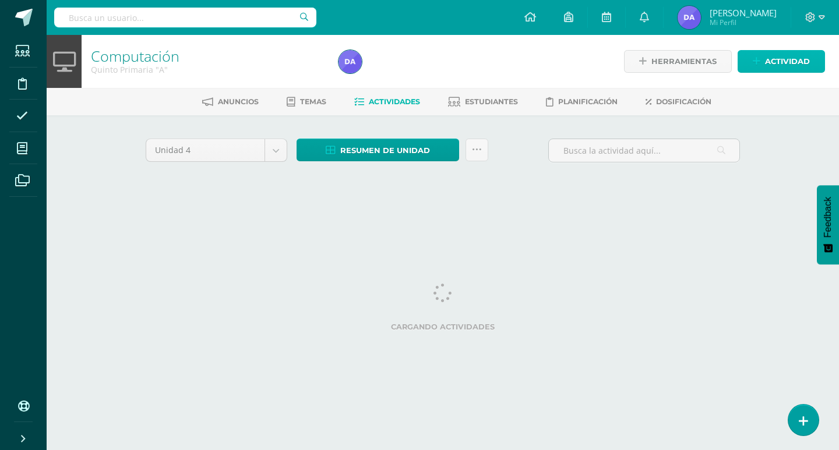
click at [757, 60] on icon at bounding box center [757, 62] width 8 height 10
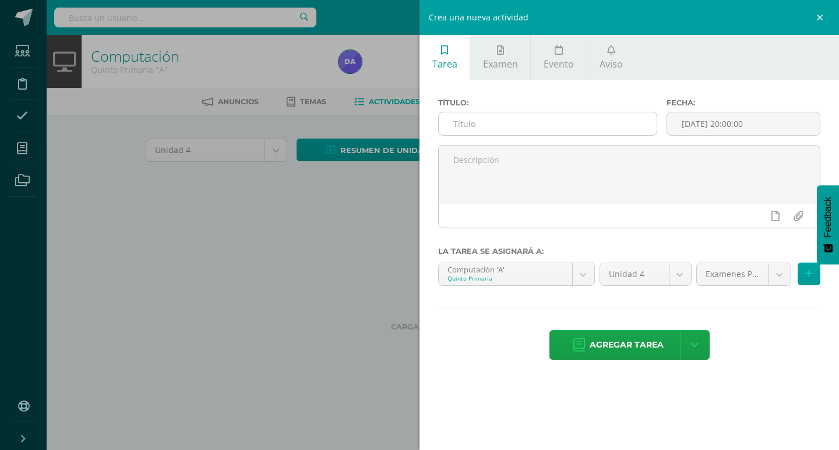
click at [621, 125] on input "text" at bounding box center [548, 123] width 218 height 23
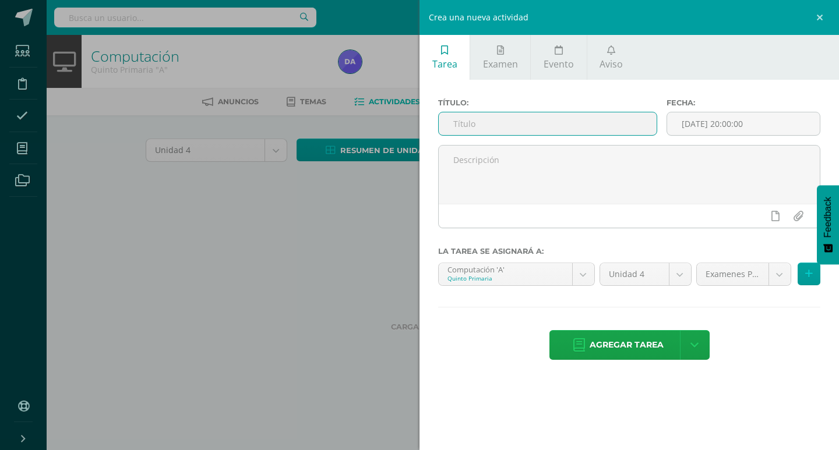
paste input "Actitudinal"
type input "Actitudinal"
click at [760, 128] on input "[DATE] 20:00:00" at bounding box center [743, 123] width 153 height 23
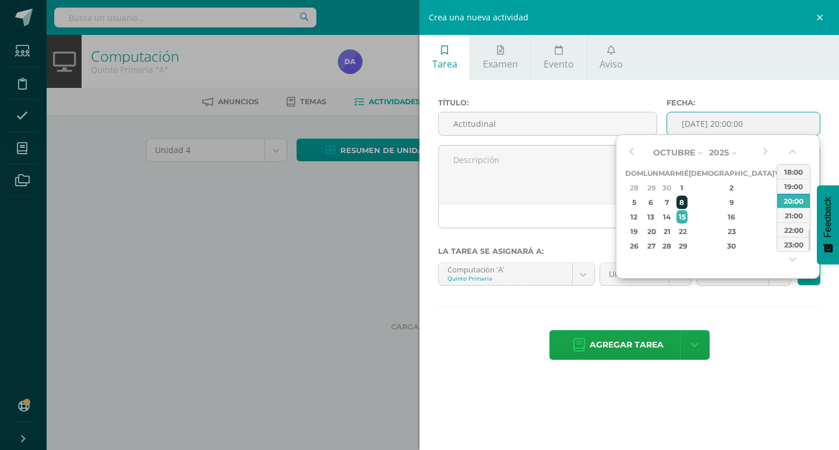
click at [687, 203] on div "8" at bounding box center [682, 202] width 10 height 13
type input "[DATE] 20:00"
click at [772, 303] on div "Título: Actitudinal Fecha: [DATE] 20:00 La tarea se asignará a: Computación 'A'…" at bounding box center [630, 230] width 420 height 301
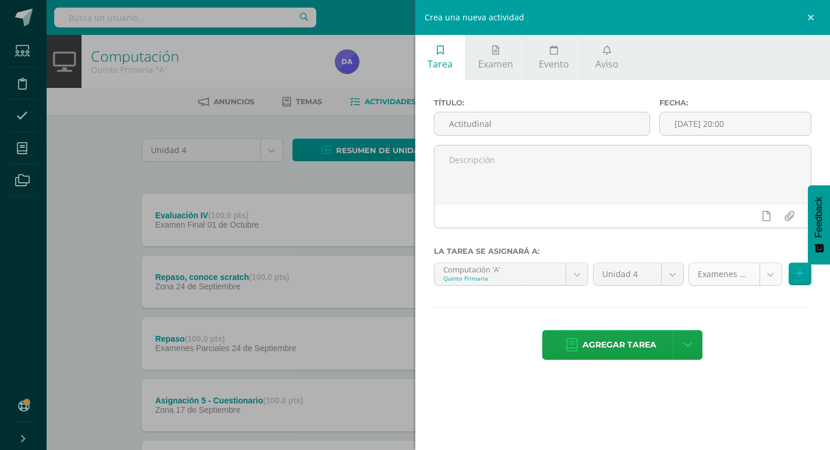
click at [772, 277] on body "Estudiantes Disciplina Asistencia Mis cursos Archivos Soporte Ayuda Reportar un…" at bounding box center [415, 438] width 830 height 876
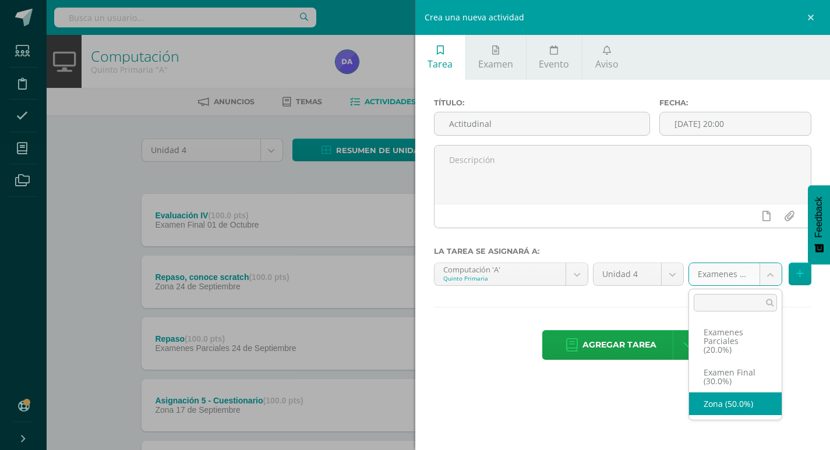
select select "169665"
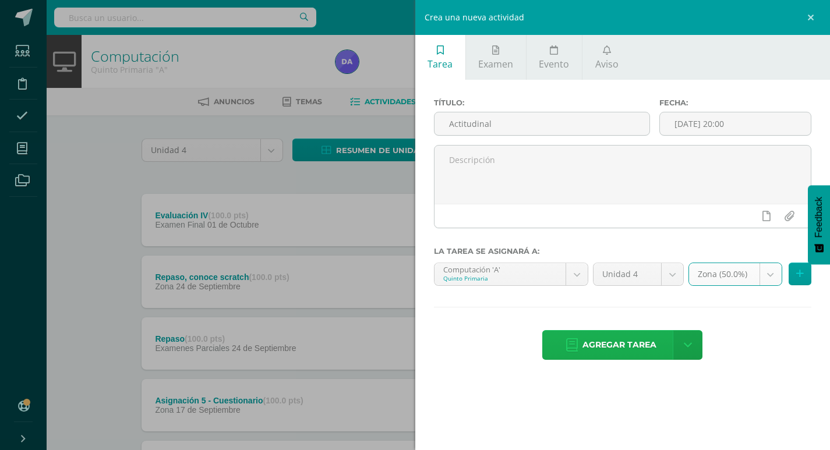
click at [646, 351] on span "Agregar tarea" at bounding box center [620, 345] width 74 height 29
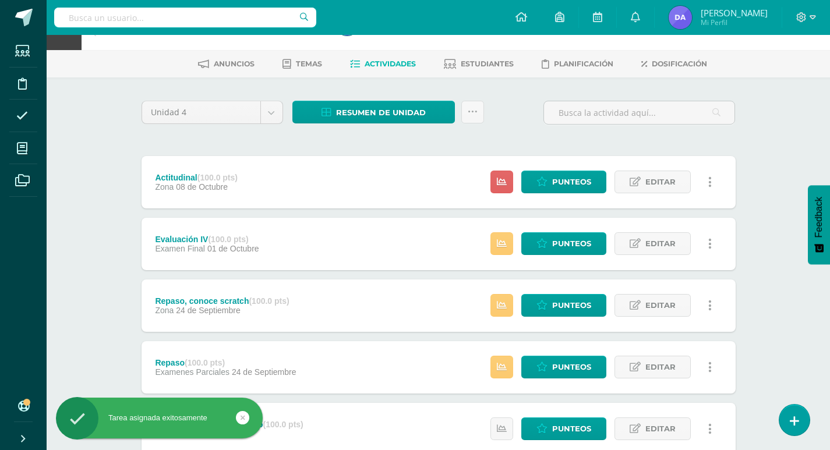
scroll to position [58, 0]
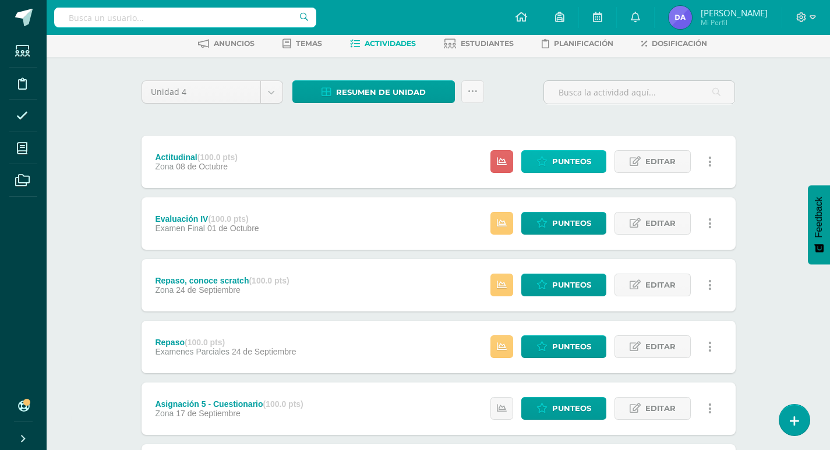
click at [566, 159] on span "Punteos" at bounding box center [571, 162] width 39 height 22
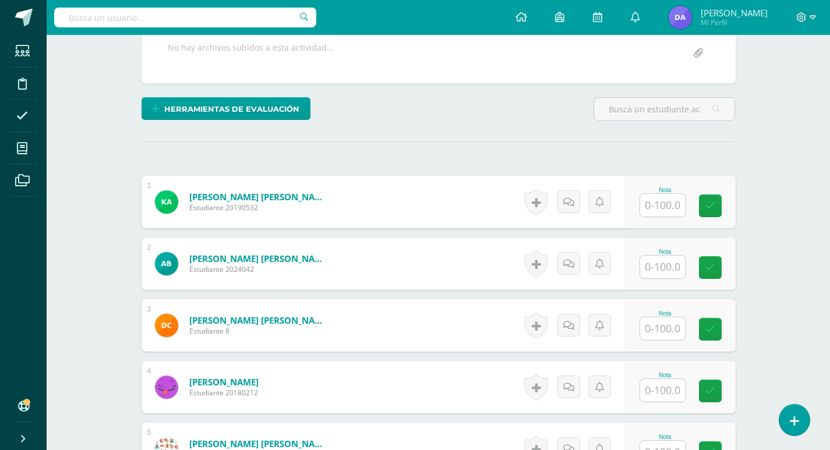
scroll to position [234, 0]
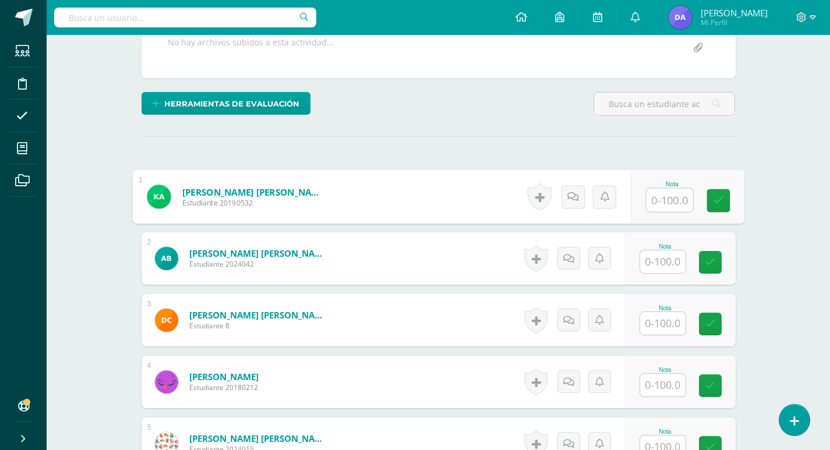
click at [666, 193] on input "text" at bounding box center [669, 200] width 47 height 23
type input "80"
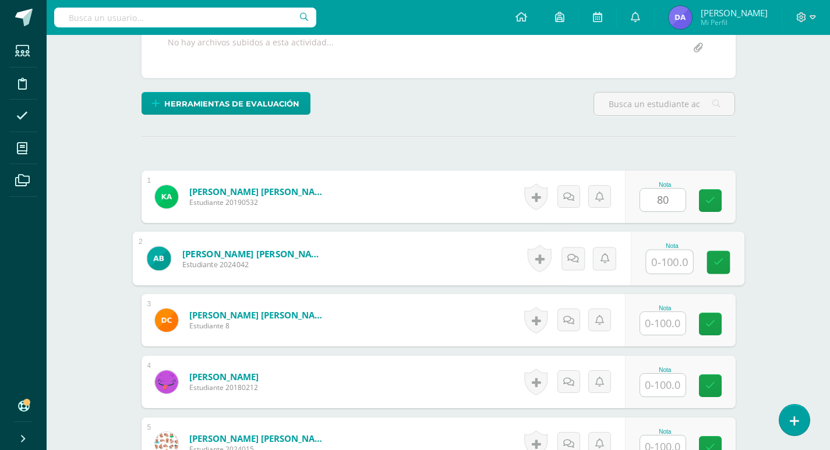
click at [658, 268] on input "text" at bounding box center [669, 262] width 47 height 23
type input "80"
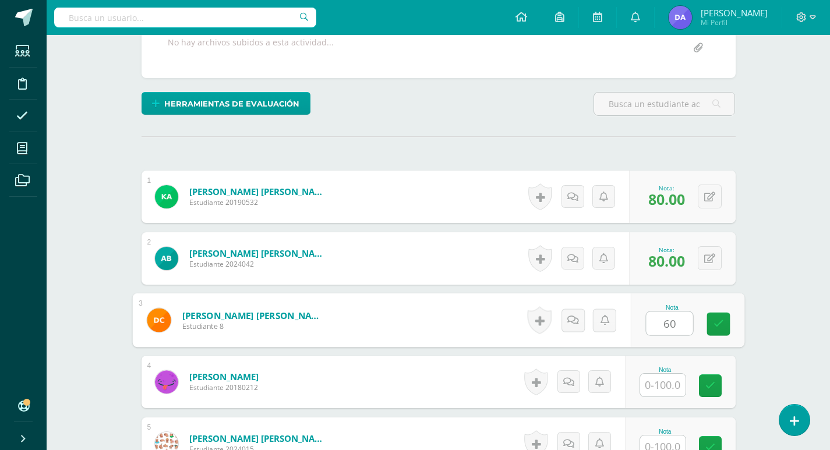
type input "60"
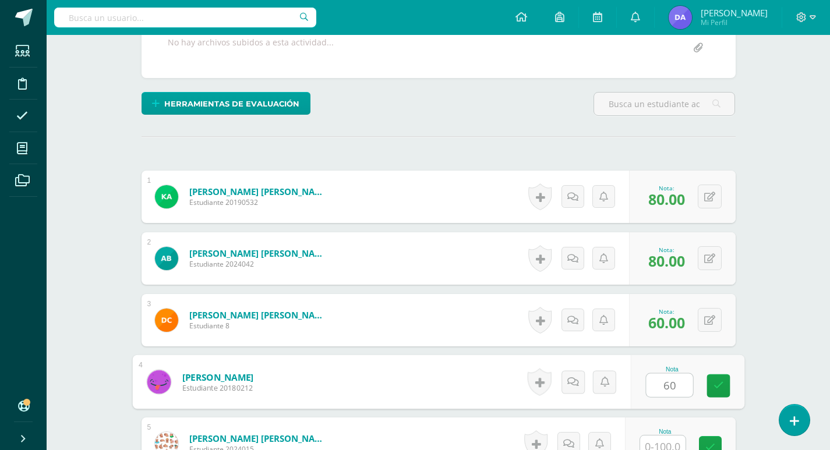
type input "60"
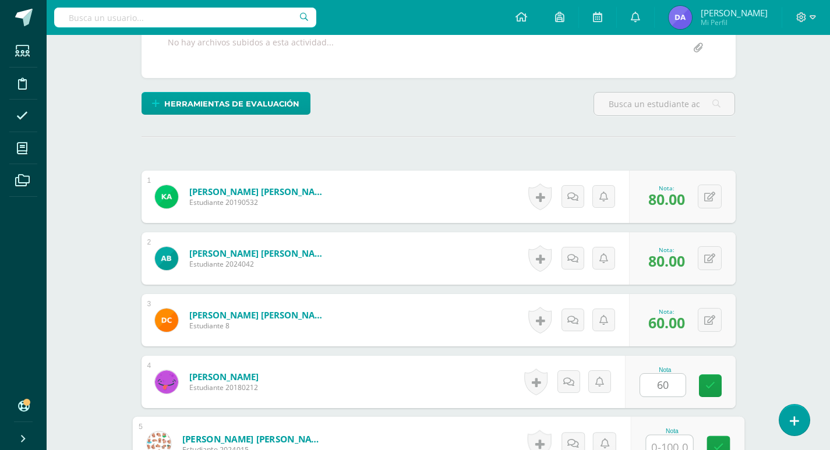
scroll to position [242, 0]
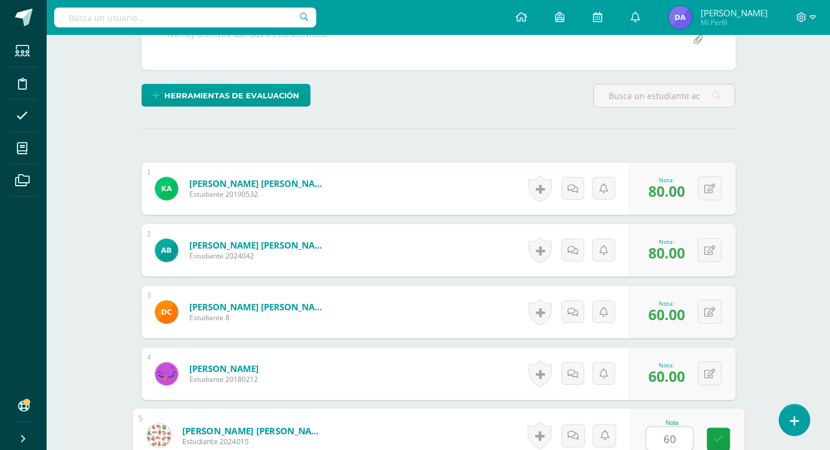
type input "60"
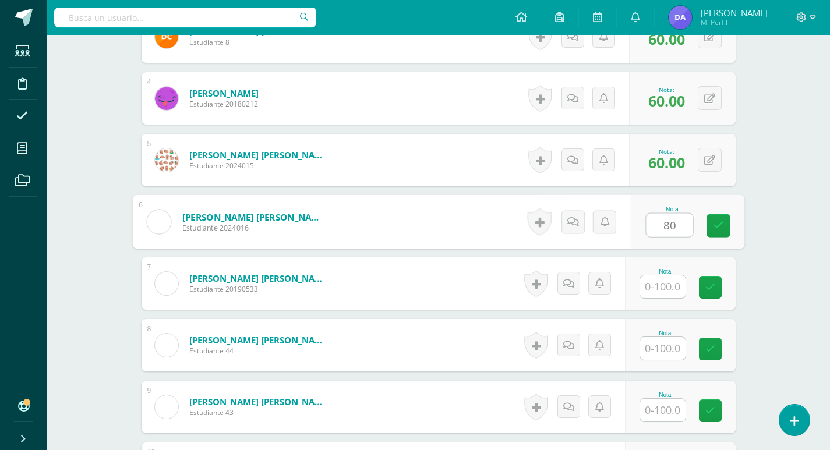
type input "80"
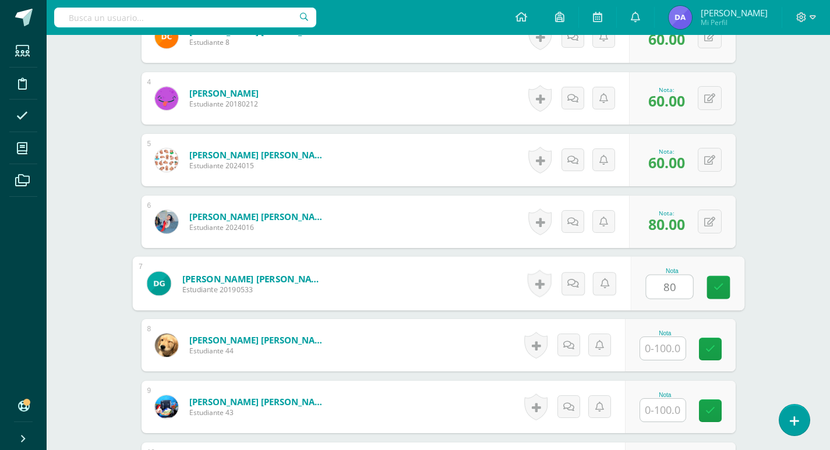
type input "80"
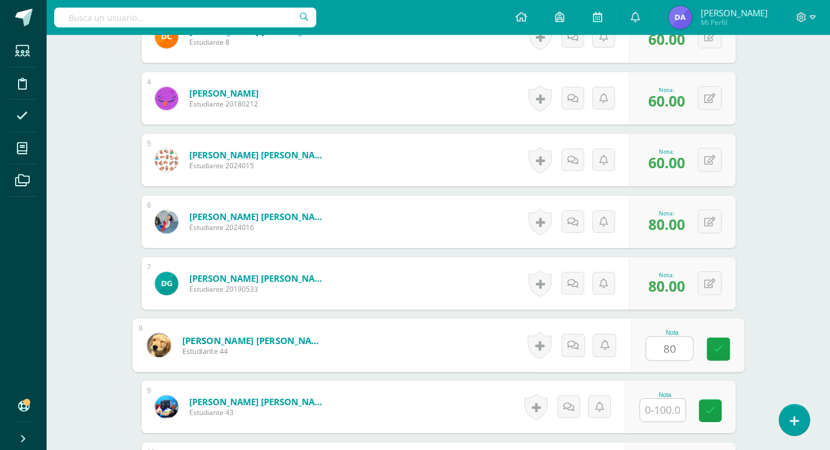
type input "80"
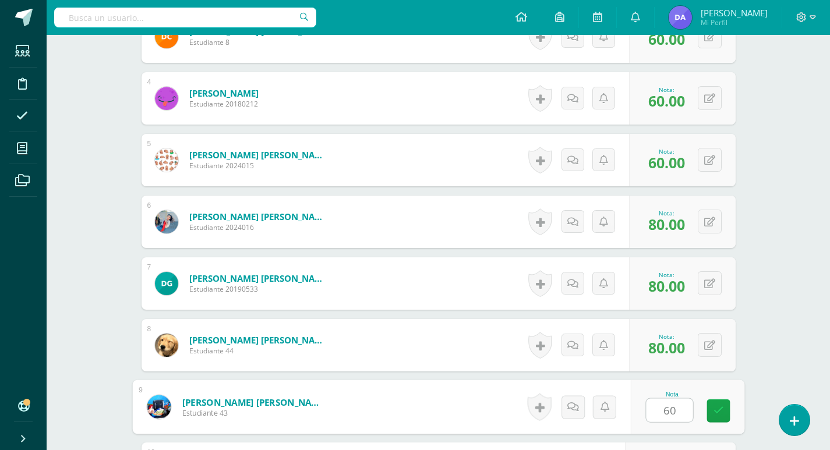
type input "60"
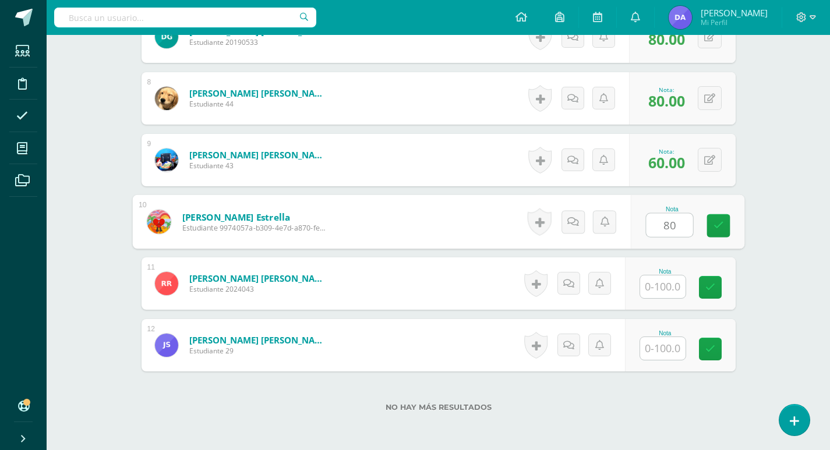
type input "80"
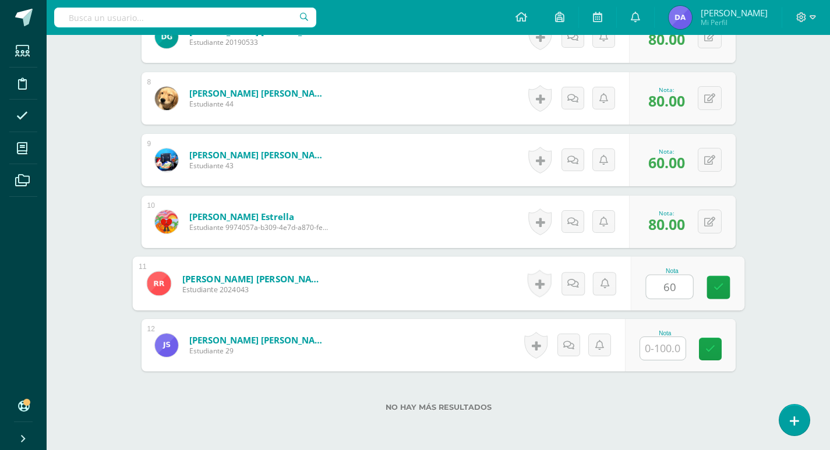
type input "60"
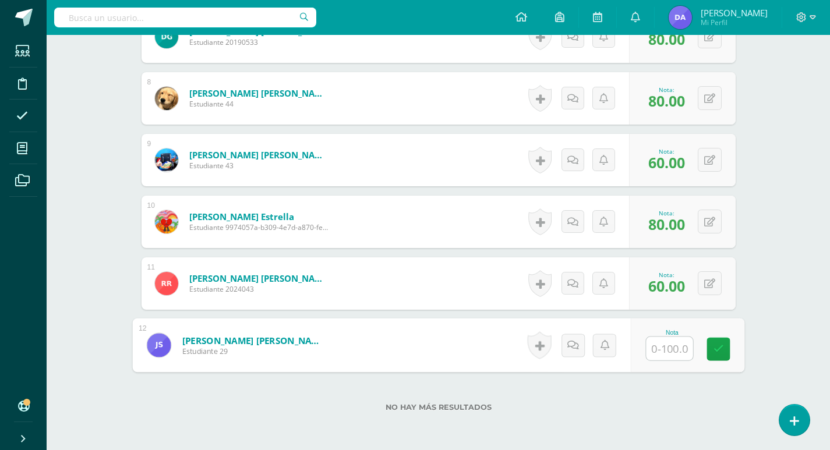
type input "6"
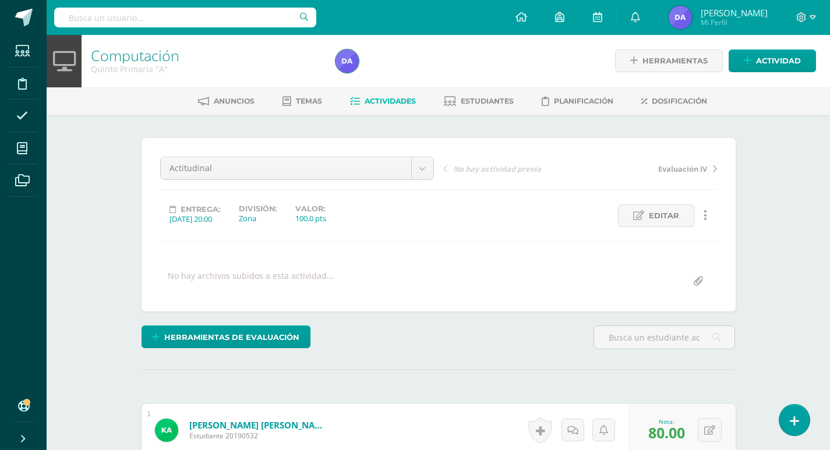
scroll to position [0, 0]
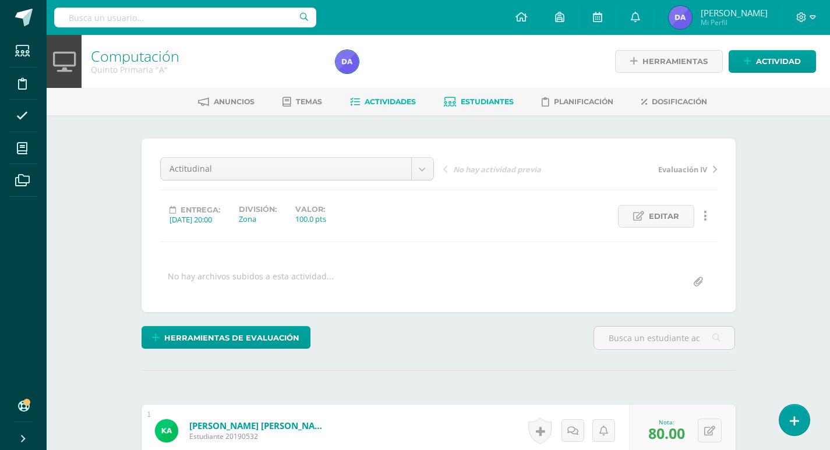
click at [487, 104] on span "Estudiantes" at bounding box center [487, 101] width 53 height 9
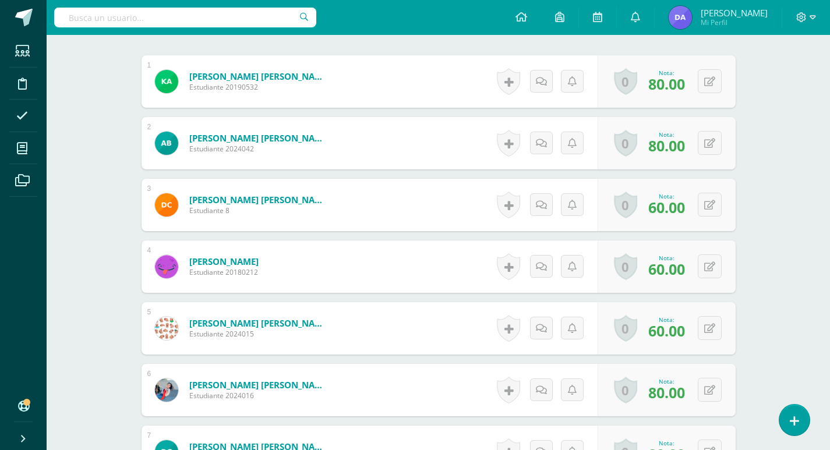
scroll to position [350, 0]
click at [672, 144] on span "80.00" at bounding box center [667, 145] width 37 height 20
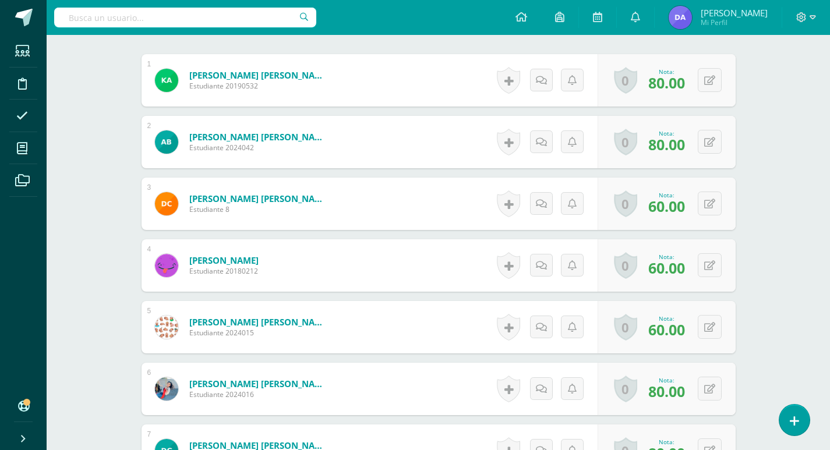
click at [665, 209] on span "60.00" at bounding box center [667, 206] width 37 height 20
click at [707, 204] on button at bounding box center [718, 204] width 24 height 24
type input "80"
click at [710, 267] on button at bounding box center [718, 265] width 24 height 24
type input "80"
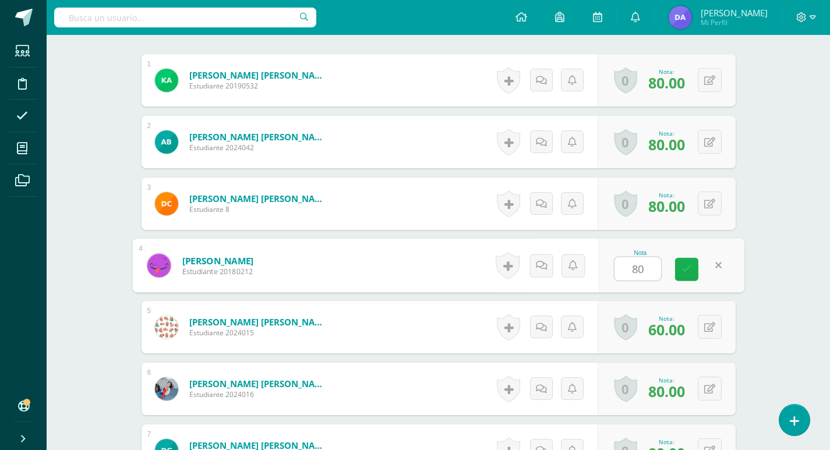
click at [676, 270] on link at bounding box center [686, 269] width 23 height 23
click at [705, 323] on button at bounding box center [710, 327] width 24 height 24
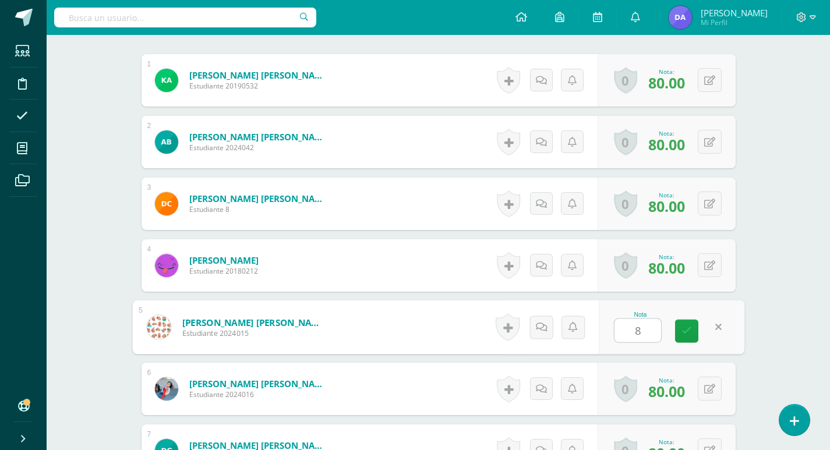
type input "80"
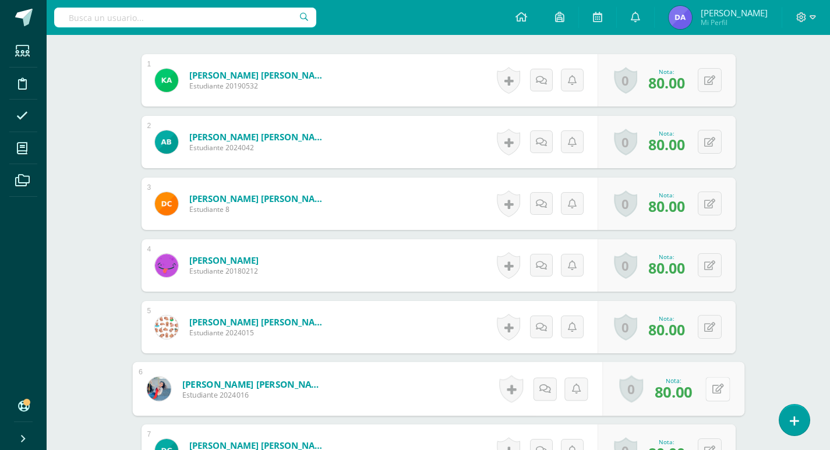
click at [706, 385] on button at bounding box center [718, 389] width 24 height 24
click at [760, 306] on div "Computación Quinto Primaria "A" Herramientas Detalle de asistencias Actividad A…" at bounding box center [439, 301] width 784 height 1235
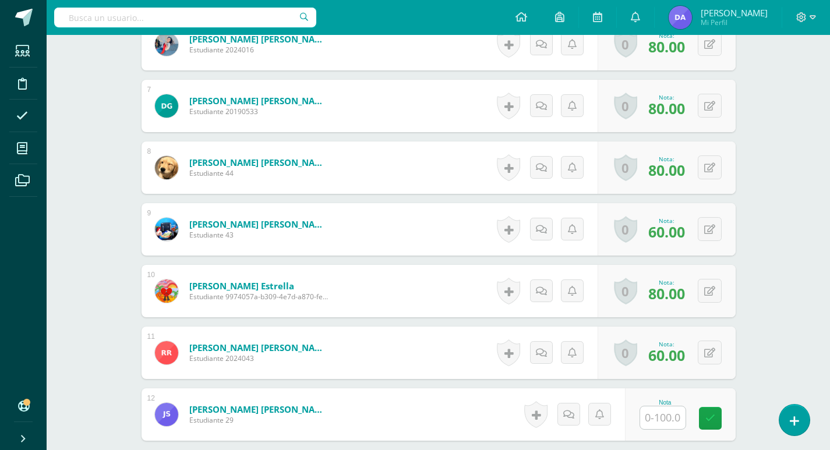
scroll to position [700, 0]
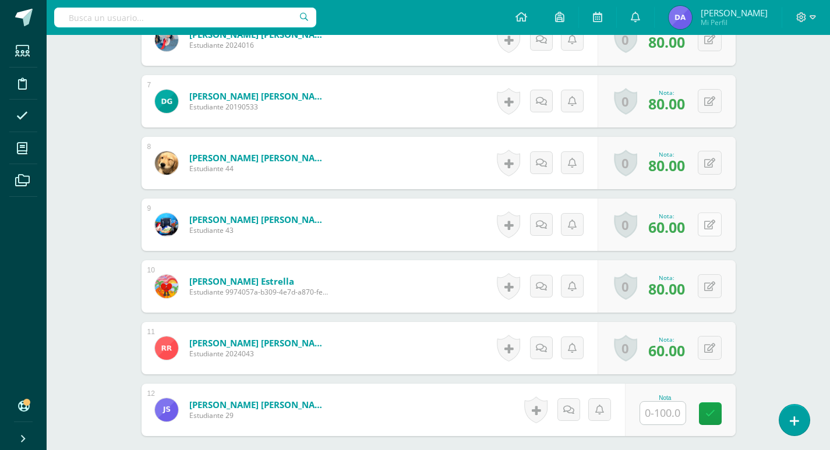
click at [716, 227] on button at bounding box center [710, 225] width 24 height 24
type input "80"
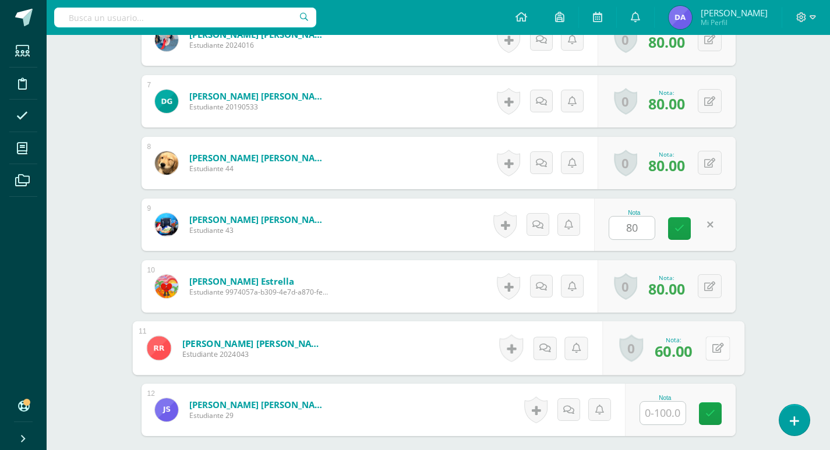
click at [720, 347] on button at bounding box center [718, 348] width 24 height 24
type input "80"
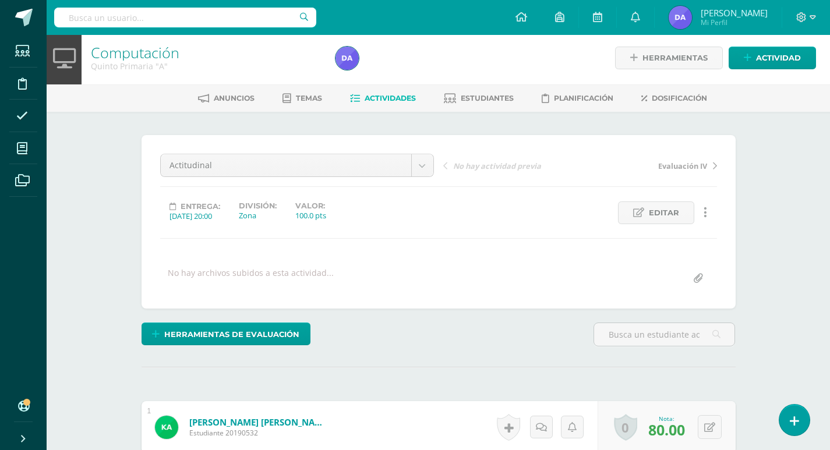
scroll to position [0, 0]
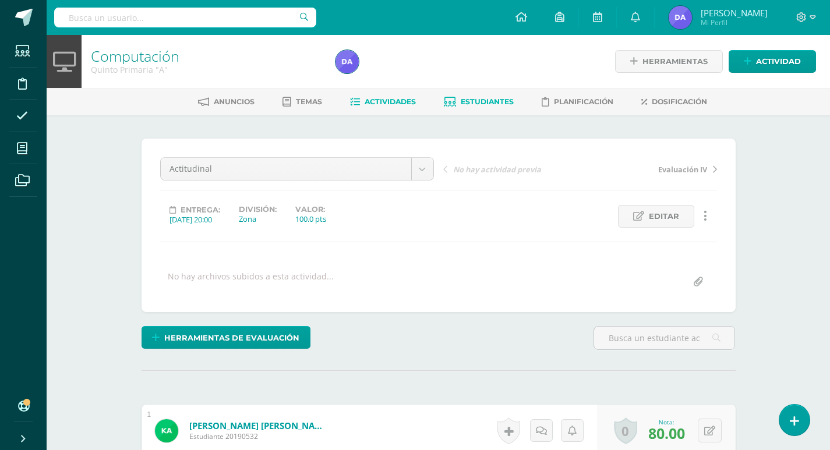
click at [496, 105] on span "Estudiantes" at bounding box center [487, 101] width 53 height 9
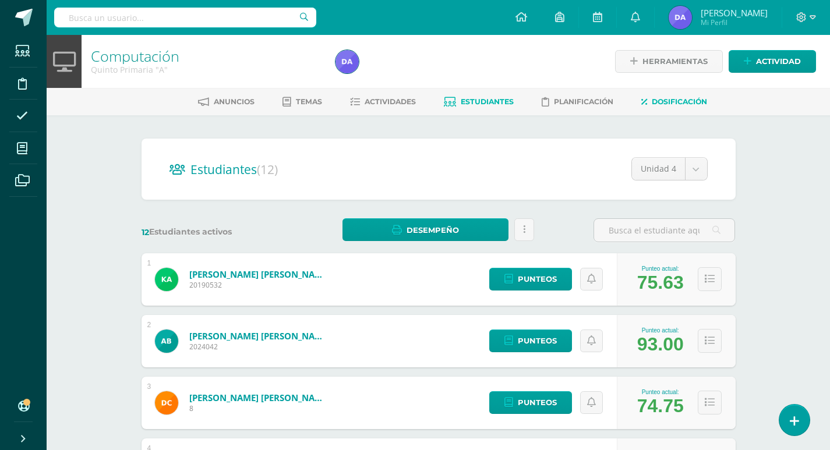
click at [670, 102] on span "Dosificación" at bounding box center [679, 101] width 55 height 9
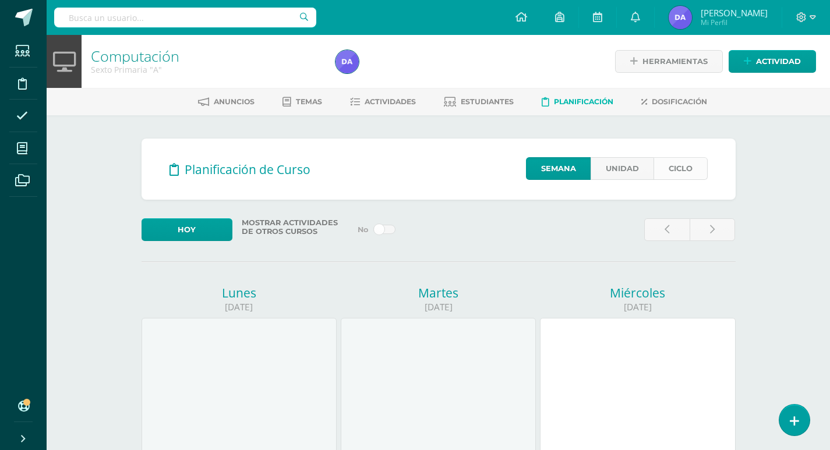
click at [667, 165] on link "Ciclo" at bounding box center [681, 168] width 54 height 23
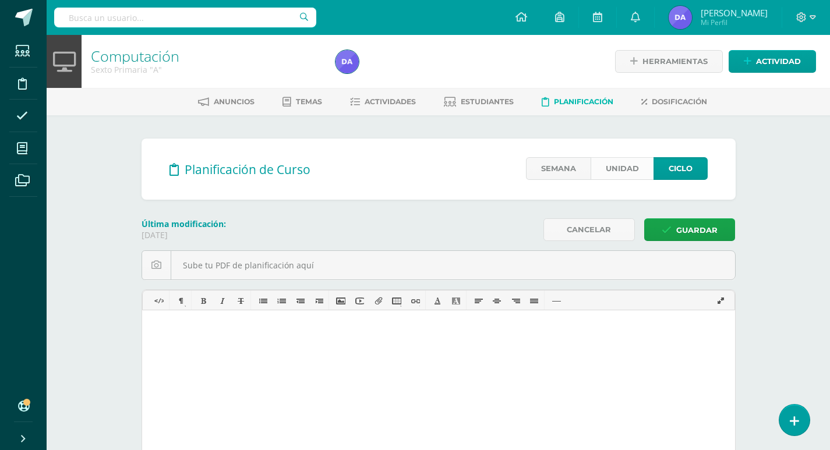
click at [618, 164] on link "Unidad" at bounding box center [622, 168] width 63 height 23
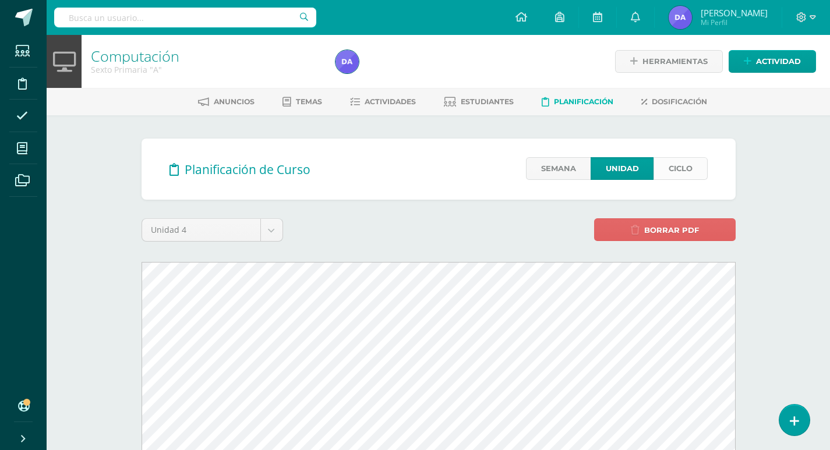
click at [676, 167] on link "Ciclo" at bounding box center [681, 168] width 54 height 23
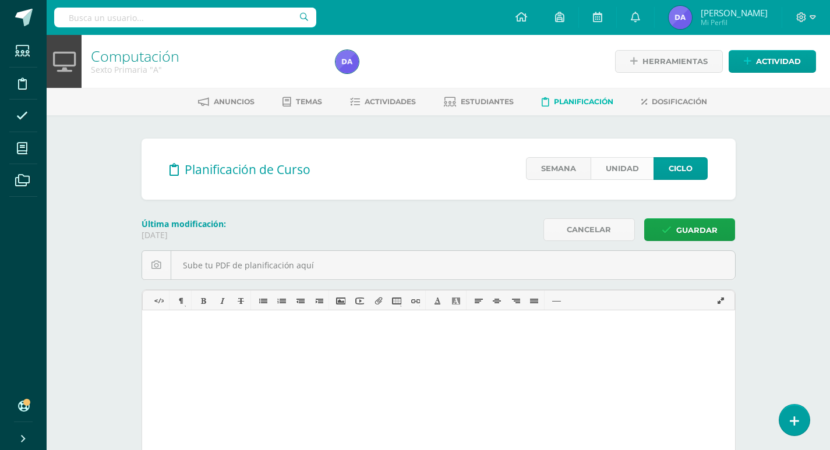
click at [601, 164] on link "Unidad" at bounding box center [622, 168] width 63 height 23
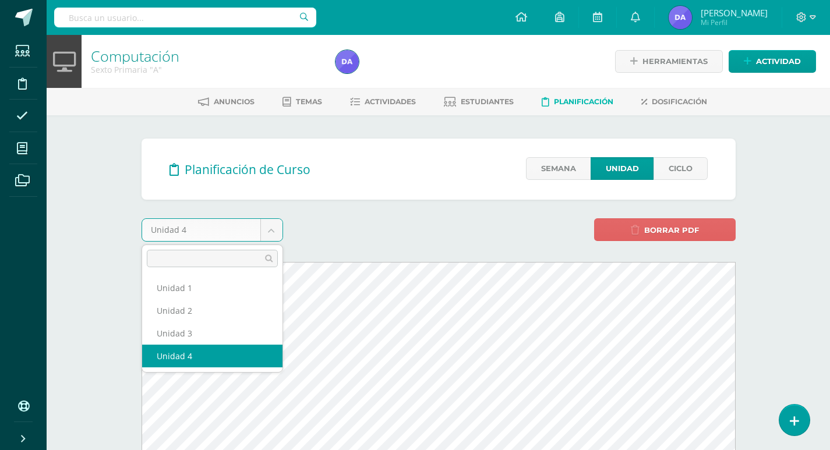
click at [275, 230] on body "Estudiantes Disciplina Asistencia Mis cursos Archivos Soporte Ayuda Reportar un…" at bounding box center [415, 420] width 830 height 841
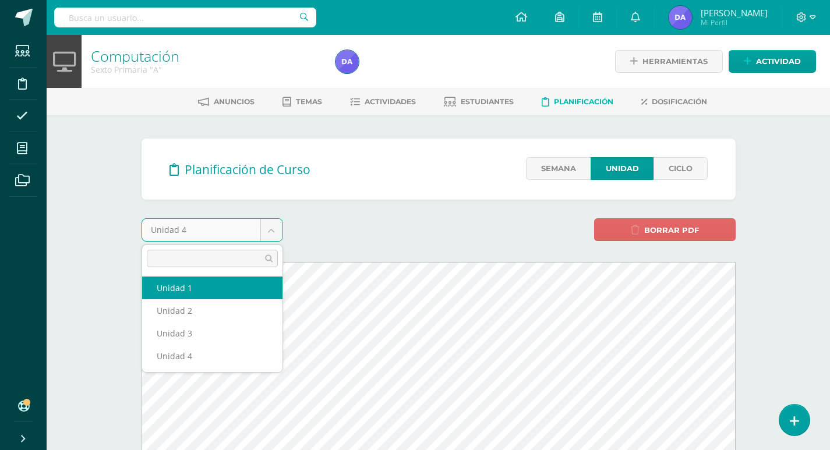
select select "Unidad 1"
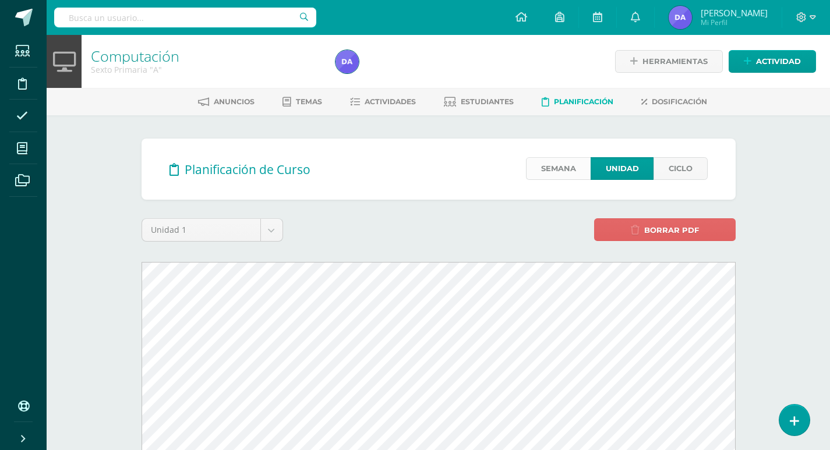
click at [549, 171] on link "Semana" at bounding box center [558, 168] width 65 height 23
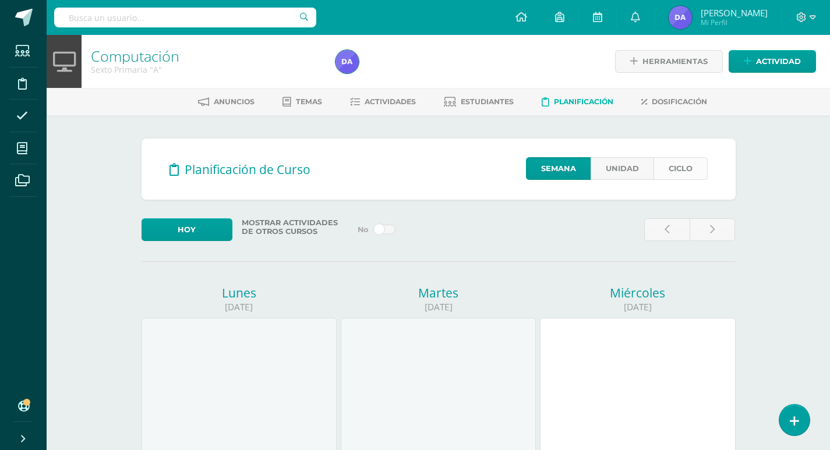
click at [684, 166] on link "Ciclo" at bounding box center [681, 168] width 54 height 23
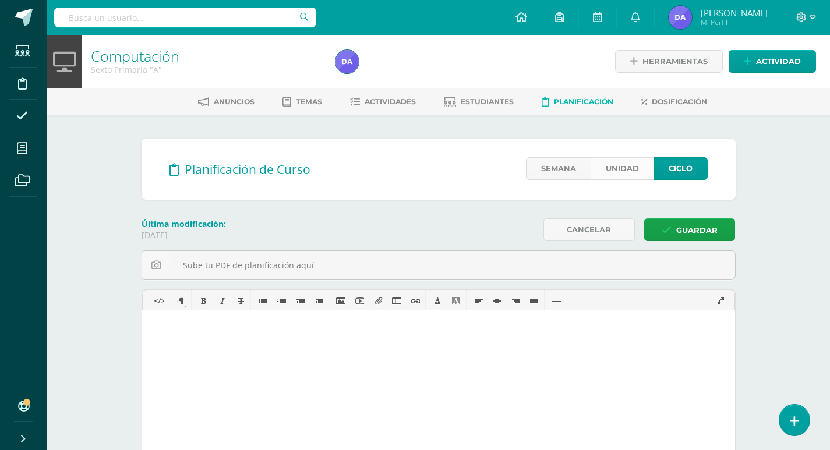
click at [602, 161] on link "Unidad" at bounding box center [622, 168] width 63 height 23
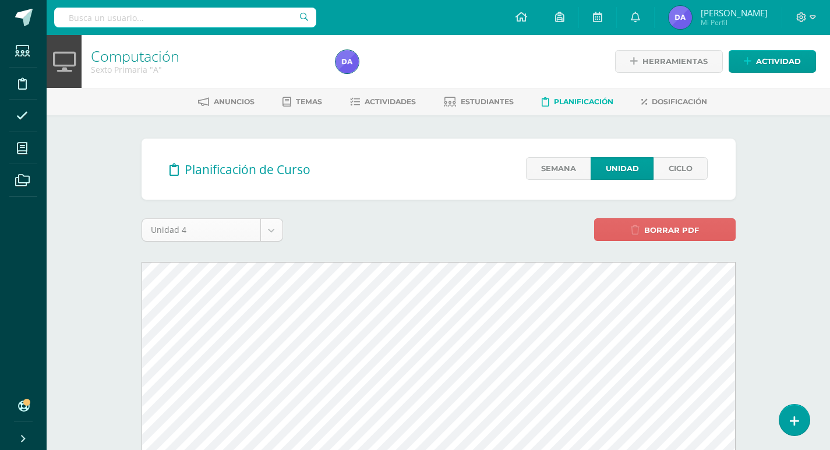
click at [280, 230] on body "Estudiantes Disciplina Asistencia Mis cursos Archivos Soporte Ayuda Reportar un…" at bounding box center [415, 420] width 830 height 841
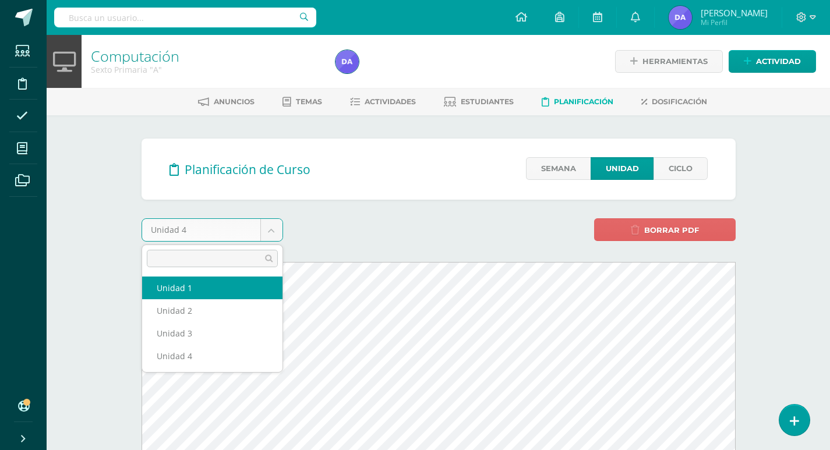
select select "Unidad 1"
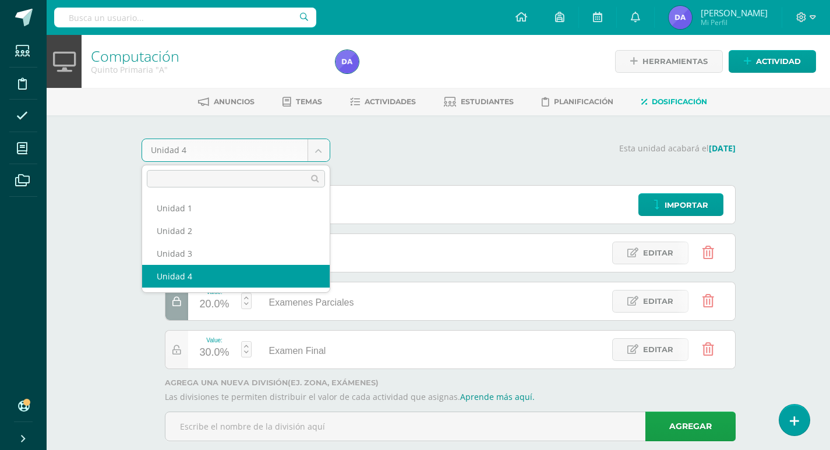
click at [320, 155] on body "Estudiantes Disciplina Asistencia Mis cursos Archivos Soporte Ayuda Reportar un…" at bounding box center [415, 237] width 830 height 474
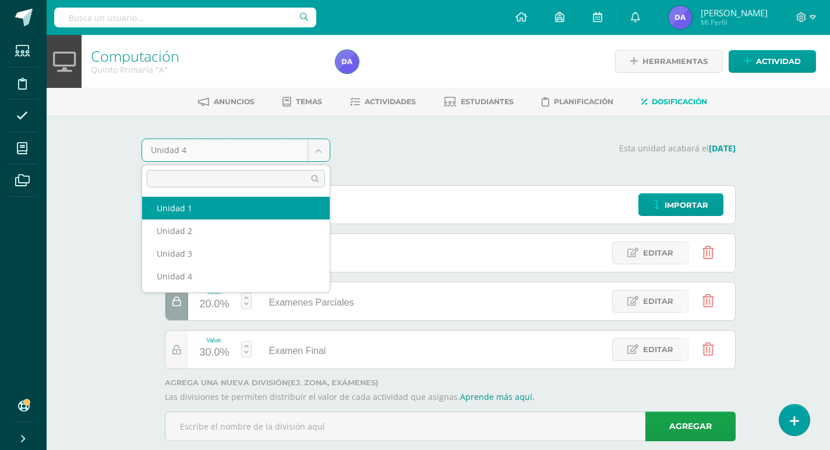
select select "Unidad 1"
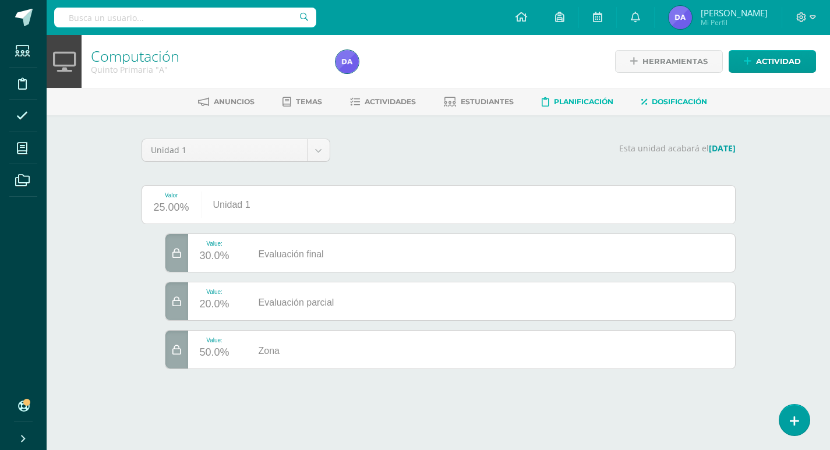
click at [600, 107] on link "Planificación" at bounding box center [578, 102] width 72 height 19
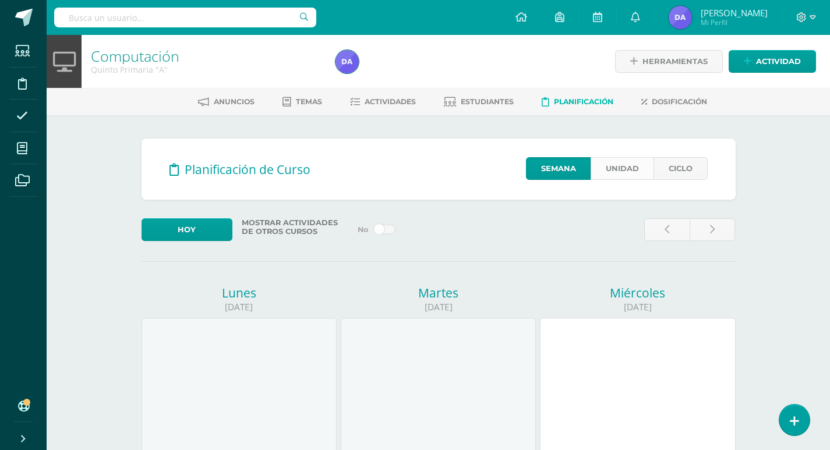
click at [638, 171] on link "Unidad" at bounding box center [622, 168] width 63 height 23
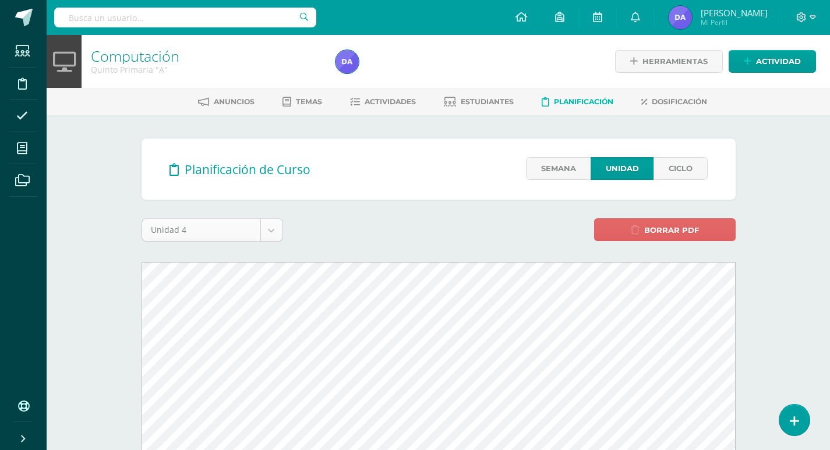
click at [282, 231] on body "Estudiantes Disciplina Asistencia Mis cursos Archivos Soporte Ayuda Reportar un…" at bounding box center [415, 420] width 830 height 841
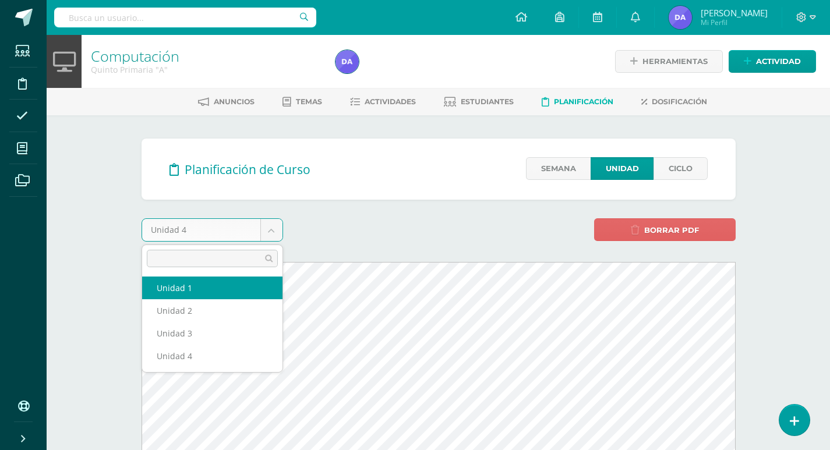
select select "Unidad 1"
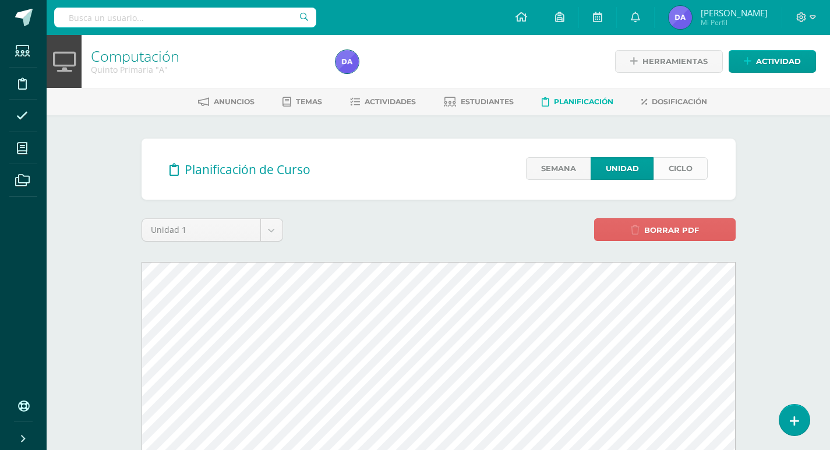
click at [681, 167] on link "Ciclo" at bounding box center [681, 168] width 54 height 23
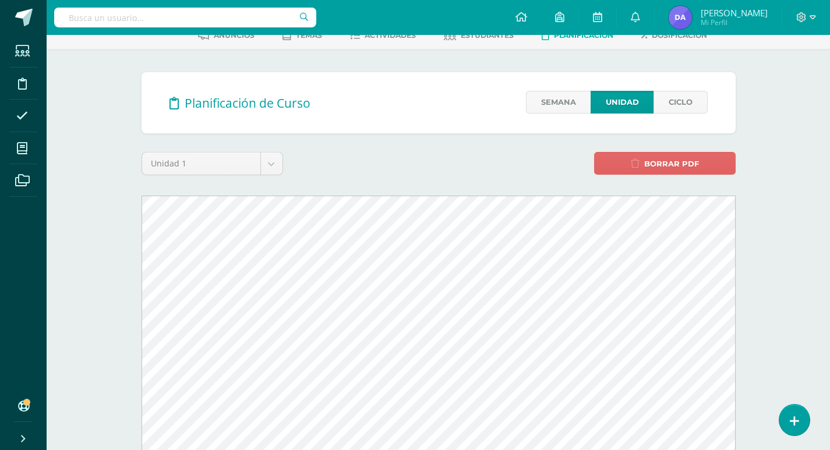
scroll to position [58, 0]
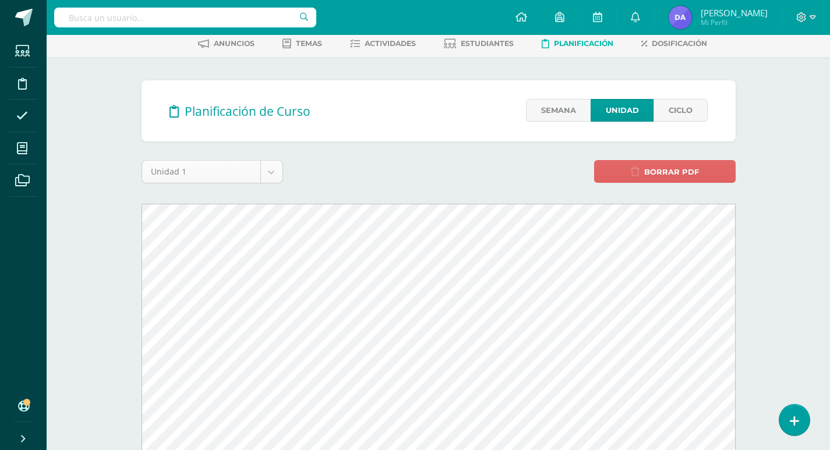
click at [266, 172] on body "Estudiantes Disciplina Asistencia Mis cursos Archivos Soporte Ayuda Reportar un…" at bounding box center [415, 362] width 830 height 841
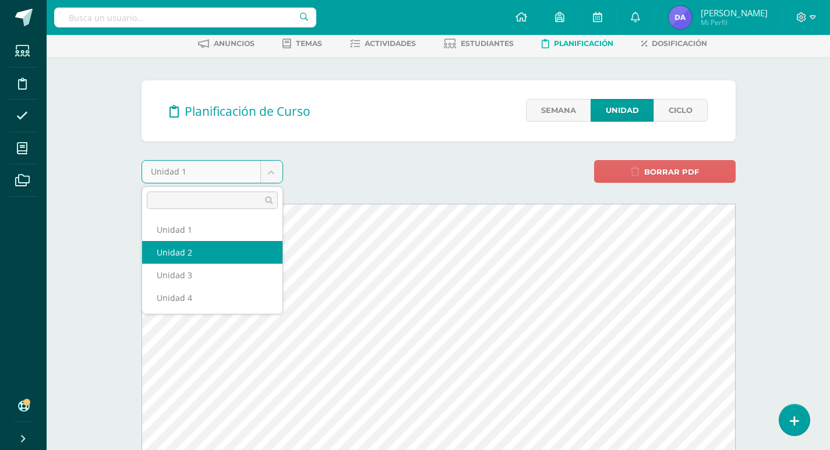
select select "Unidad 2"
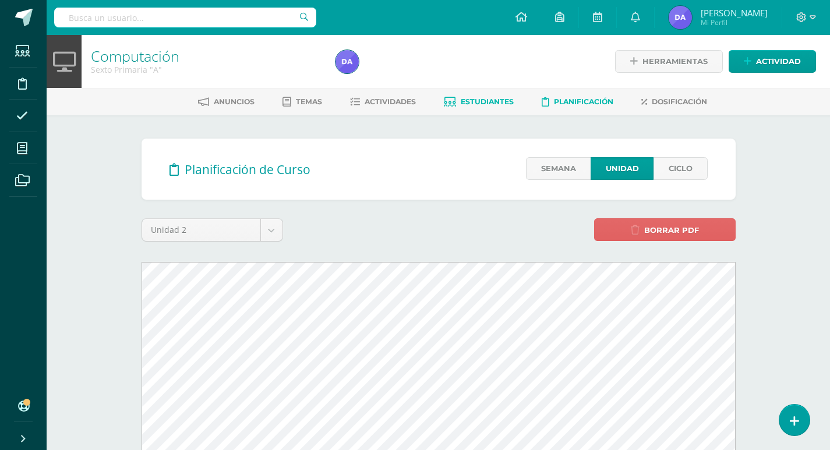
click at [474, 104] on span "Estudiantes" at bounding box center [487, 101] width 53 height 9
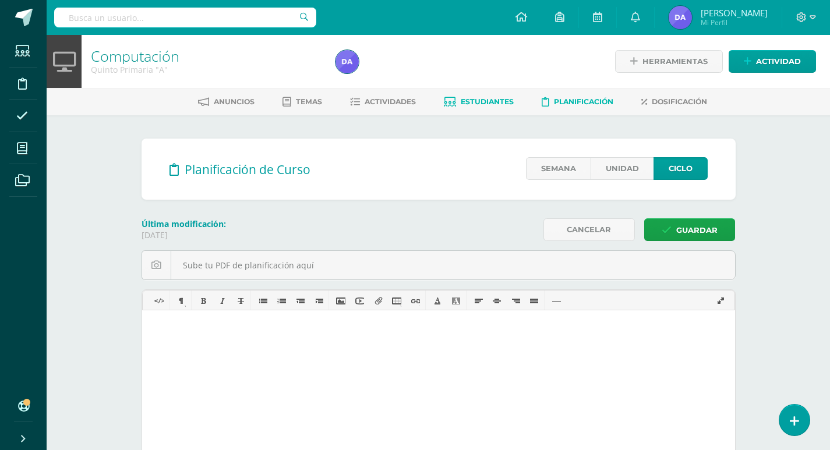
click at [466, 96] on link "Estudiantes" at bounding box center [479, 102] width 70 height 19
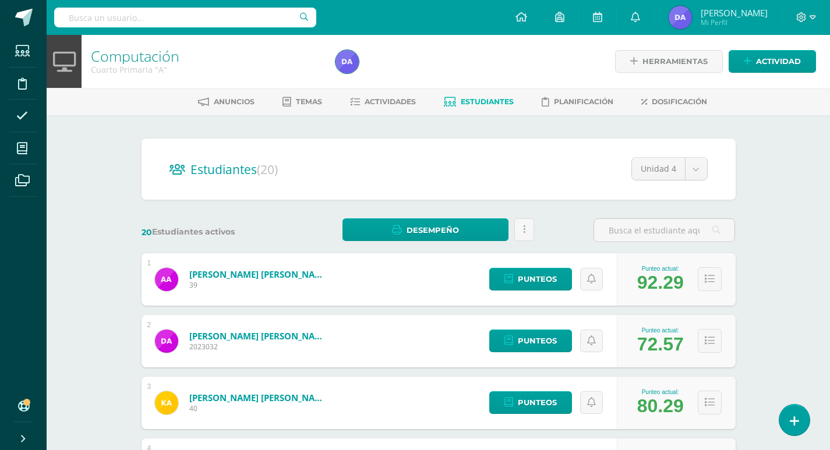
click at [476, 100] on span "Estudiantes" at bounding box center [487, 101] width 53 height 9
click at [464, 94] on link "Estudiantes" at bounding box center [479, 102] width 70 height 19
click at [453, 94] on link "Estudiantes" at bounding box center [479, 102] width 70 height 19
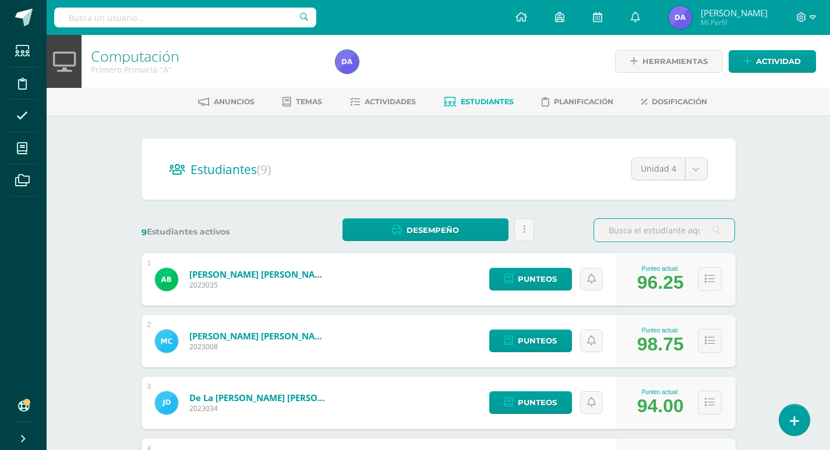
click at [487, 100] on span "Estudiantes" at bounding box center [487, 101] width 53 height 9
click at [752, 17] on span "Estefania" at bounding box center [734, 13] width 67 height 12
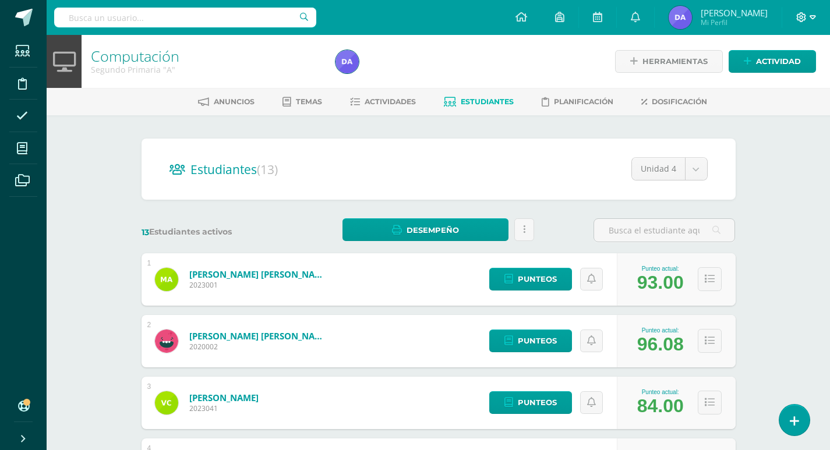
click at [810, 16] on icon at bounding box center [813, 17] width 6 height 10
click at [777, 76] on span "Cerrar sesión" at bounding box center [777, 79] width 52 height 11
